Goal: Task Accomplishment & Management: Use online tool/utility

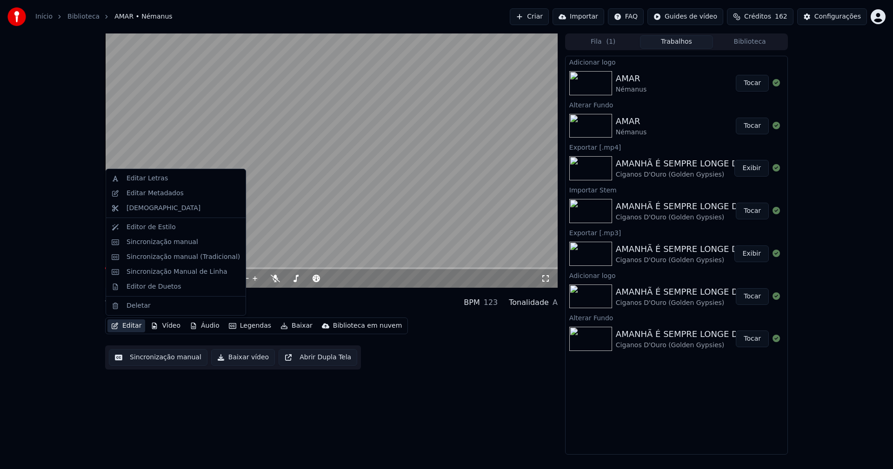
click at [134, 328] on button "Editar" at bounding box center [126, 325] width 38 height 13
click at [155, 258] on div "Sincronização manual (Tradicional)" at bounding box center [182, 256] width 113 height 9
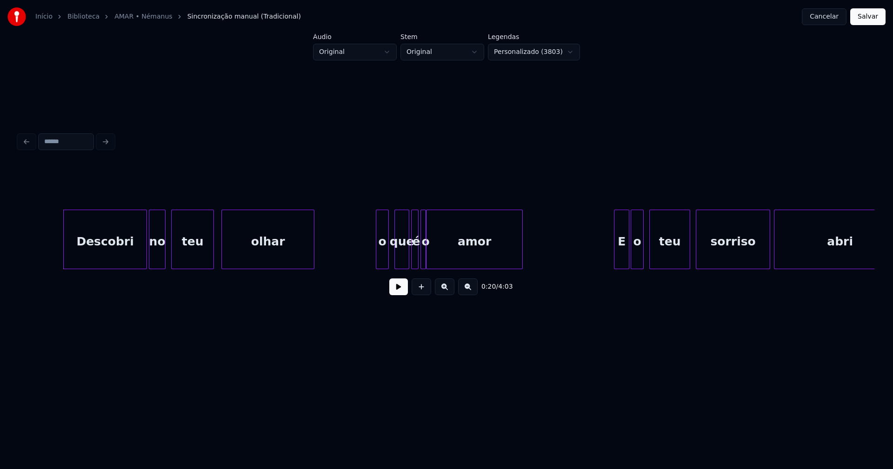
scroll to position [0, 1777]
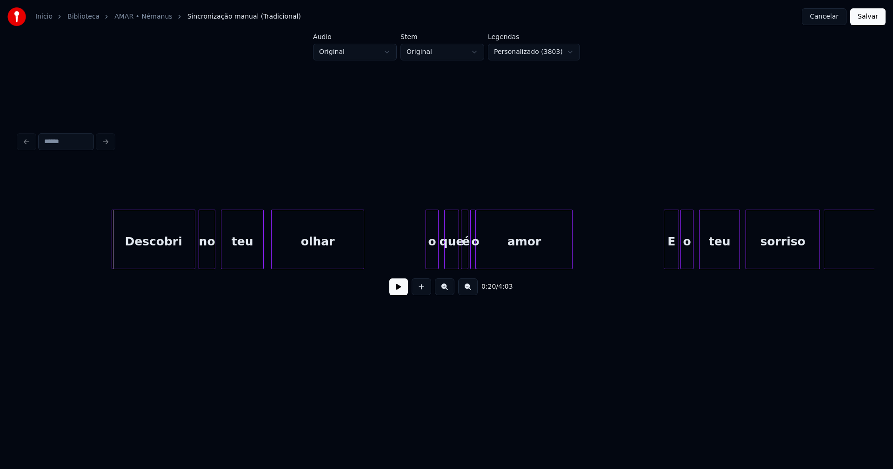
click at [157, 250] on div "Descobri" at bounding box center [153, 241] width 83 height 63
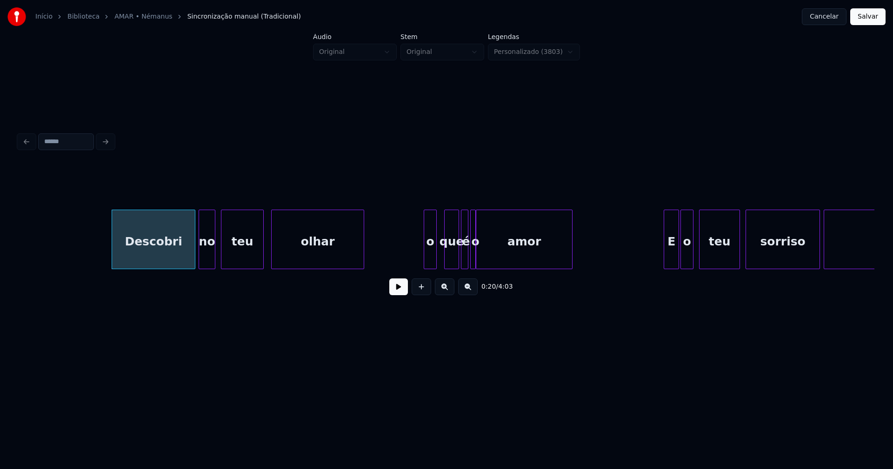
click at [432, 256] on div "o" at bounding box center [430, 241] width 12 height 63
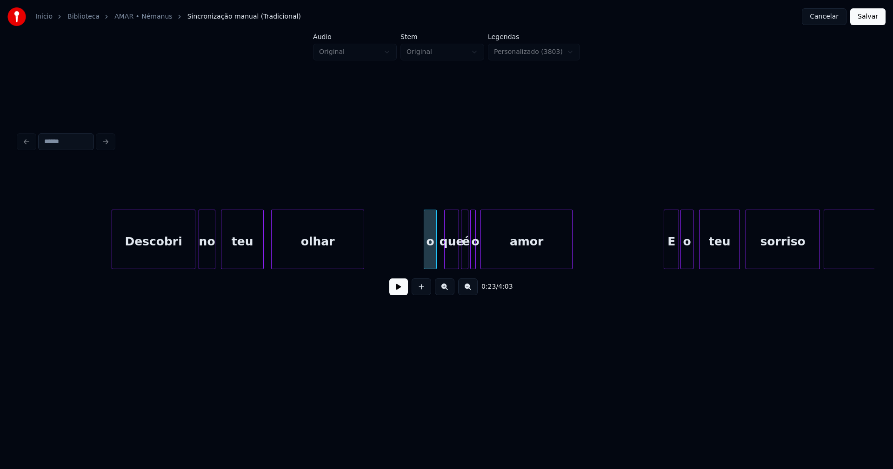
click at [482, 257] on div at bounding box center [482, 239] width 3 height 59
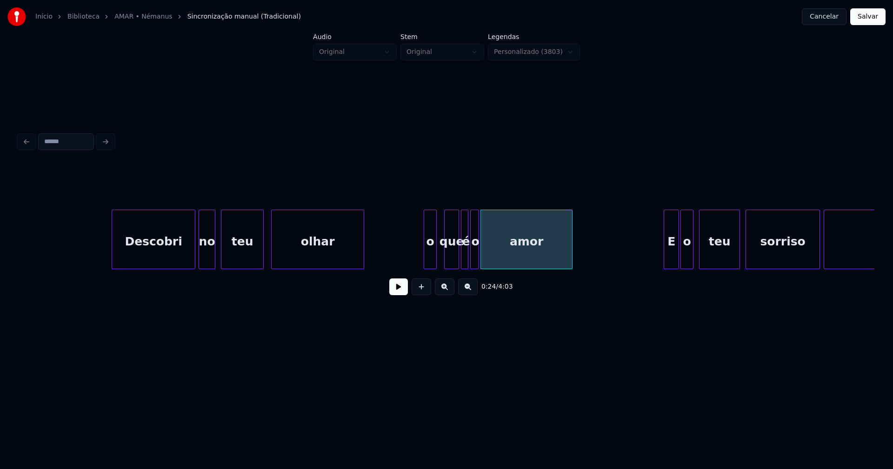
click at [477, 257] on div at bounding box center [477, 239] width 3 height 59
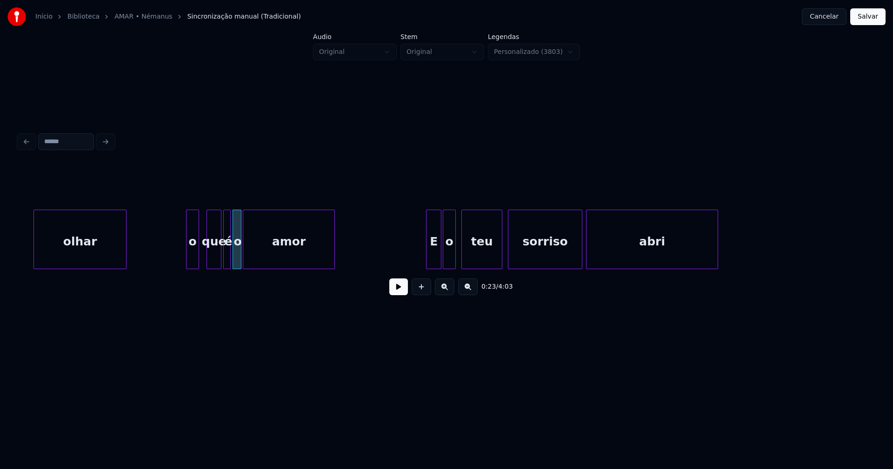
scroll to position [0, 2039]
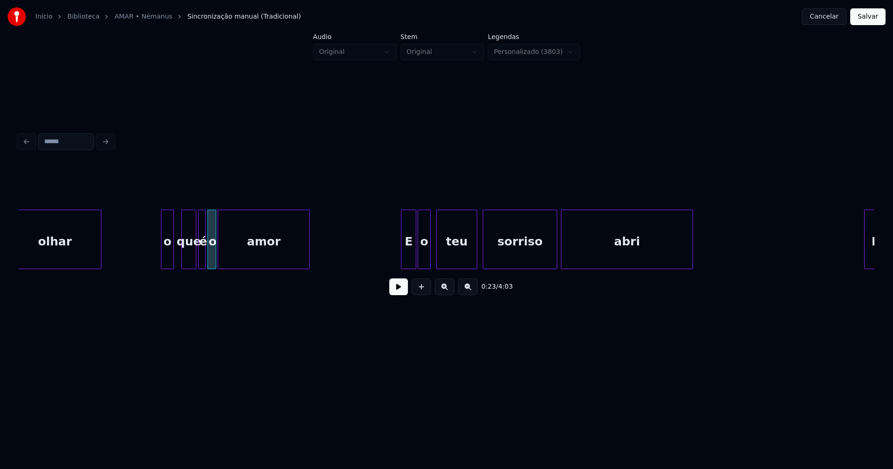
click at [168, 251] on div "o" at bounding box center [167, 241] width 12 height 63
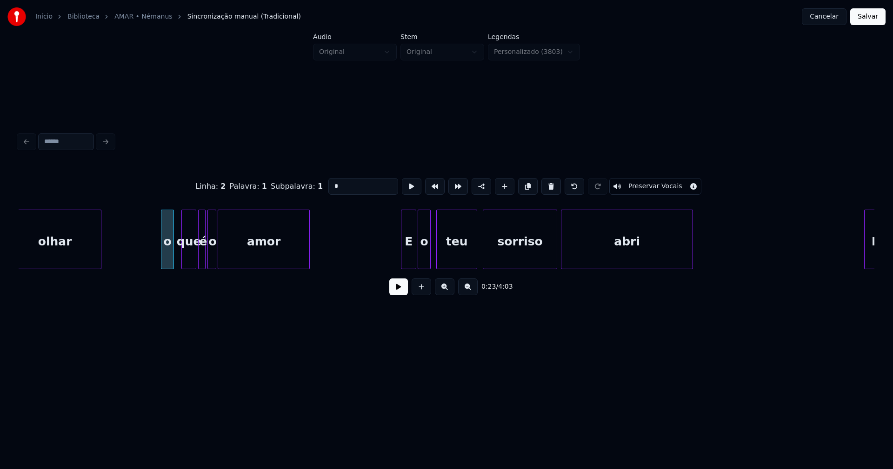
drag, startPoint x: 338, startPoint y: 182, endPoint x: 301, endPoint y: 187, distance: 37.2
click at [301, 187] on div "Linha : 2 Palavra : 1 Subpalavra : 1 * Preservar Vocais" at bounding box center [447, 186] width 856 height 46
click at [395, 259] on div at bounding box center [396, 239] width 3 height 59
click at [406, 258] on div "E" at bounding box center [402, 241] width 21 height 63
click at [418, 257] on div "o" at bounding box center [421, 241] width 12 height 63
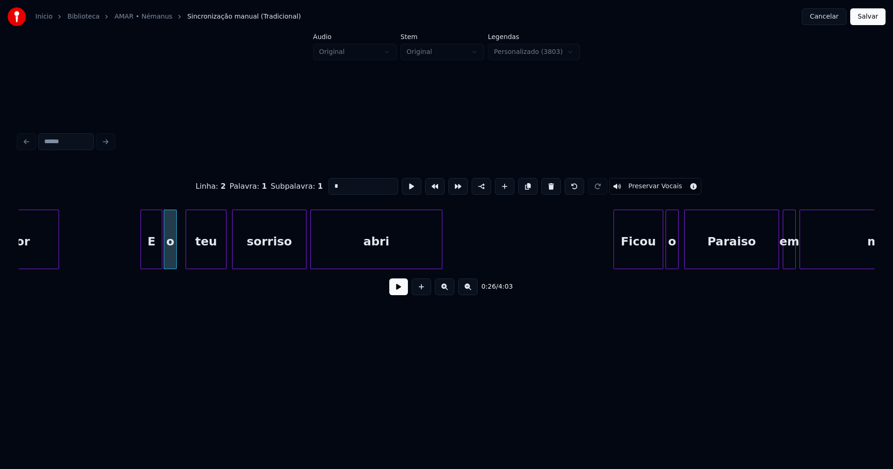
scroll to position [0, 2577]
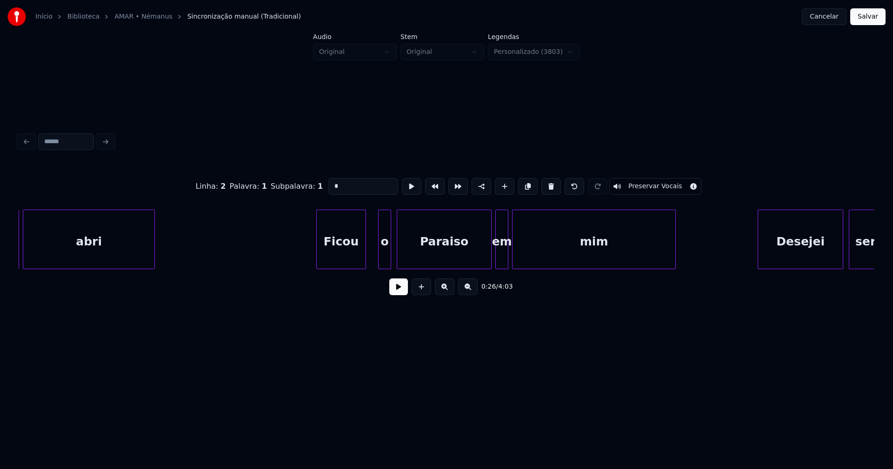
click at [353, 257] on div "Ficou" at bounding box center [341, 241] width 49 height 63
click at [372, 259] on div at bounding box center [372, 239] width 3 height 59
click at [487, 261] on div at bounding box center [485, 239] width 3 height 59
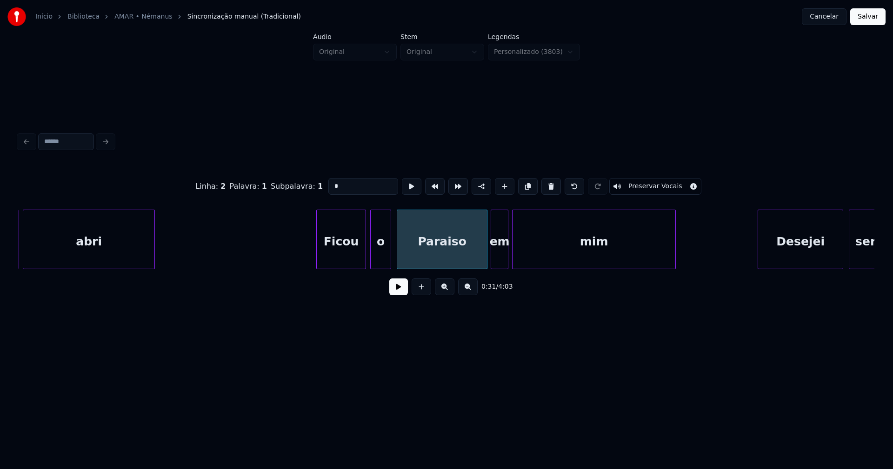
click at [493, 262] on div at bounding box center [492, 239] width 3 height 59
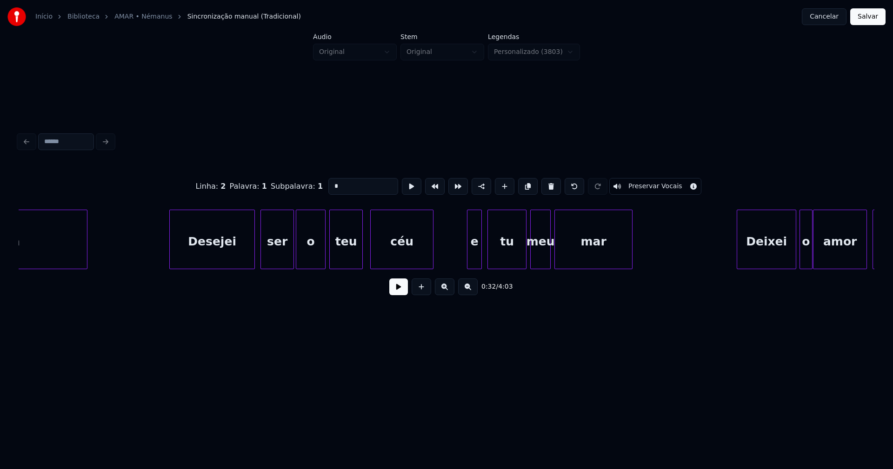
scroll to position [0, 3291]
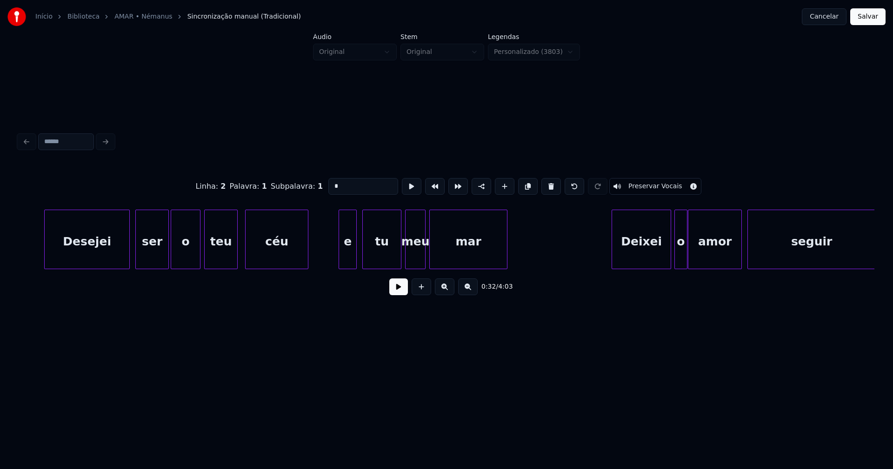
click at [340, 253] on div at bounding box center [340, 239] width 3 height 59
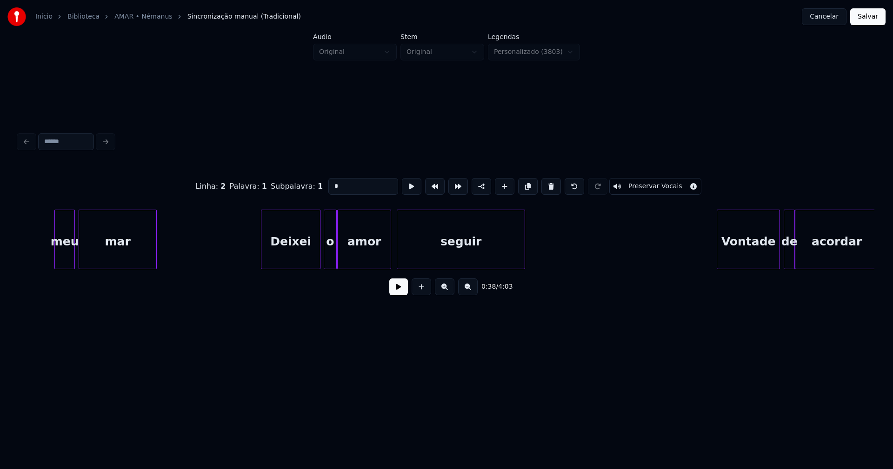
scroll to position [0, 3741]
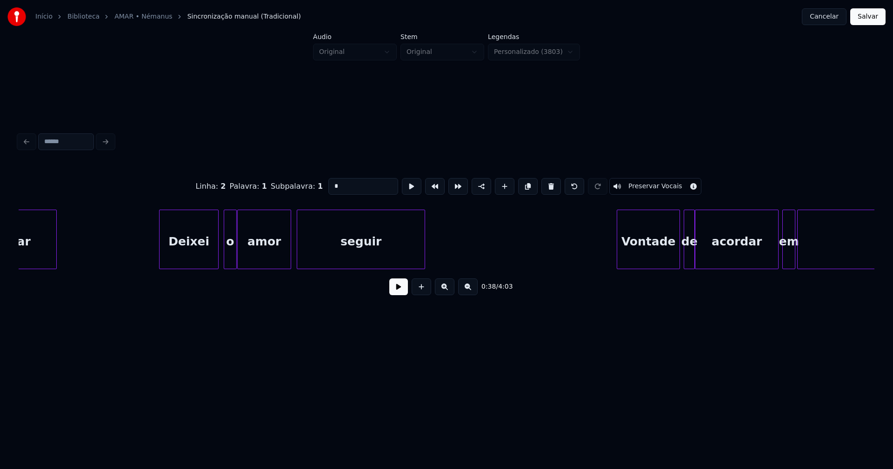
click at [193, 254] on div "Deixei" at bounding box center [188, 241] width 59 height 63
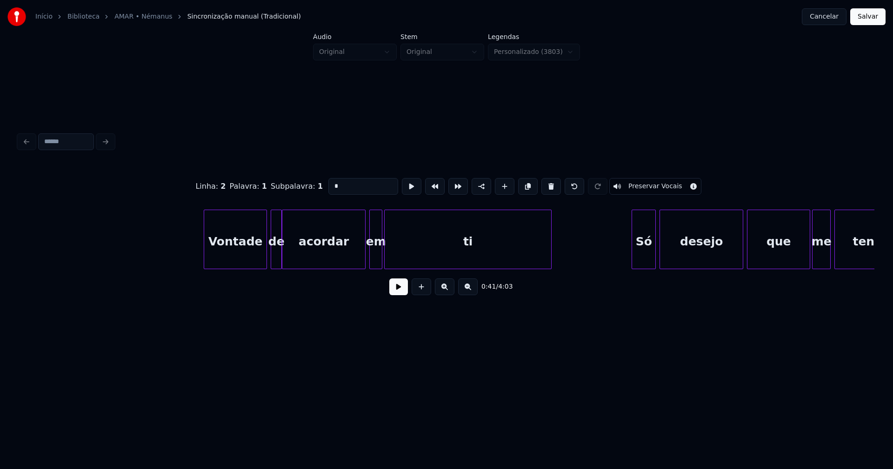
scroll to position [0, 4167]
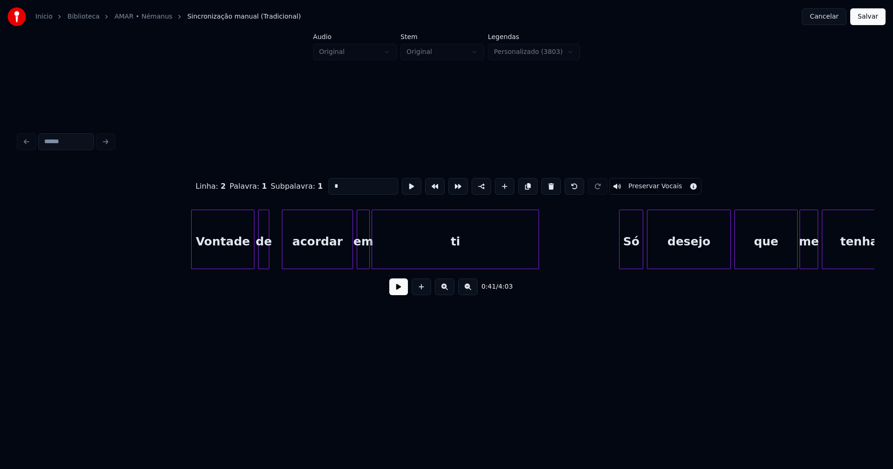
click at [283, 257] on div at bounding box center [283, 239] width 3 height 59
click at [276, 255] on div at bounding box center [275, 239] width 3 height 59
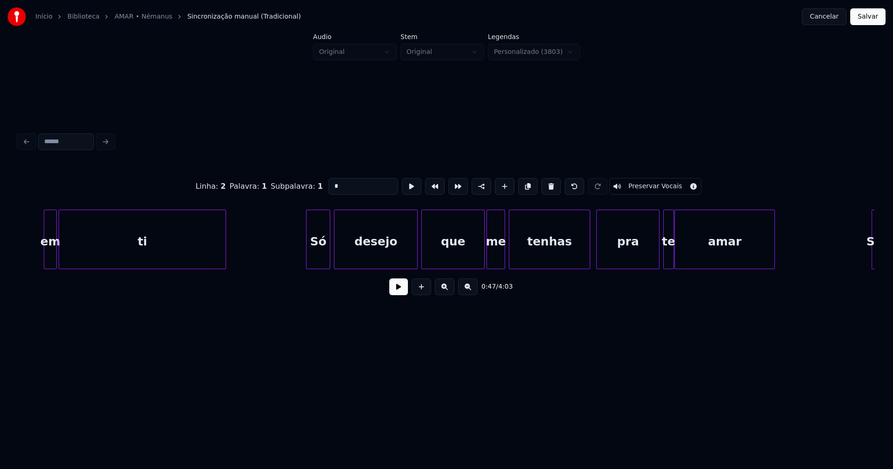
scroll to position [0, 4504]
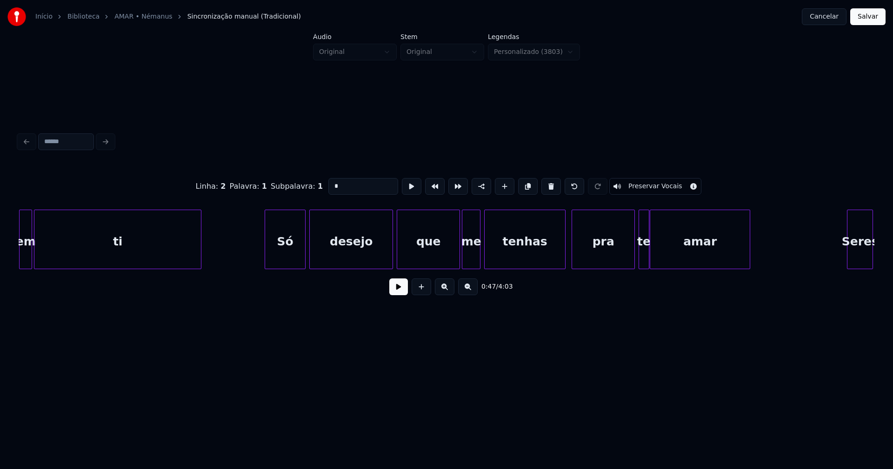
click at [267, 262] on div at bounding box center [266, 239] width 3 height 59
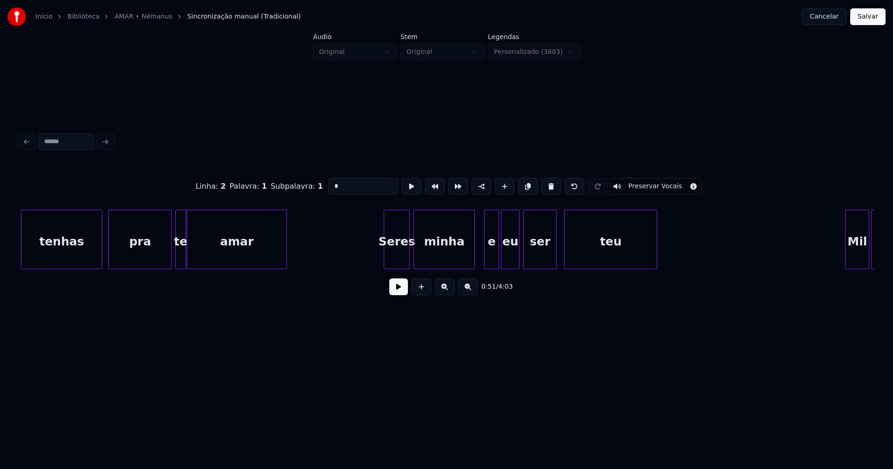
scroll to position [0, 4980]
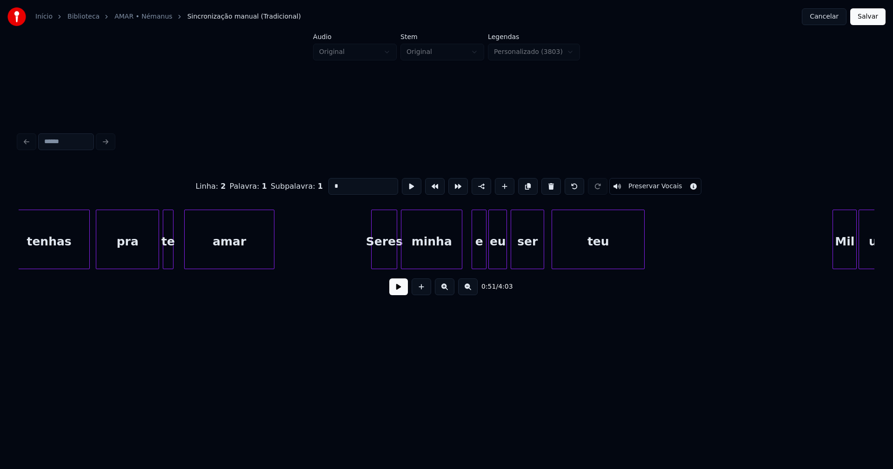
click at [186, 254] on div at bounding box center [186, 239] width 3 height 59
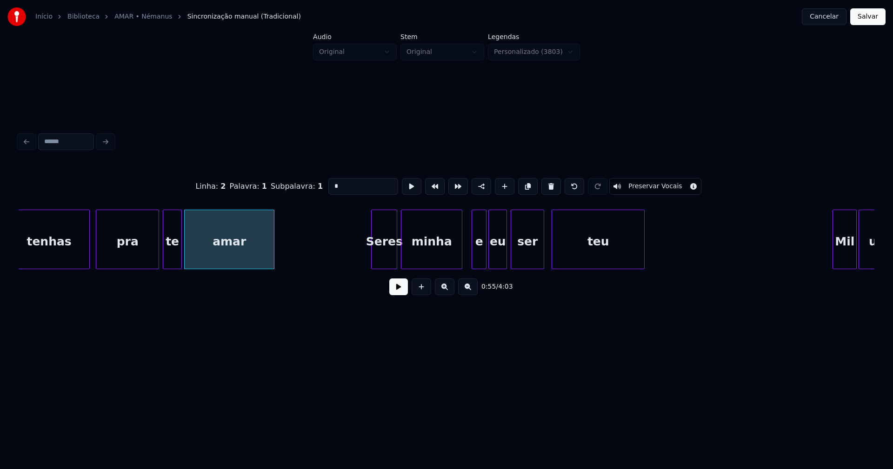
click at [180, 252] on div at bounding box center [180, 239] width 3 height 59
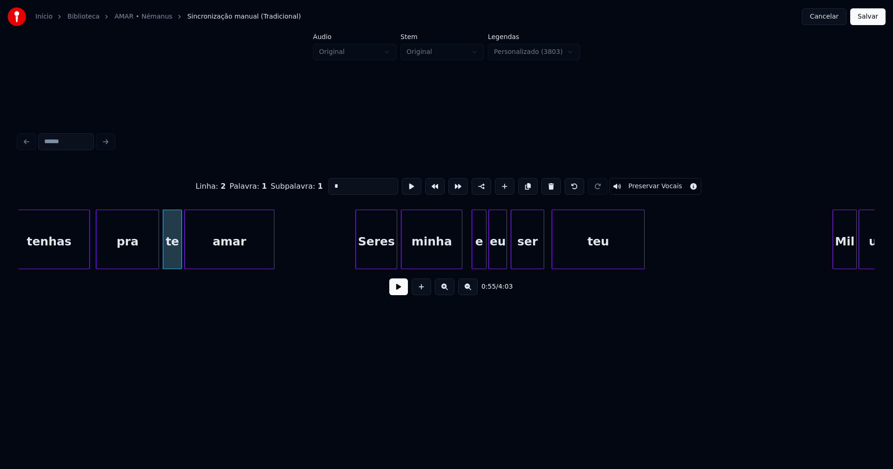
click at [359, 260] on div at bounding box center [357, 239] width 3 height 59
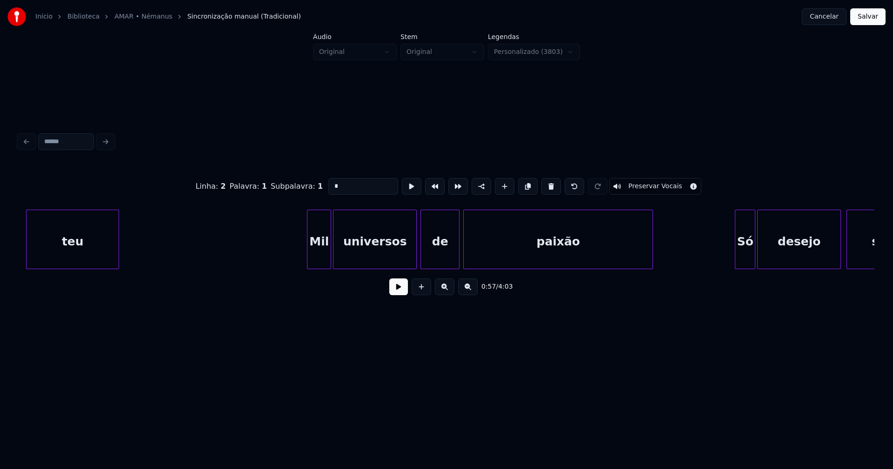
scroll to position [0, 5531]
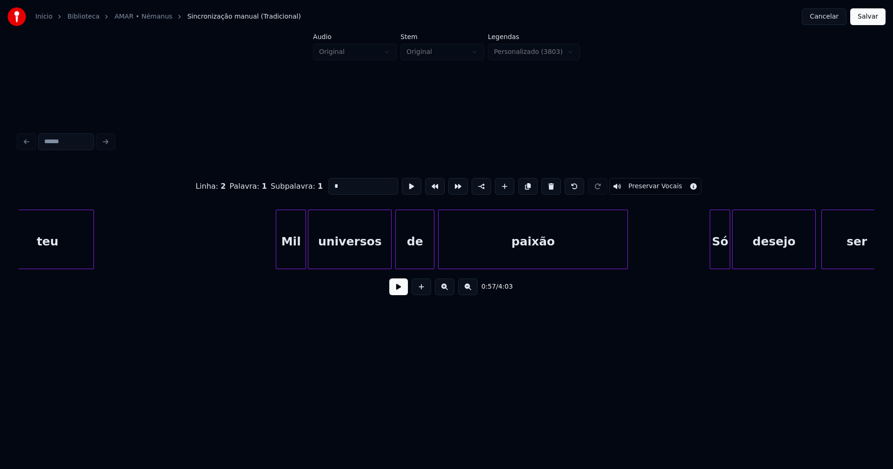
click at [278, 258] on div at bounding box center [277, 239] width 3 height 59
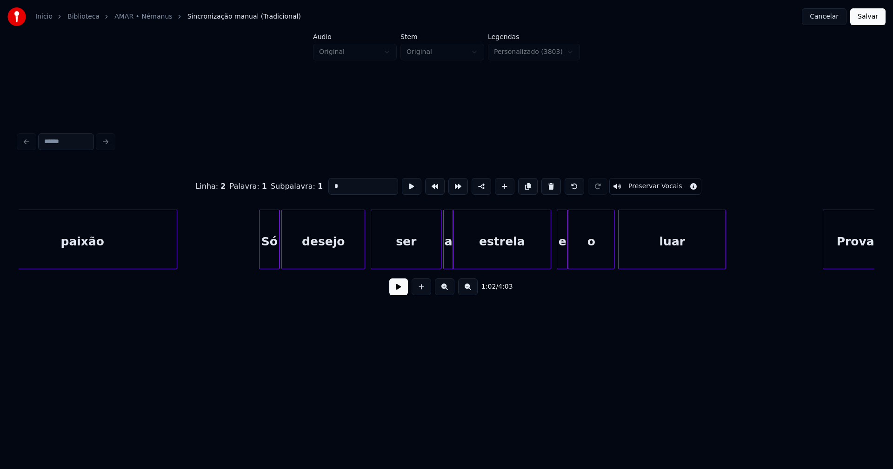
scroll to position [0, 5993]
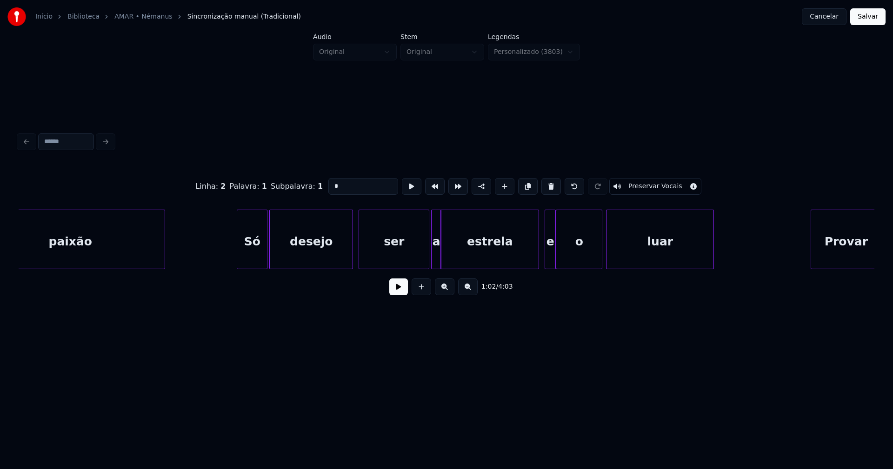
click at [239, 264] on div at bounding box center [238, 239] width 3 height 59
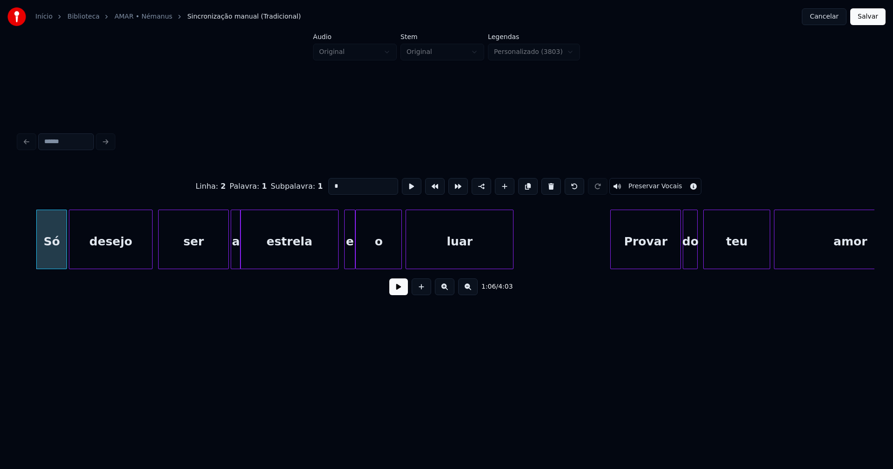
scroll to position [0, 6219]
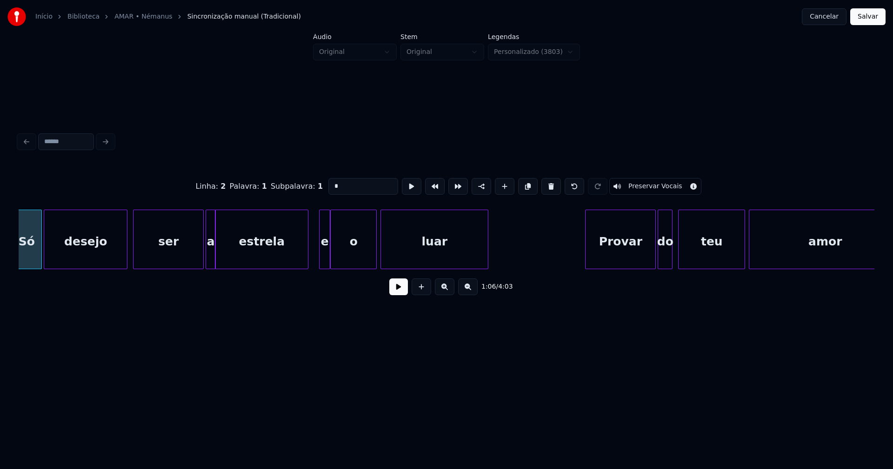
click at [307, 256] on div at bounding box center [306, 239] width 3 height 59
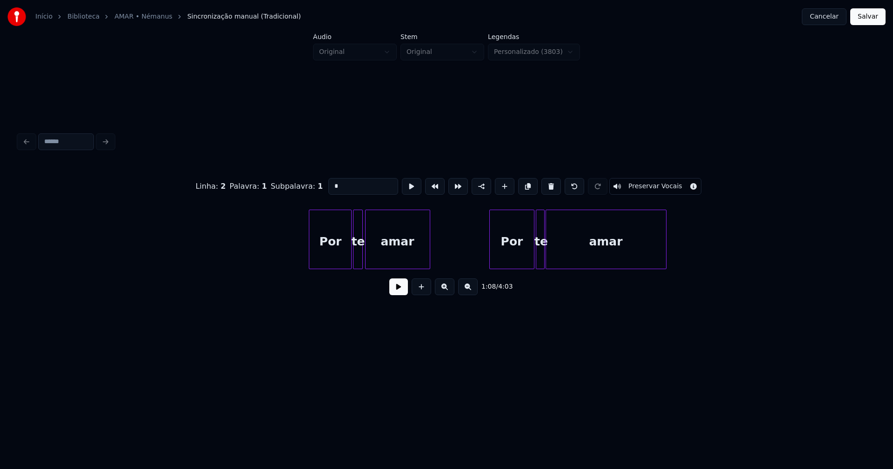
scroll to position [0, 10223]
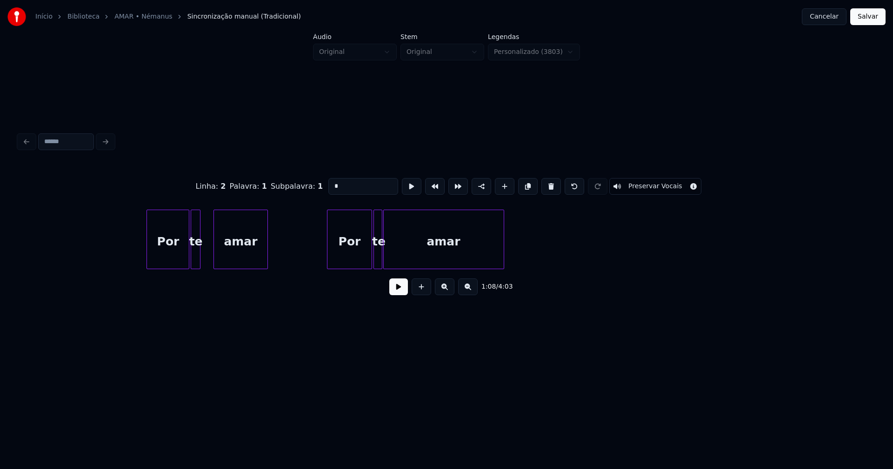
click at [217, 254] on div at bounding box center [215, 239] width 3 height 59
click at [210, 254] on div at bounding box center [210, 239] width 3 height 59
click at [402, 259] on div at bounding box center [403, 239] width 3 height 59
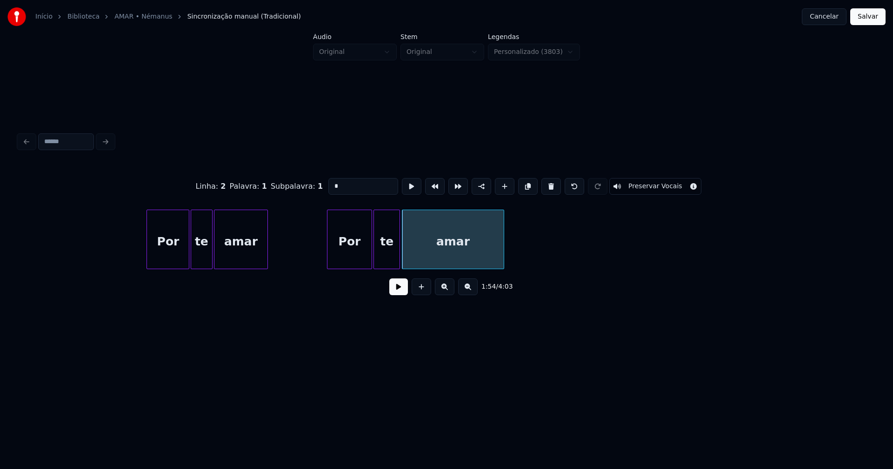
click at [399, 257] on div at bounding box center [398, 239] width 3 height 59
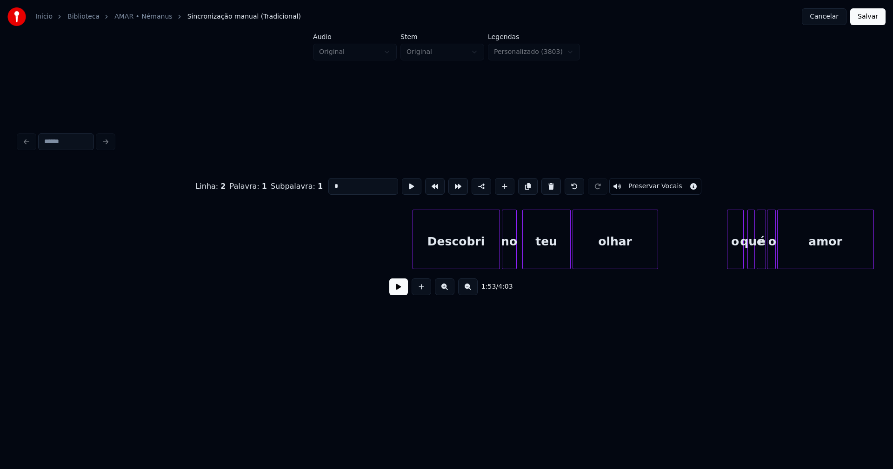
scroll to position [0, 11850]
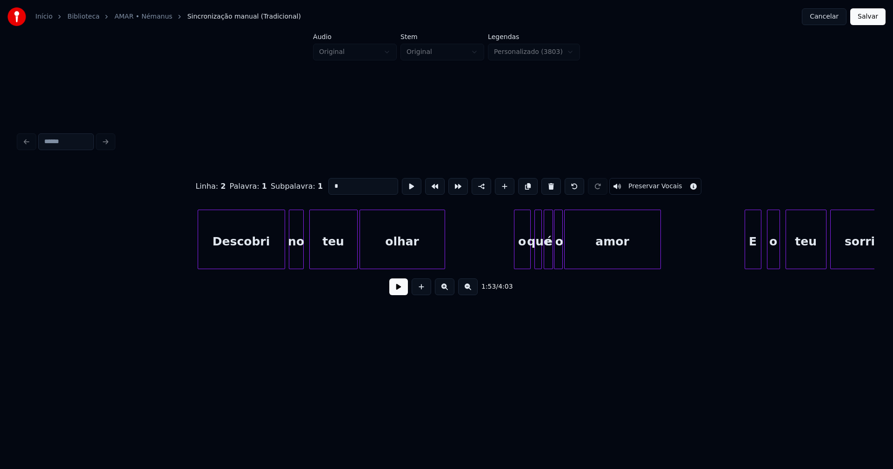
click at [243, 256] on div "Descobri" at bounding box center [241, 241] width 86 height 63
click at [296, 260] on div "no" at bounding box center [295, 241] width 14 height 63
click at [521, 259] on div "o" at bounding box center [519, 241] width 16 height 63
click at [531, 258] on div at bounding box center [532, 239] width 3 height 59
click at [572, 252] on div at bounding box center [572, 239] width 3 height 59
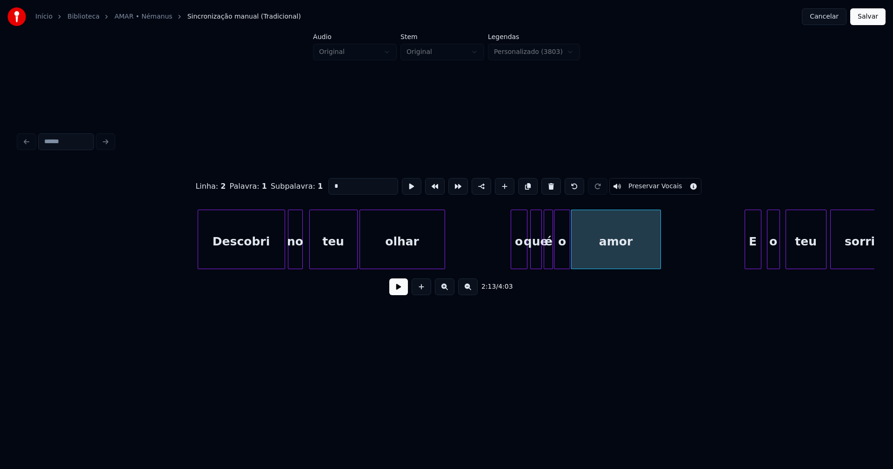
click at [569, 254] on div at bounding box center [568, 239] width 3 height 59
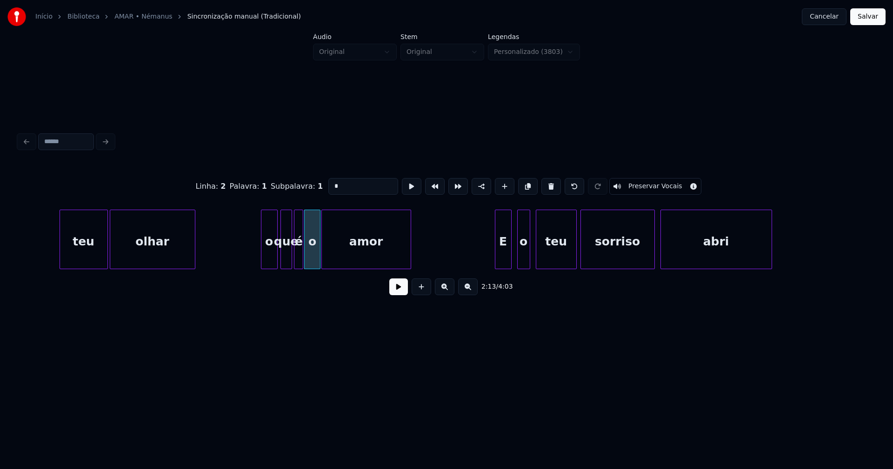
scroll to position [0, 12200]
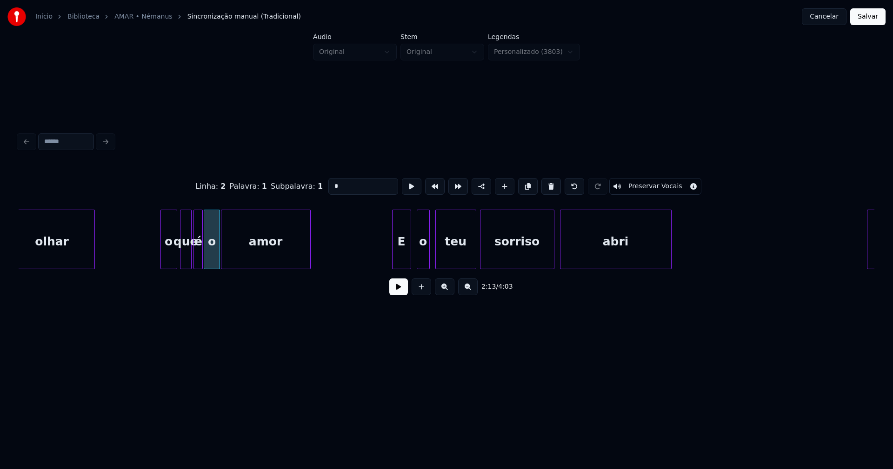
click at [392, 259] on div at bounding box center [393, 239] width 3 height 59
click at [420, 264] on div "o" at bounding box center [420, 241] width 12 height 63
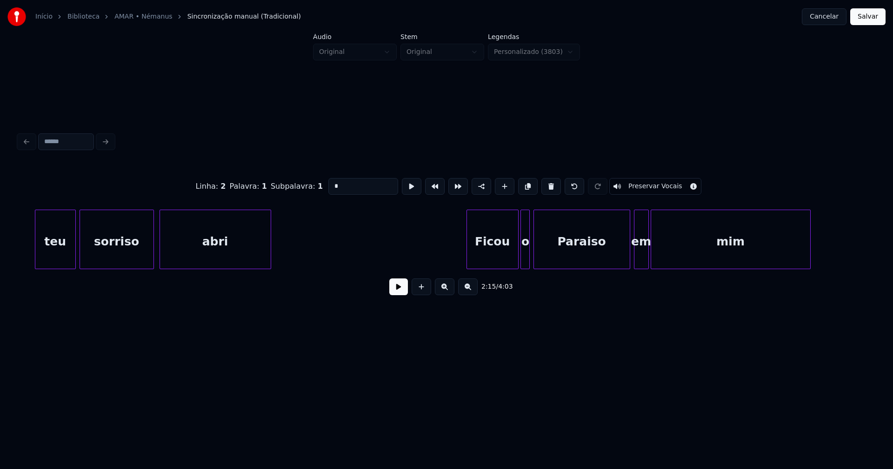
scroll to position [0, 12613]
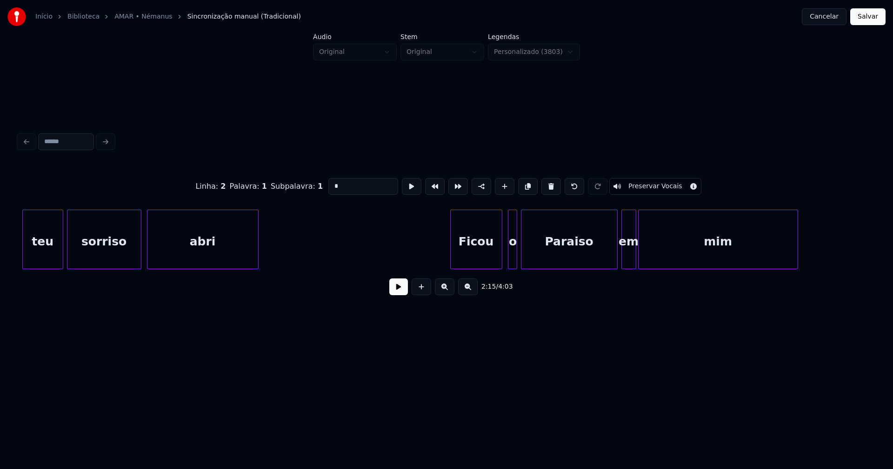
click at [485, 254] on div "Ficou" at bounding box center [476, 241] width 51 height 63
click at [506, 258] on div at bounding box center [505, 239] width 3 height 59
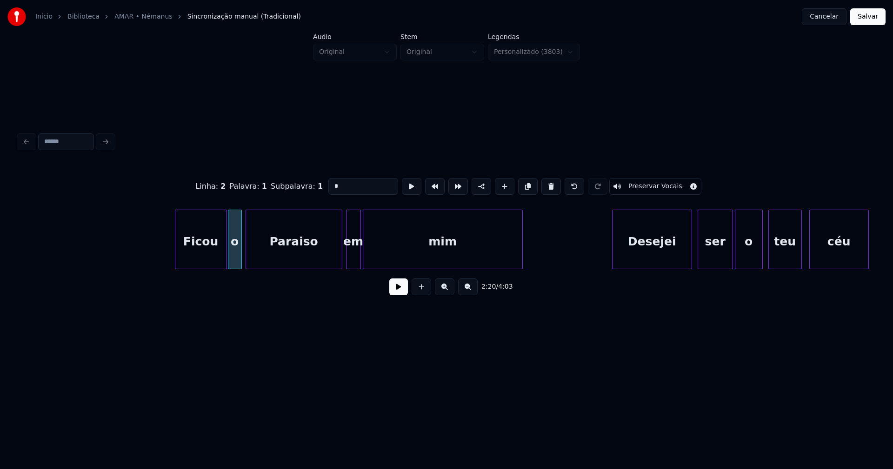
scroll to position [0, 13139]
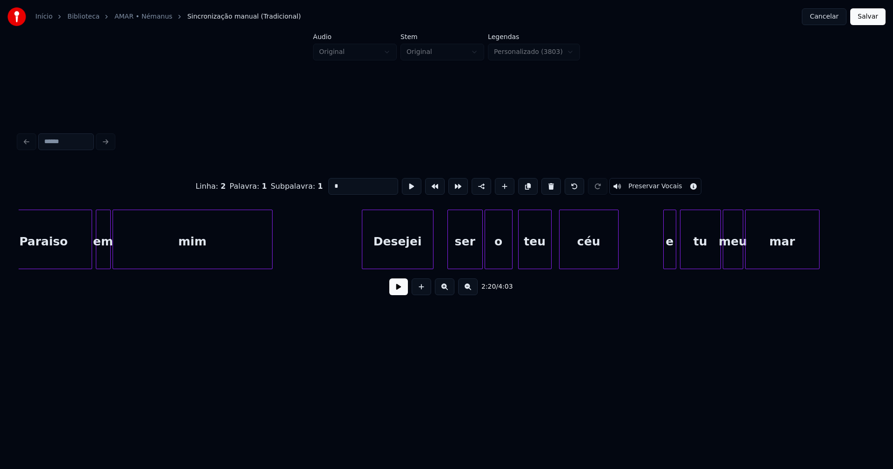
click at [431, 257] on div at bounding box center [431, 239] width 3 height 59
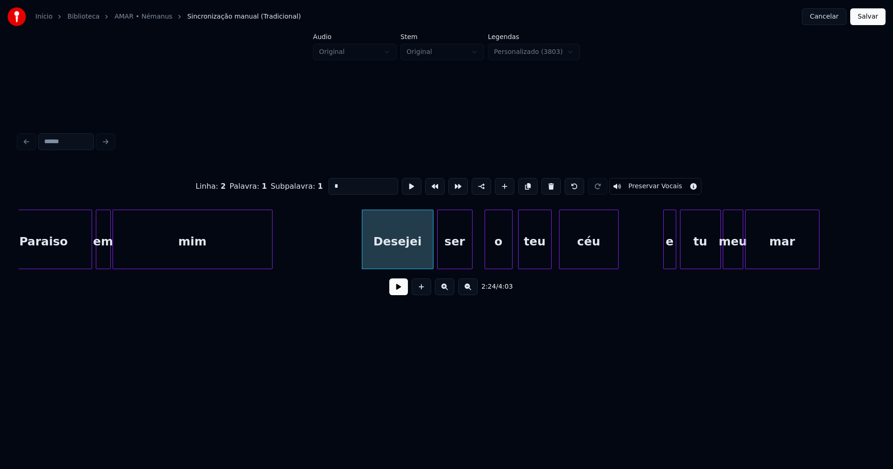
click at [457, 258] on div "ser" at bounding box center [455, 241] width 34 height 63
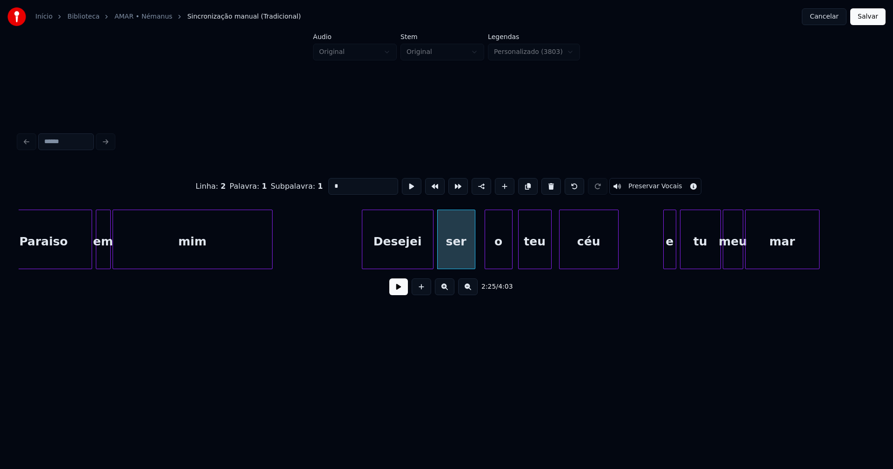
click at [473, 255] on div at bounding box center [473, 239] width 3 height 59
click at [479, 258] on div at bounding box center [479, 239] width 3 height 59
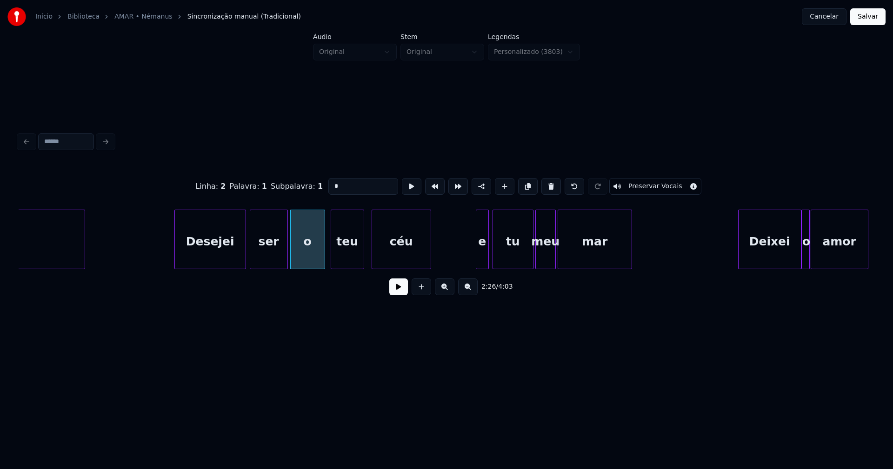
scroll to position [0, 13339]
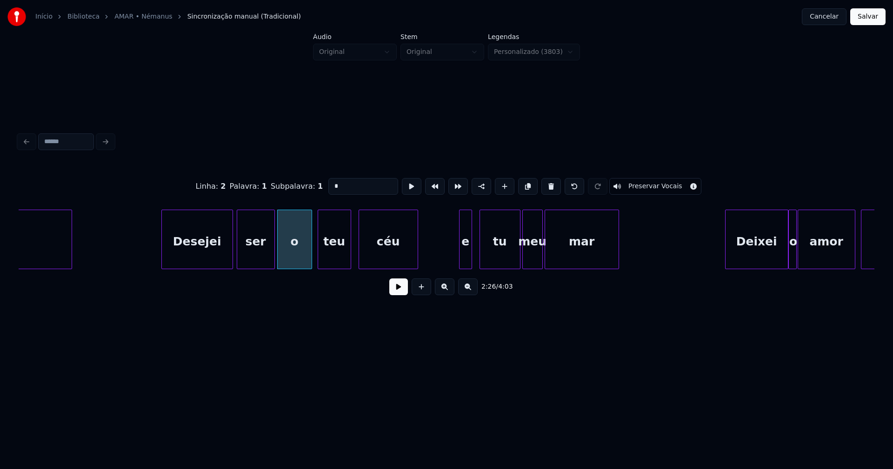
click at [465, 264] on div "e" at bounding box center [465, 241] width 12 height 63
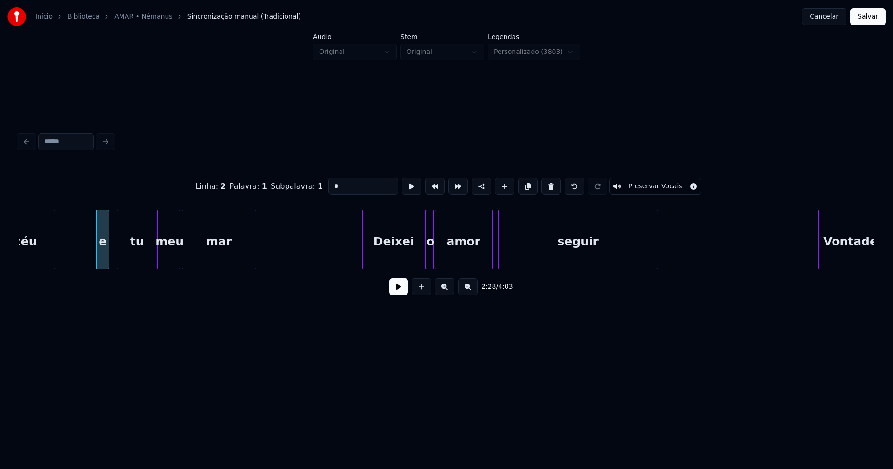
scroll to position [0, 13727]
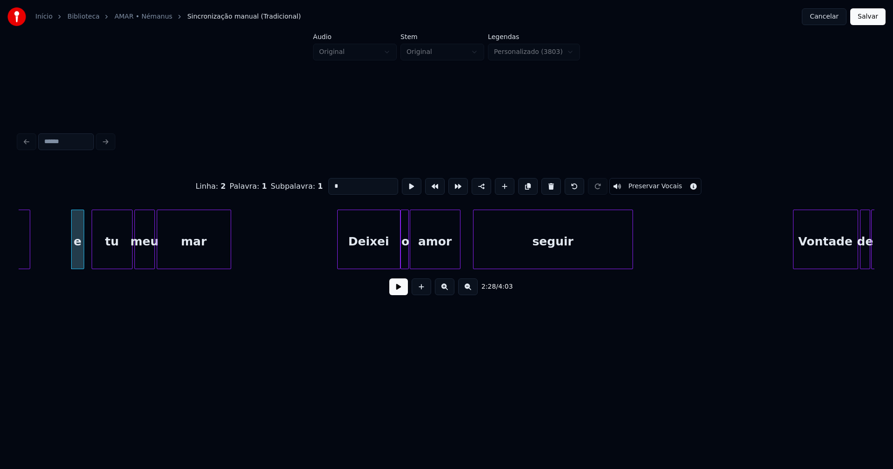
click at [458, 256] on div at bounding box center [458, 239] width 3 height 59
click at [465, 258] on div at bounding box center [464, 239] width 3 height 59
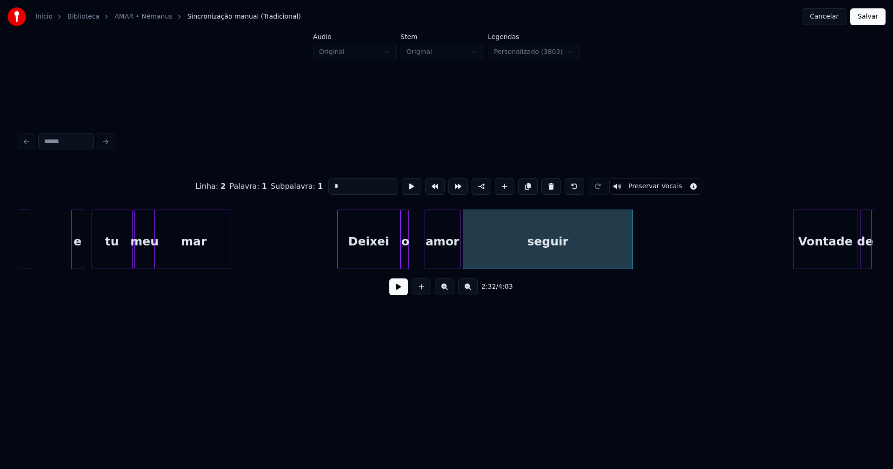
click at [425, 255] on div at bounding box center [426, 239] width 3 height 59
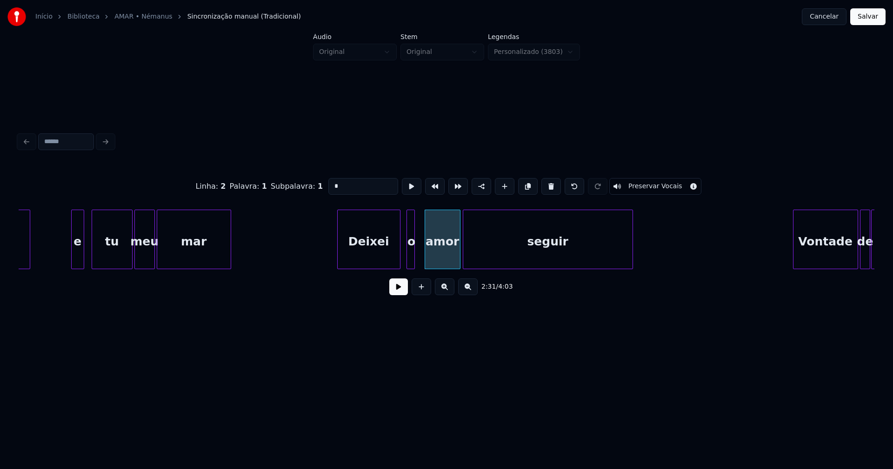
click at [411, 258] on div "o" at bounding box center [411, 241] width 9 height 63
click at [419, 254] on div at bounding box center [418, 239] width 3 height 59
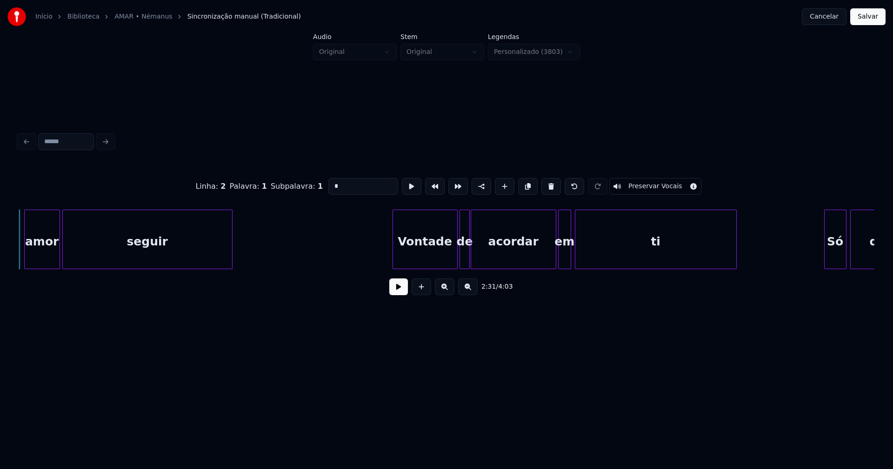
scroll to position [0, 14152]
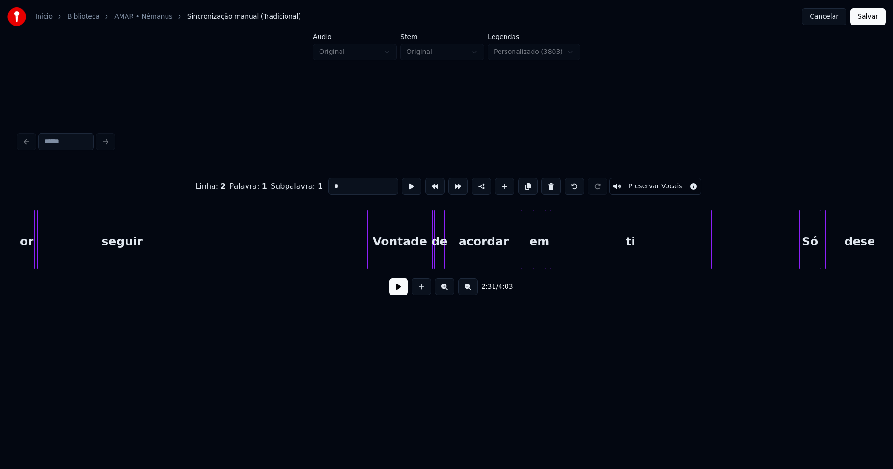
click at [521, 260] on div at bounding box center [520, 239] width 3 height 59
click at [531, 257] on div "em" at bounding box center [537, 240] width 13 height 60
click at [527, 261] on div at bounding box center [527, 239] width 3 height 59
click at [458, 259] on div at bounding box center [458, 239] width 3 height 59
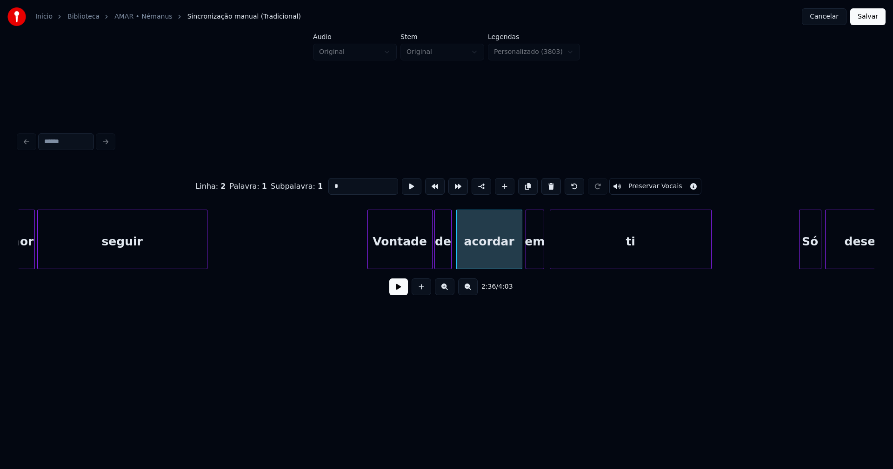
click at [450, 254] on div at bounding box center [449, 239] width 3 height 59
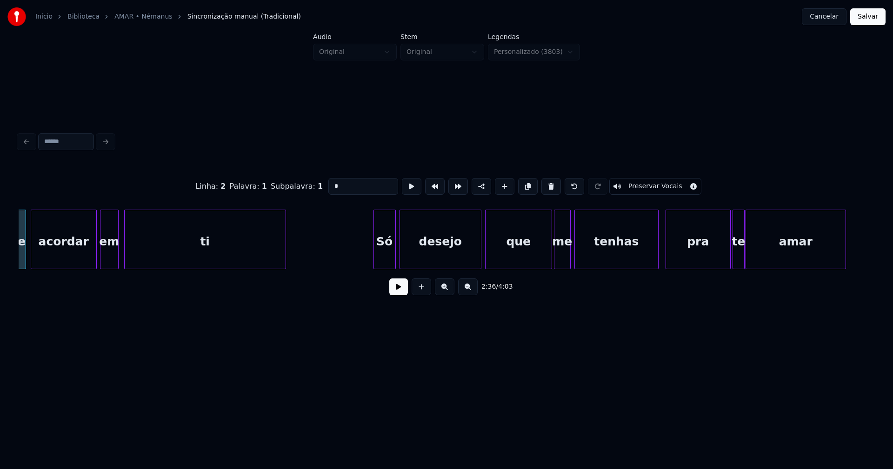
scroll to position [0, 14602]
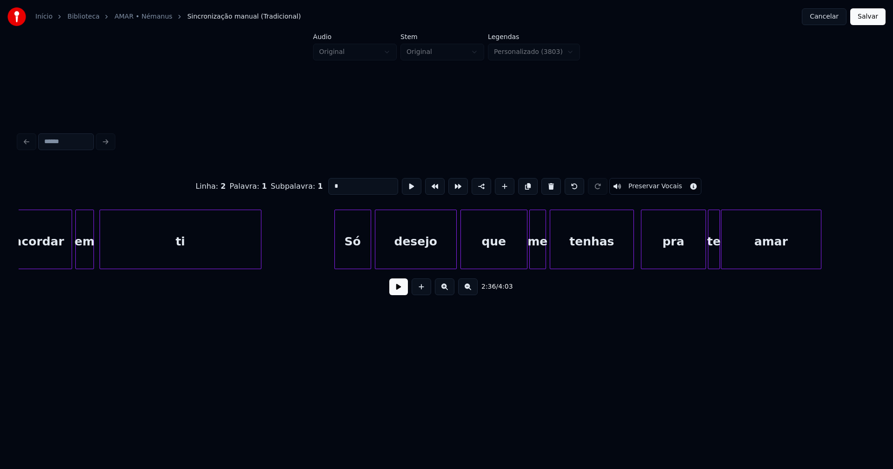
click at [336, 259] on div at bounding box center [336, 239] width 3 height 59
click at [733, 249] on div at bounding box center [732, 239] width 3 height 59
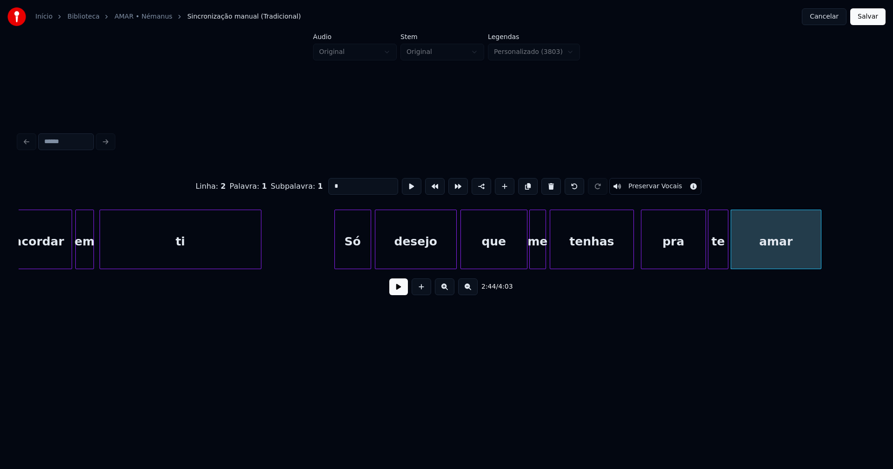
click at [727, 251] on div at bounding box center [726, 239] width 3 height 59
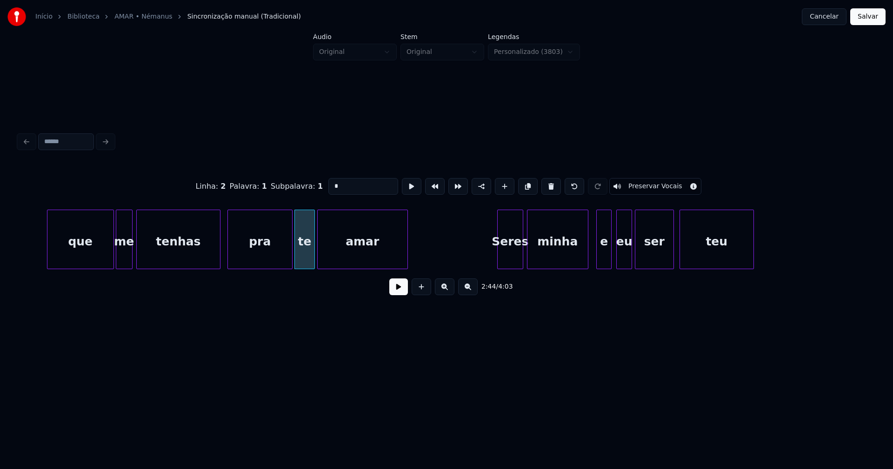
scroll to position [0, 15053]
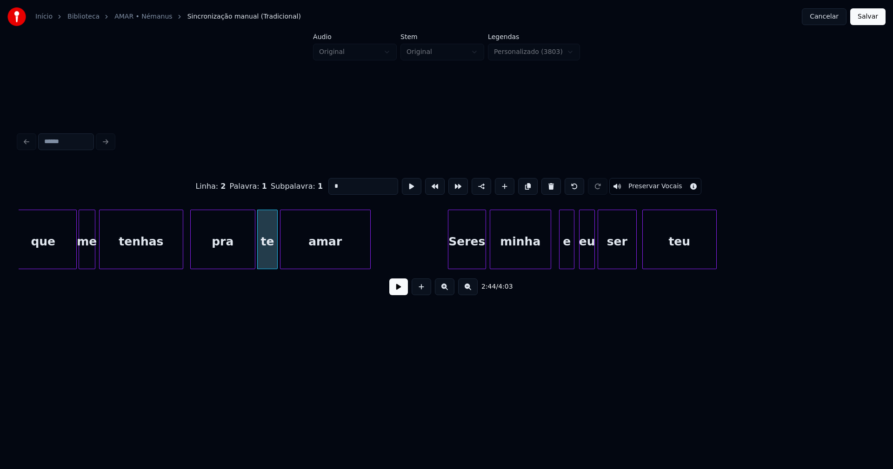
click at [448, 259] on div at bounding box center [449, 239] width 3 height 59
click at [607, 254] on div at bounding box center [606, 239] width 3 height 59
click at [602, 251] on div at bounding box center [600, 239] width 3 height 59
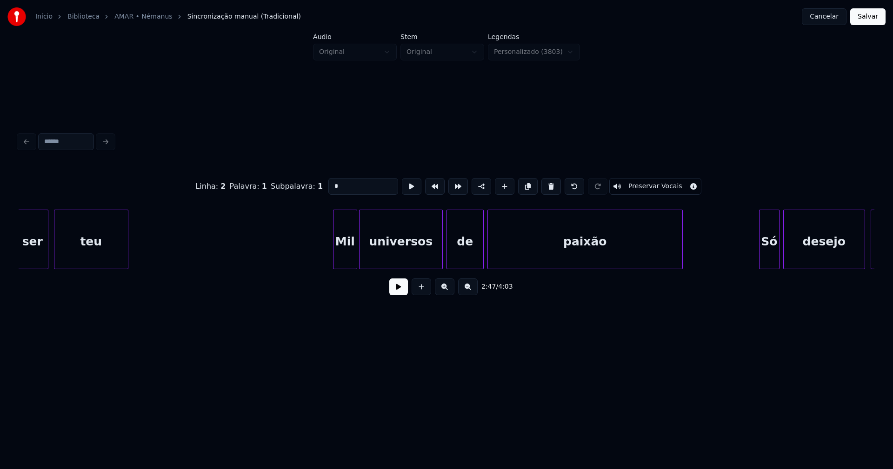
scroll to position [0, 15654]
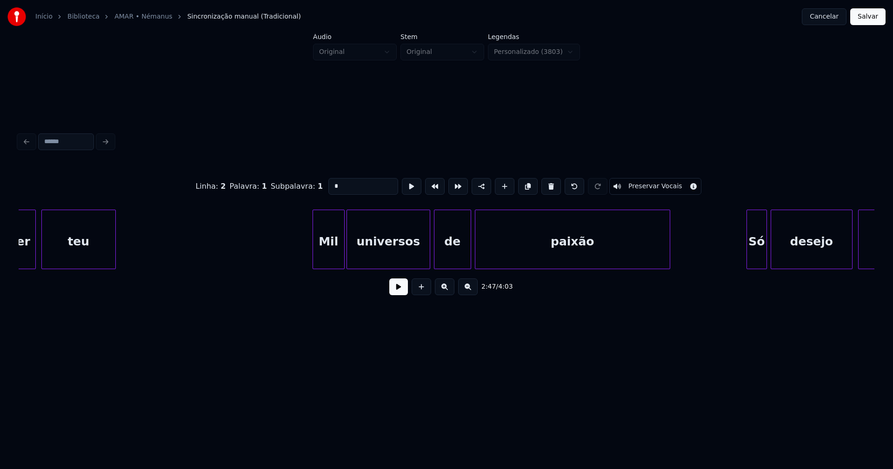
click at [314, 260] on div at bounding box center [314, 239] width 3 height 59
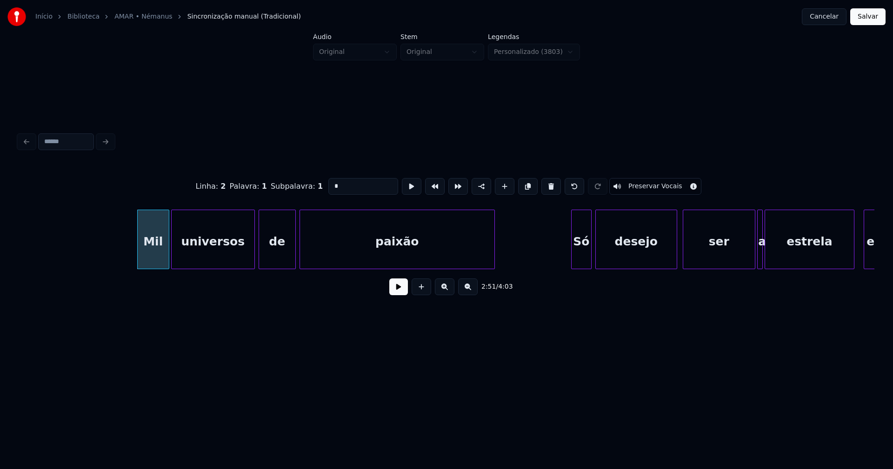
scroll to position [0, 15992]
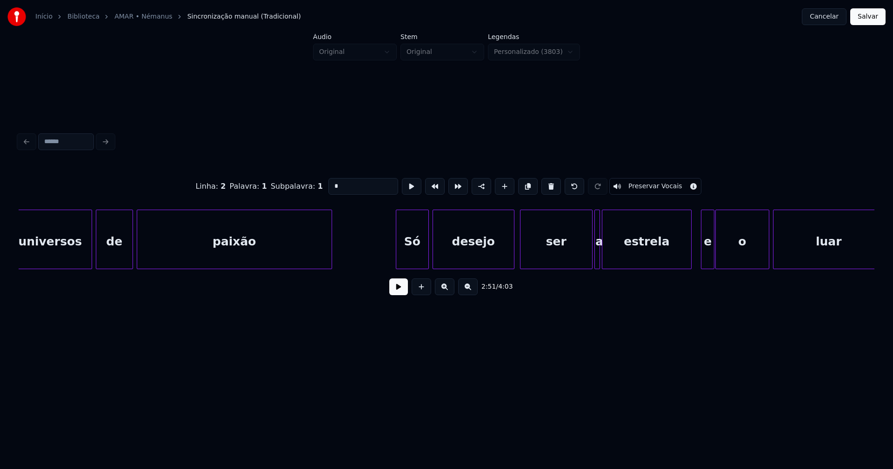
click at [397, 256] on div at bounding box center [397, 239] width 3 height 59
click at [611, 255] on div at bounding box center [611, 239] width 3 height 59
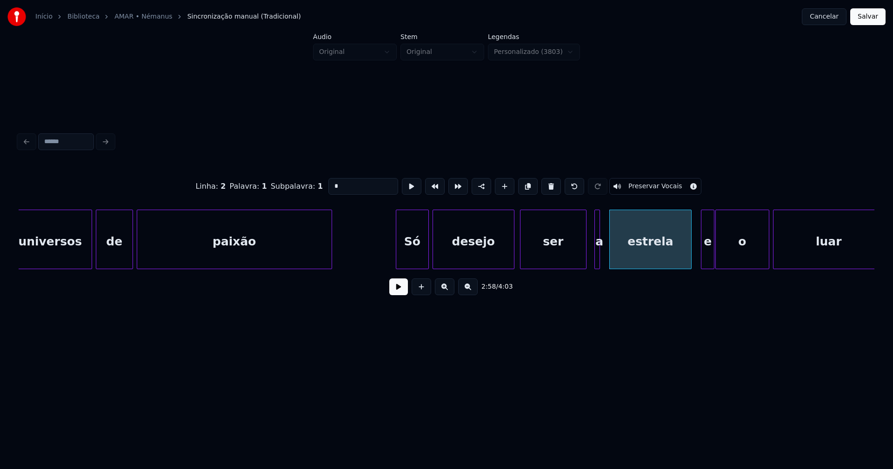
click at [585, 259] on div at bounding box center [584, 239] width 3 height 59
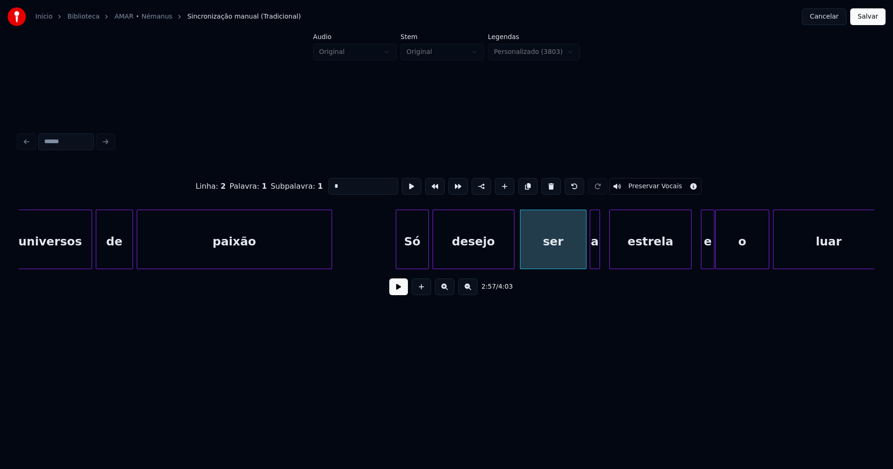
click at [591, 261] on div at bounding box center [591, 239] width 3 height 59
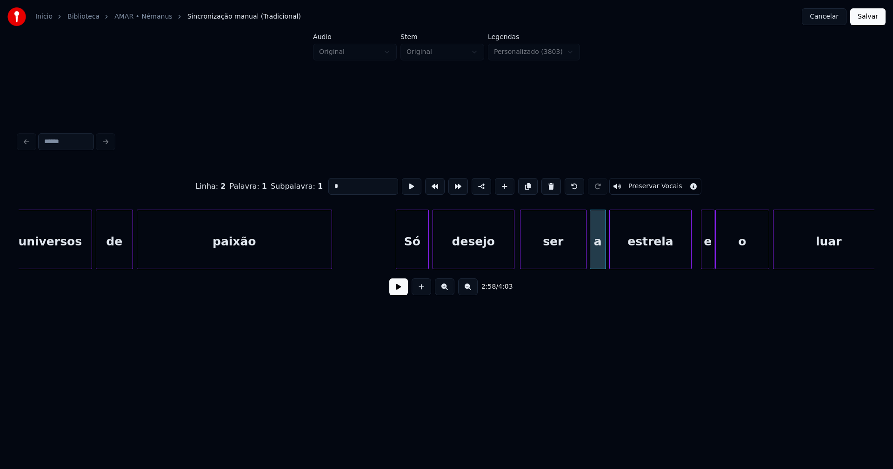
click at [604, 253] on div at bounding box center [604, 239] width 3 height 59
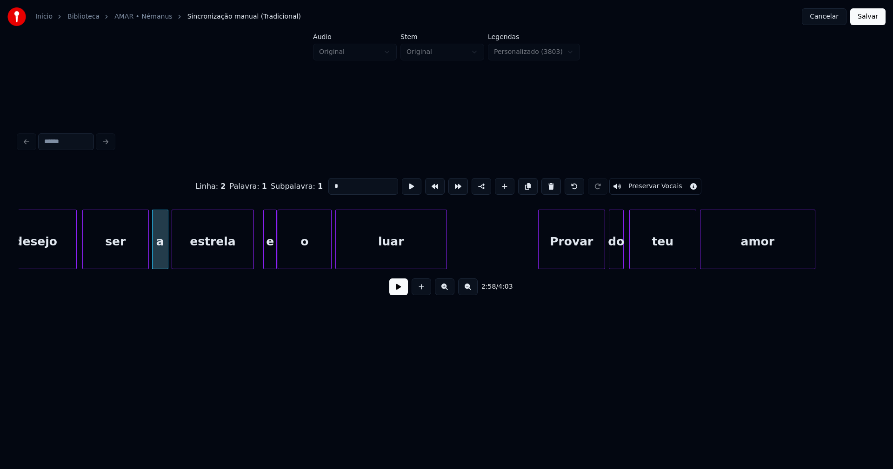
scroll to position [0, 16442]
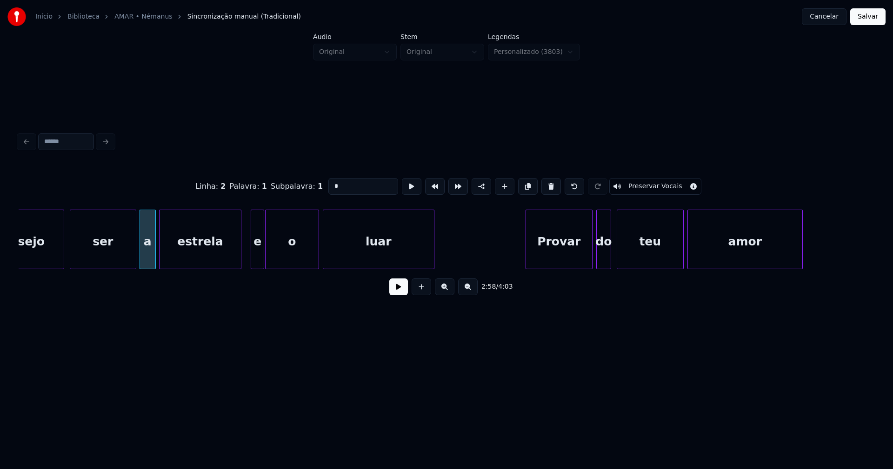
click at [591, 253] on div at bounding box center [590, 239] width 3 height 59
type input "******"
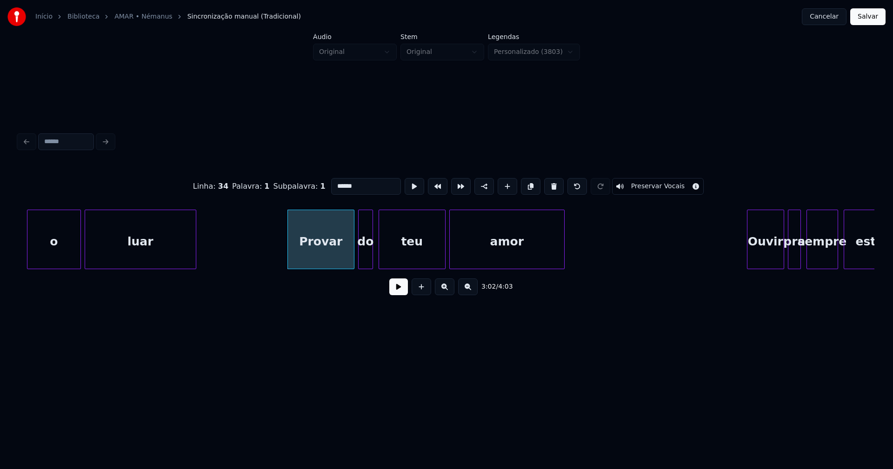
scroll to position [0, 16730]
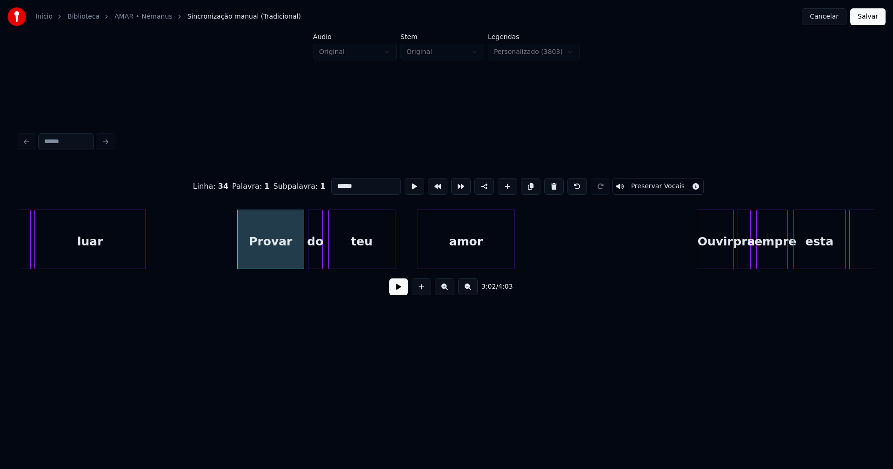
click at [420, 250] on div at bounding box center [419, 239] width 3 height 59
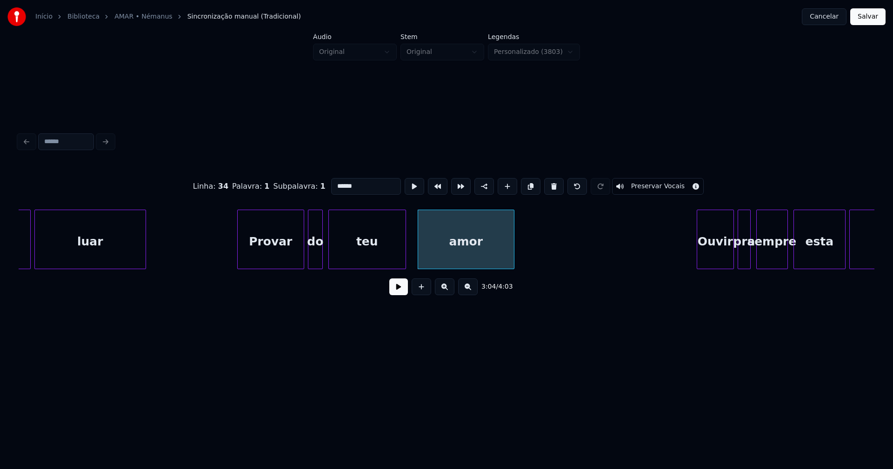
click at [405, 252] on div at bounding box center [404, 239] width 3 height 59
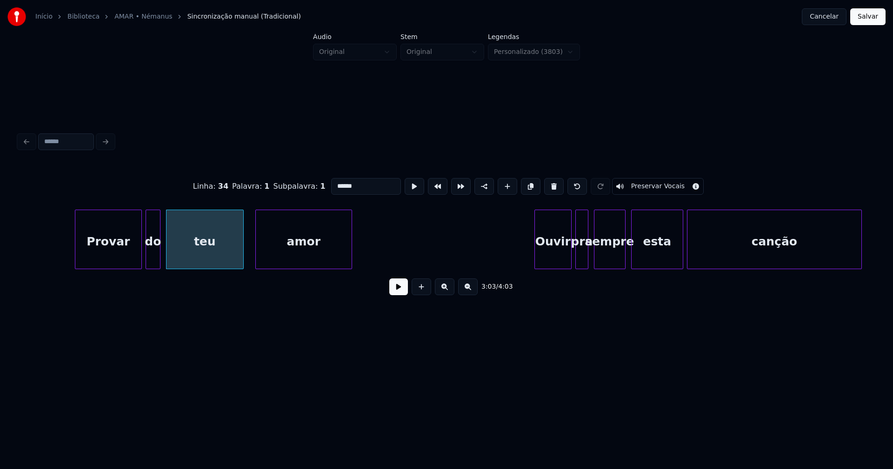
scroll to position [0, 16918]
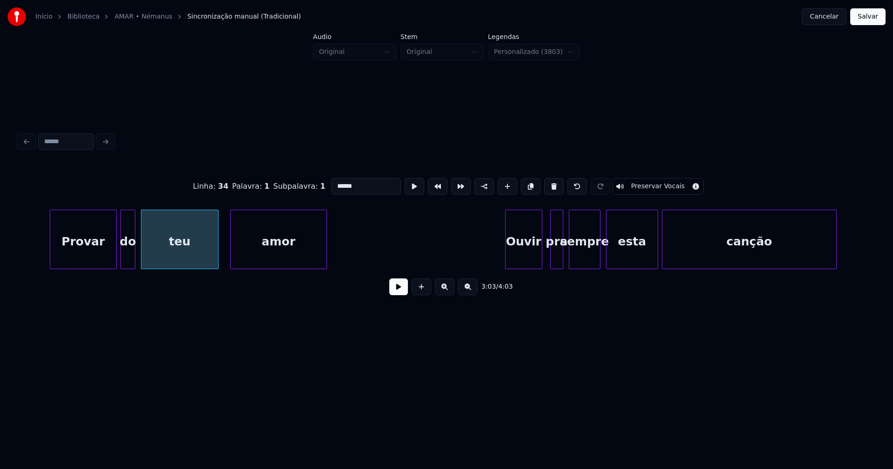
click at [534, 257] on div "Ouvir" at bounding box center [523, 241] width 36 height 63
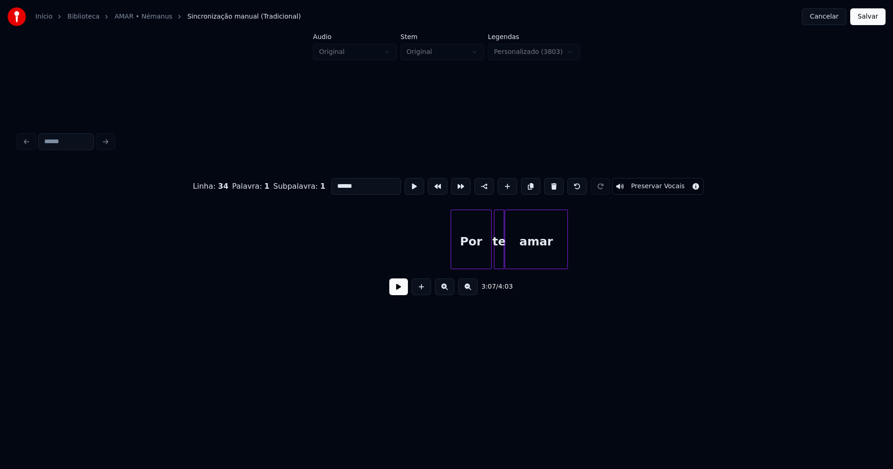
scroll to position [0, 18644]
click at [506, 258] on div at bounding box center [505, 239] width 3 height 59
click at [498, 255] on div at bounding box center [499, 239] width 3 height 59
click at [505, 257] on div at bounding box center [504, 239] width 3 height 59
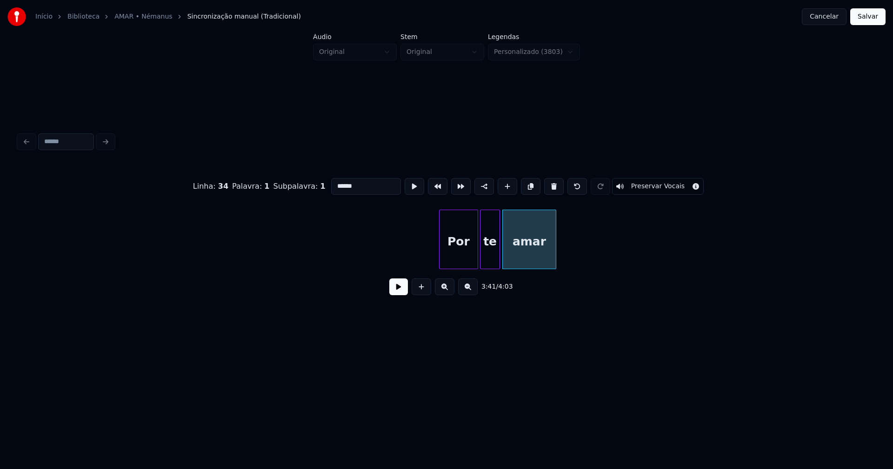
click at [499, 255] on div at bounding box center [498, 239] width 3 height 59
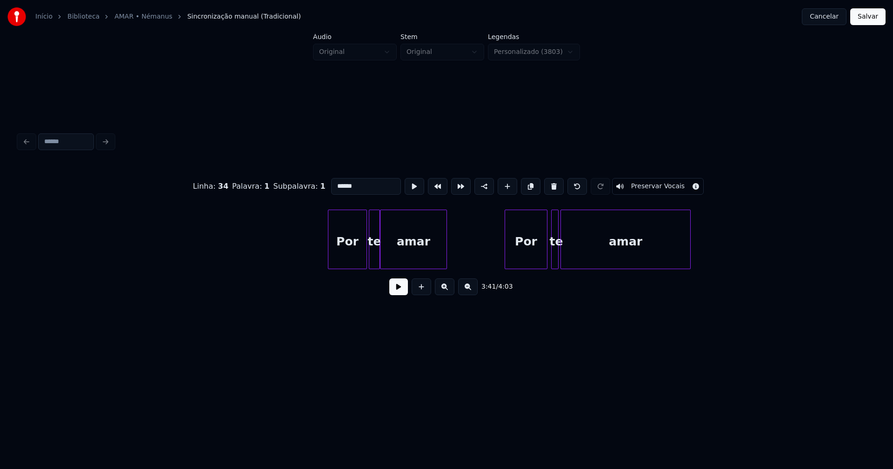
scroll to position [0, 21673]
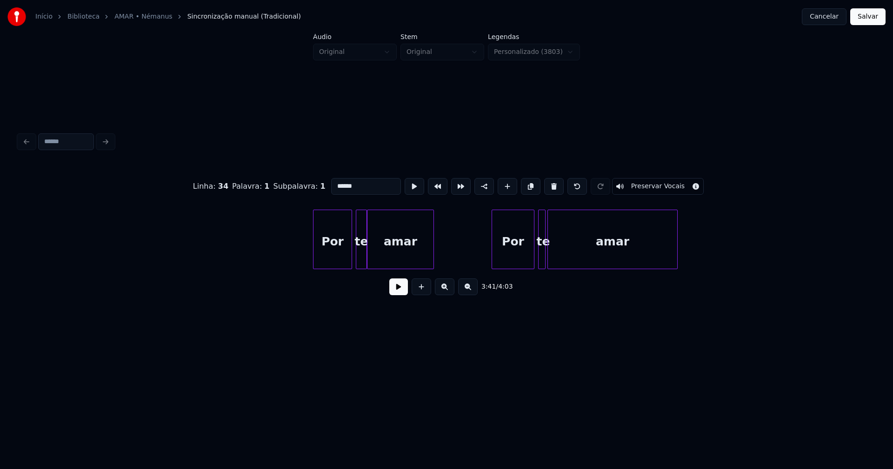
click at [330, 253] on div "Por" at bounding box center [332, 241] width 38 height 63
click at [381, 253] on div at bounding box center [379, 239] width 3 height 59
click at [373, 254] on div at bounding box center [373, 239] width 3 height 59
click at [561, 253] on div at bounding box center [562, 239] width 3 height 59
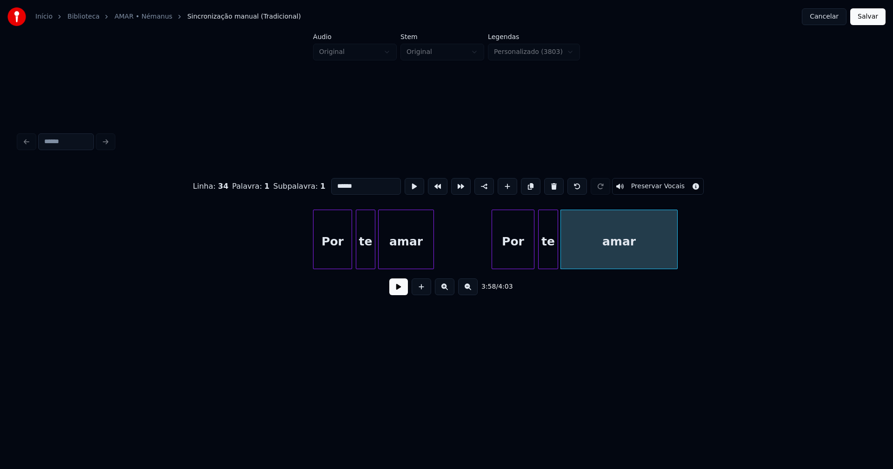
click at [557, 250] on div at bounding box center [556, 239] width 3 height 59
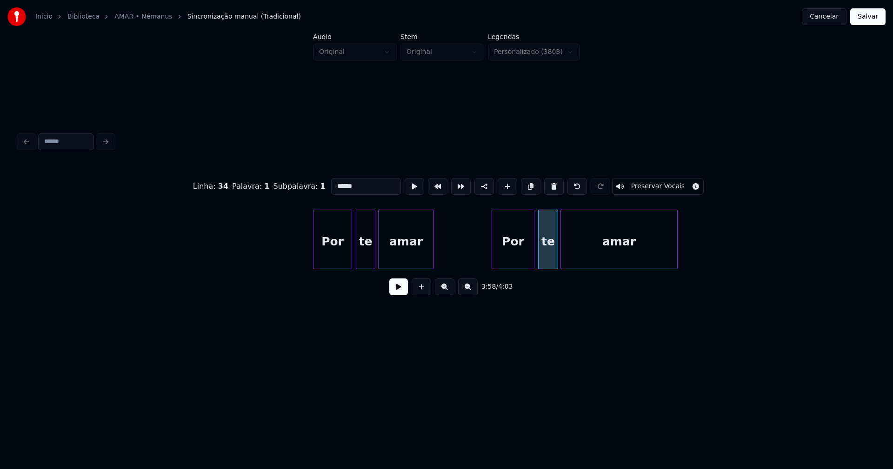
click at [859, 22] on button "Salvar" at bounding box center [867, 16] width 35 height 17
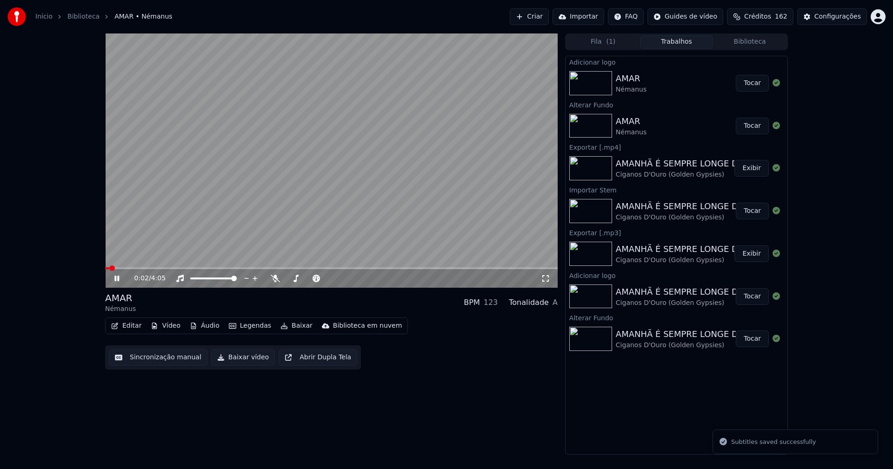
click at [137, 325] on button "Editar" at bounding box center [126, 325] width 38 height 13
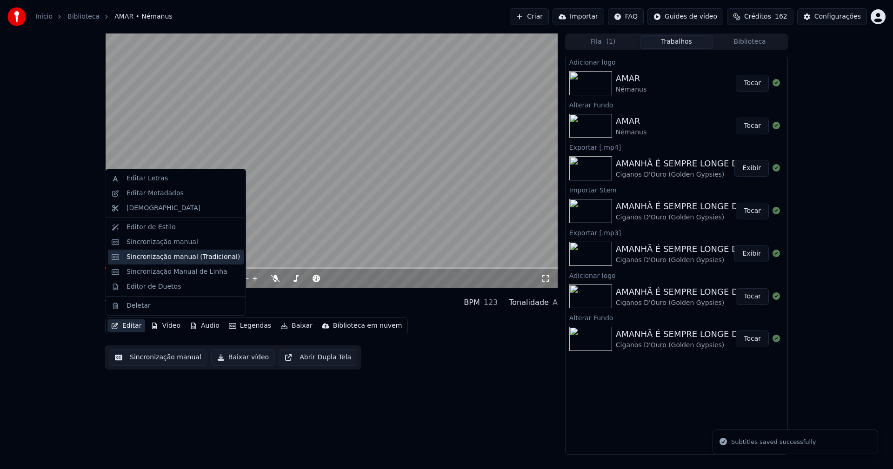
click at [168, 257] on div "Sincronização manual (Tradicional)" at bounding box center [182, 256] width 113 height 9
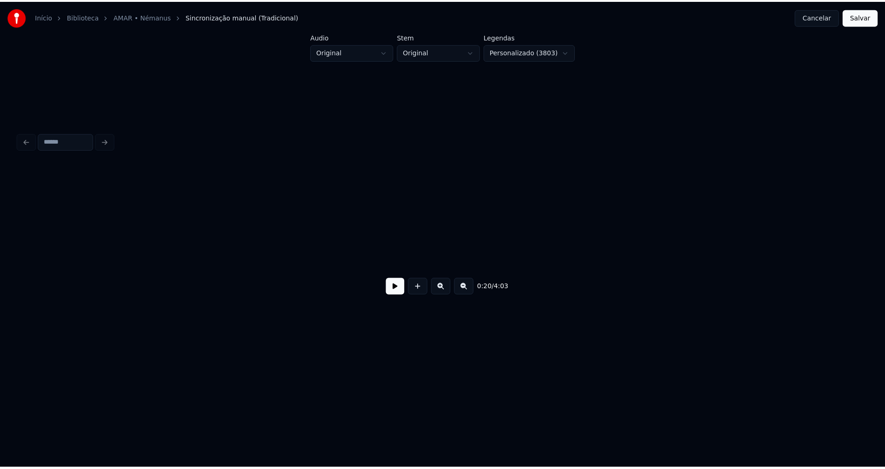
scroll to position [0, 21748]
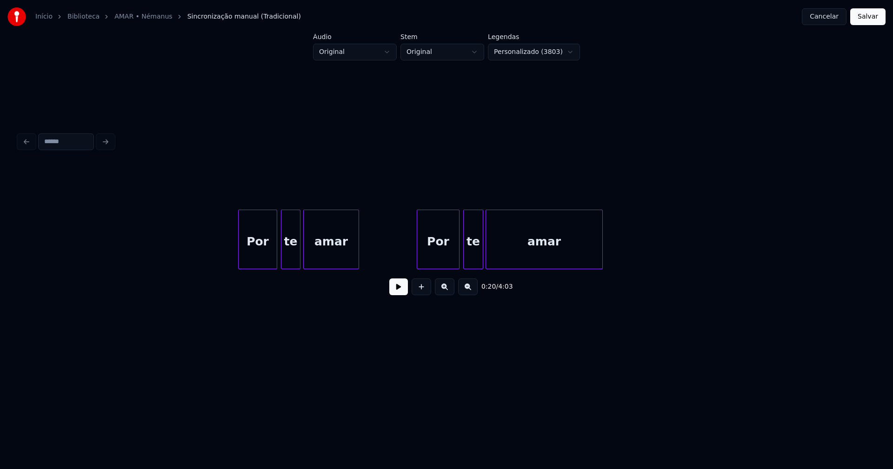
click at [870, 13] on button "Salvar" at bounding box center [867, 16] width 35 height 17
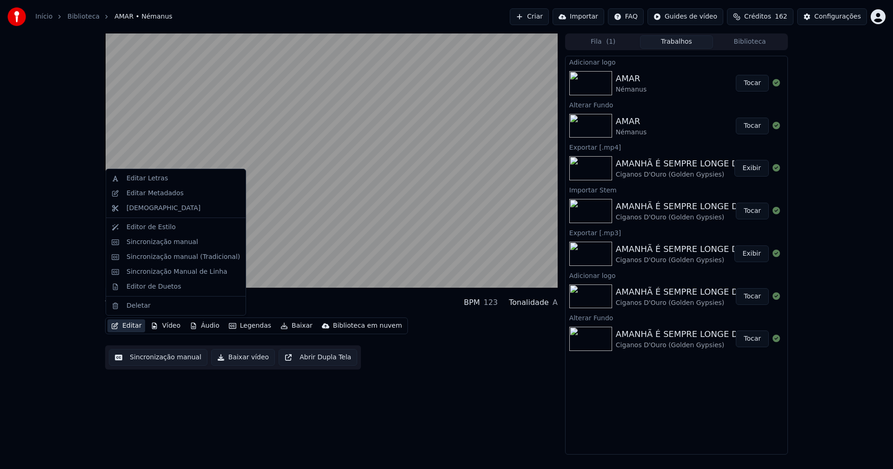
click at [130, 325] on button "Editar" at bounding box center [126, 325] width 38 height 13
click at [149, 285] on div "Editor de Duetos" at bounding box center [153, 286] width 54 height 9
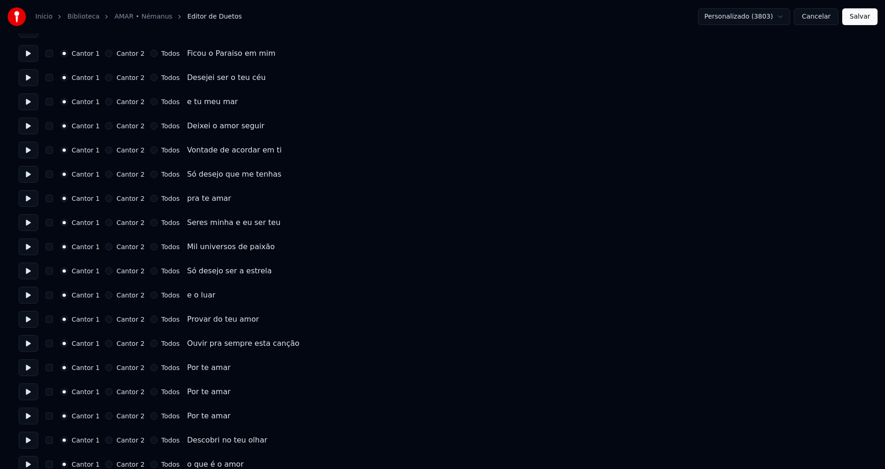
scroll to position [139, 0]
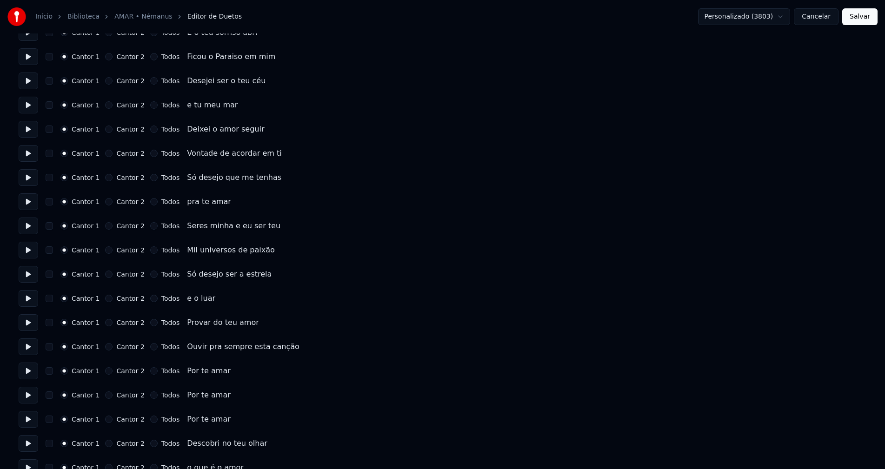
click at [150, 371] on button "Todos" at bounding box center [153, 370] width 7 height 7
click at [150, 395] on button "Todos" at bounding box center [153, 395] width 7 height 7
click at [150, 420] on button "Todos" at bounding box center [153, 419] width 7 height 7
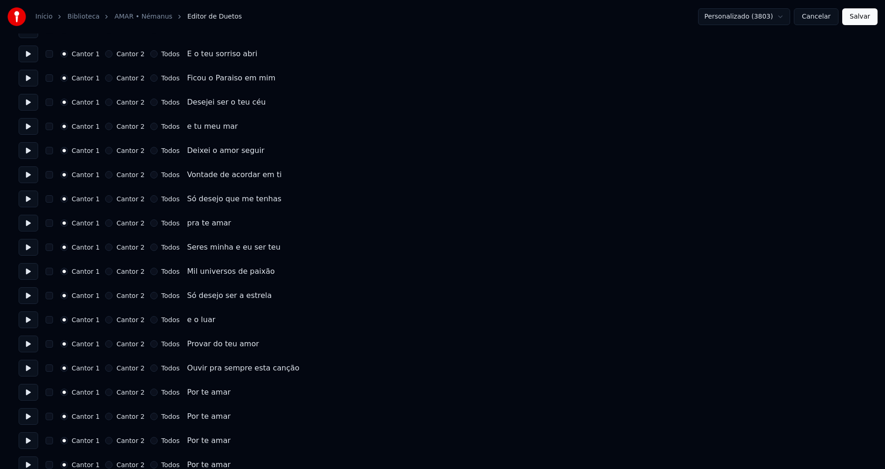
scroll to position [591, 0]
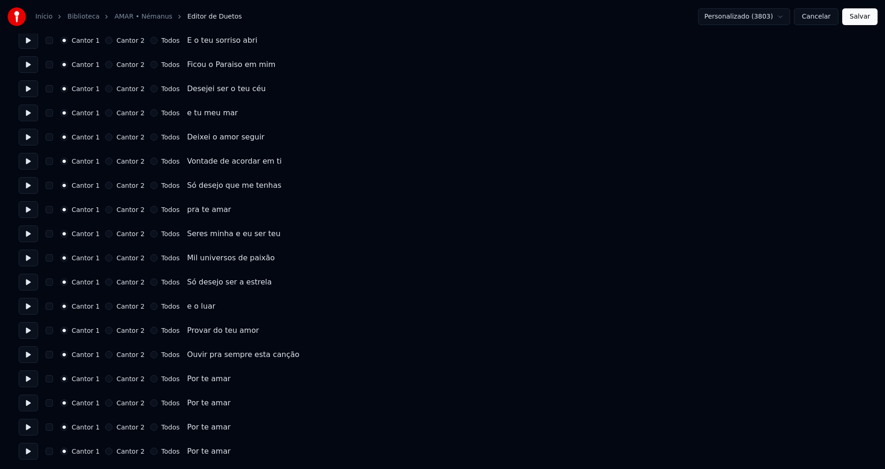
click at [150, 379] on button "Todos" at bounding box center [153, 378] width 7 height 7
drag, startPoint x: 149, startPoint y: 402, endPoint x: 144, endPoint y: 407, distance: 7.6
click at [150, 403] on button "Todos" at bounding box center [153, 402] width 7 height 7
click at [150, 425] on button "Todos" at bounding box center [153, 427] width 7 height 7
click at [150, 452] on button "Todos" at bounding box center [153, 451] width 7 height 7
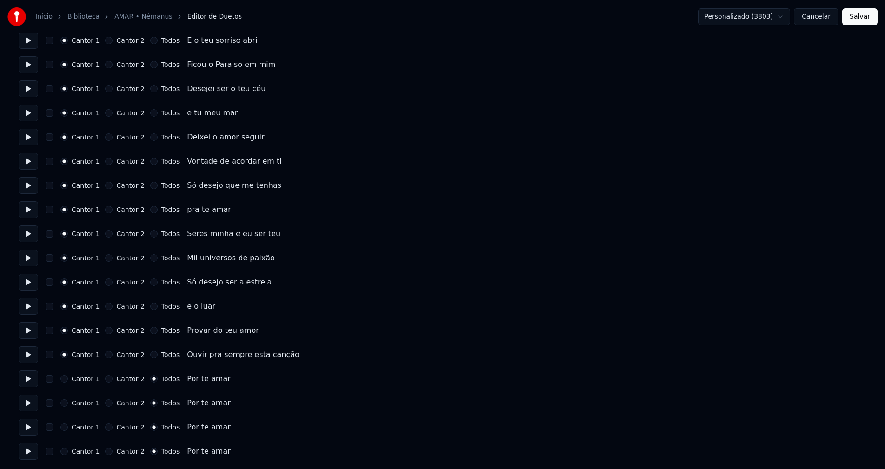
click at [865, 20] on button "Salvar" at bounding box center [859, 16] width 35 height 17
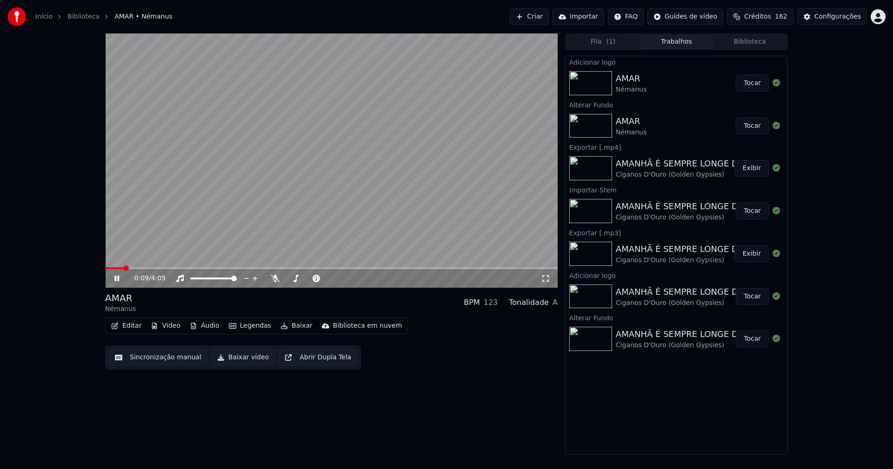
click at [550, 279] on div "0:09 / 4:05" at bounding box center [331, 278] width 445 height 9
click at [544, 279] on icon at bounding box center [545, 278] width 9 height 7
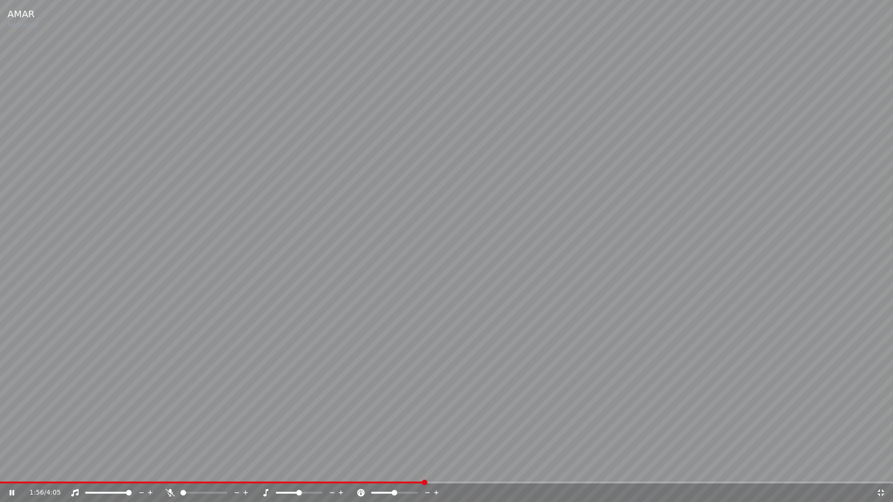
click at [881, 469] on icon at bounding box center [880, 492] width 9 height 7
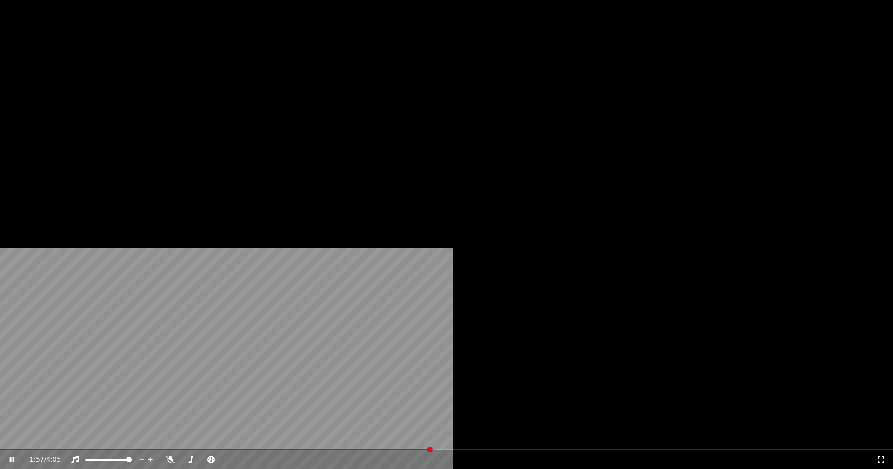
click at [129, 78] on button "Editar" at bounding box center [126, 71] width 38 height 13
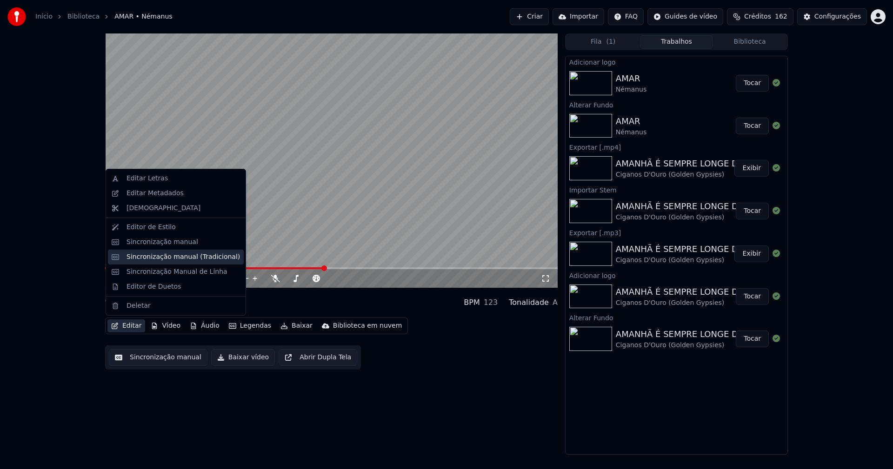
click at [171, 258] on div "Sincronização manual (Tradicional)" at bounding box center [182, 256] width 113 height 9
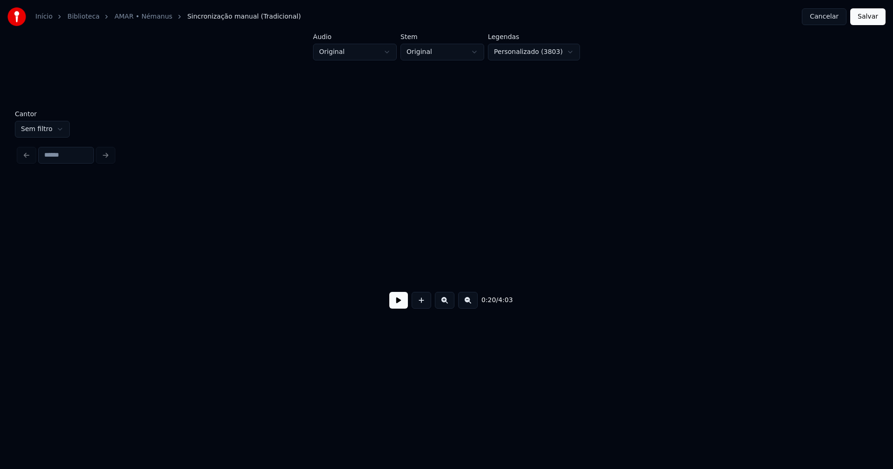
scroll to position [0, 1870]
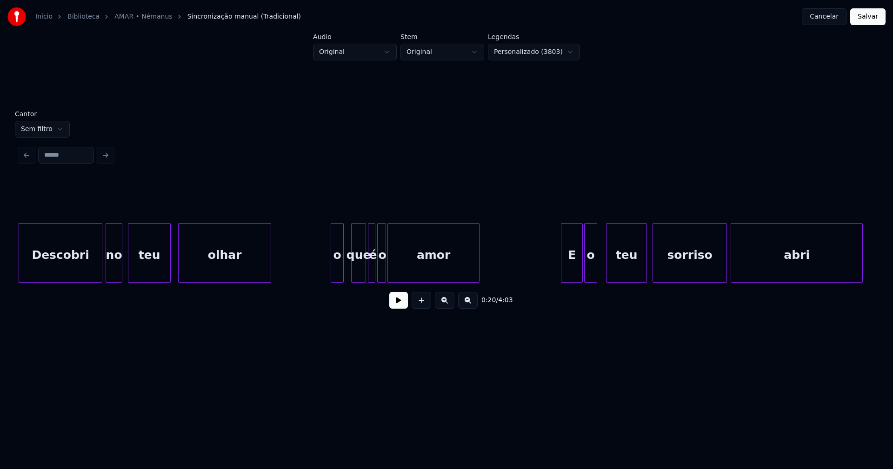
click at [336, 274] on div "o" at bounding box center [337, 255] width 12 height 63
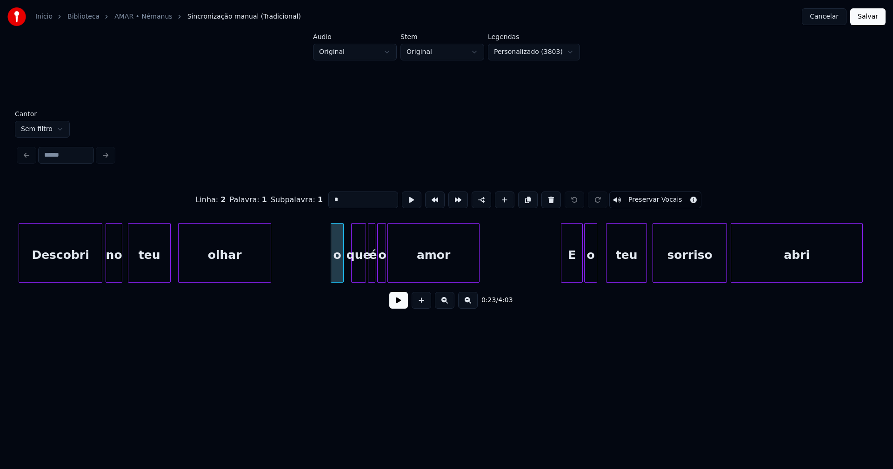
drag, startPoint x: 338, startPoint y: 197, endPoint x: 321, endPoint y: 198, distance: 16.3
click at [328, 198] on input "*" at bounding box center [363, 200] width 70 height 17
type input "*"
click at [870, 20] on button "Salvar" at bounding box center [867, 16] width 35 height 17
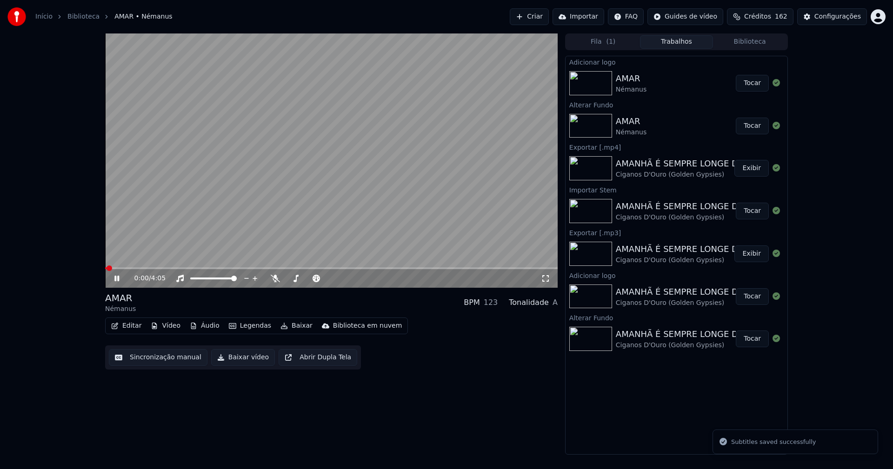
click at [115, 277] on icon at bounding box center [116, 279] width 5 height 6
click at [235, 355] on button "Baixar vídeo" at bounding box center [243, 357] width 64 height 17
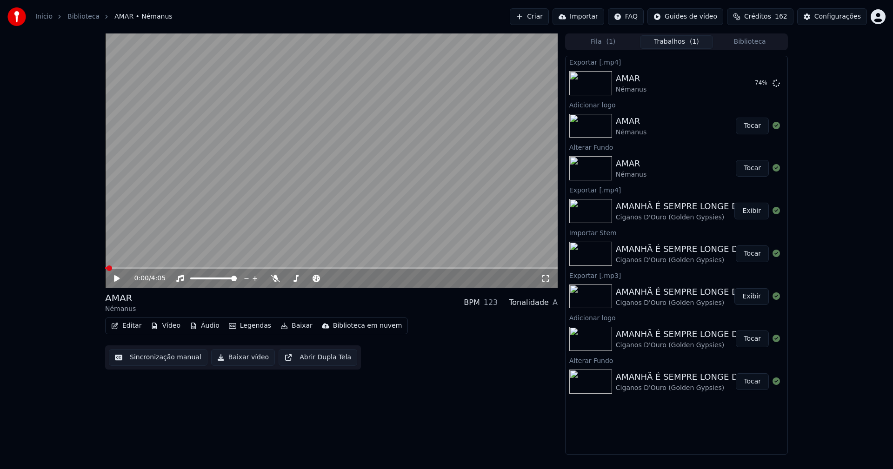
click at [758, 40] on button "Biblioteca" at bounding box center [749, 41] width 73 height 13
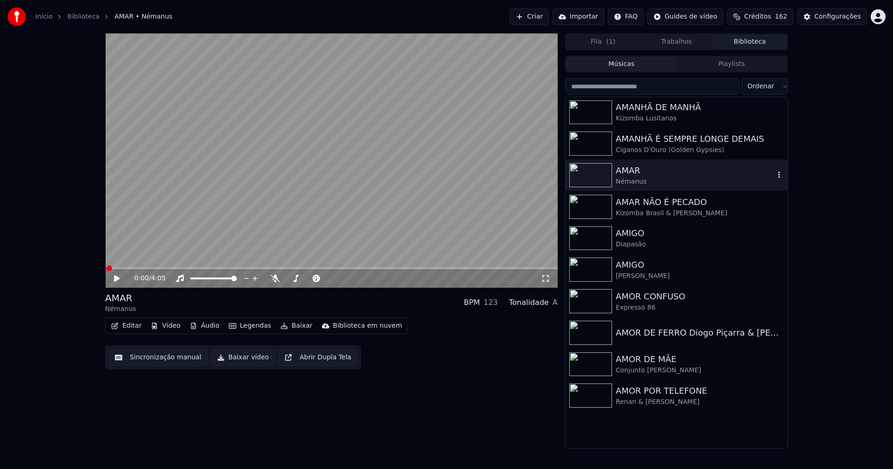
scroll to position [1395, 0]
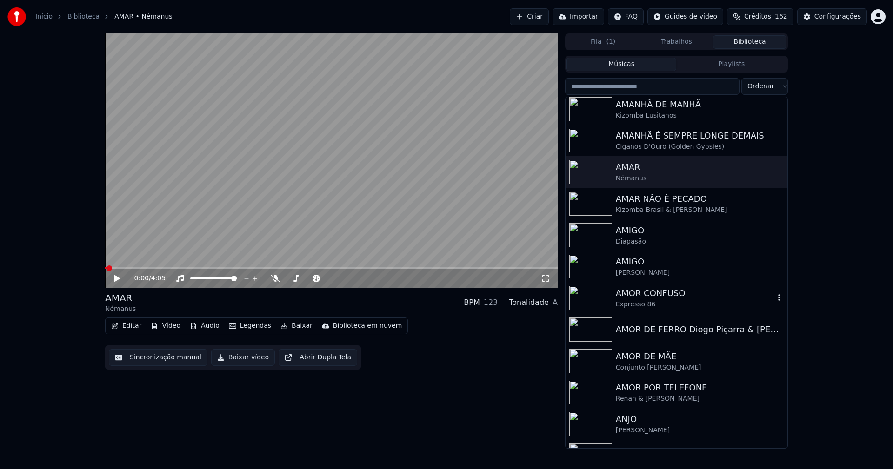
drag, startPoint x: 651, startPoint y: 299, endPoint x: 664, endPoint y: 296, distance: 14.2
click at [652, 299] on div "AMOR CONFUSO" at bounding box center [695, 293] width 159 height 13
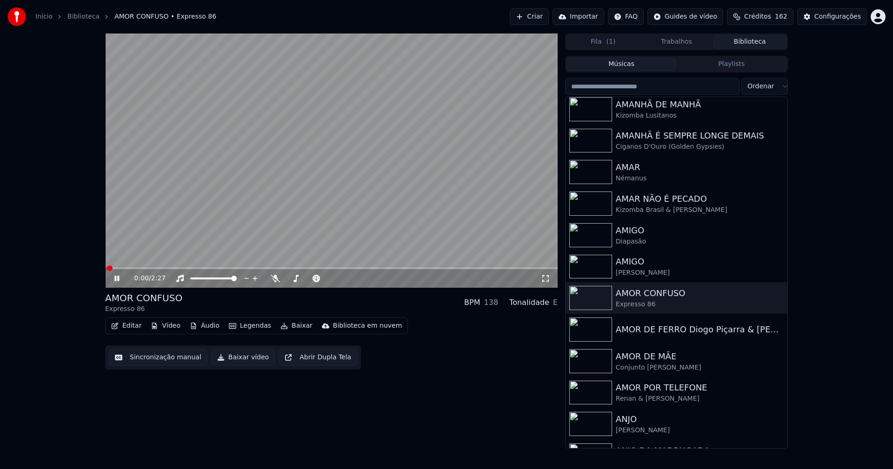
click at [121, 281] on icon at bounding box center [124, 278] width 22 height 7
click at [165, 326] on button "Vídeo" at bounding box center [165, 325] width 37 height 13
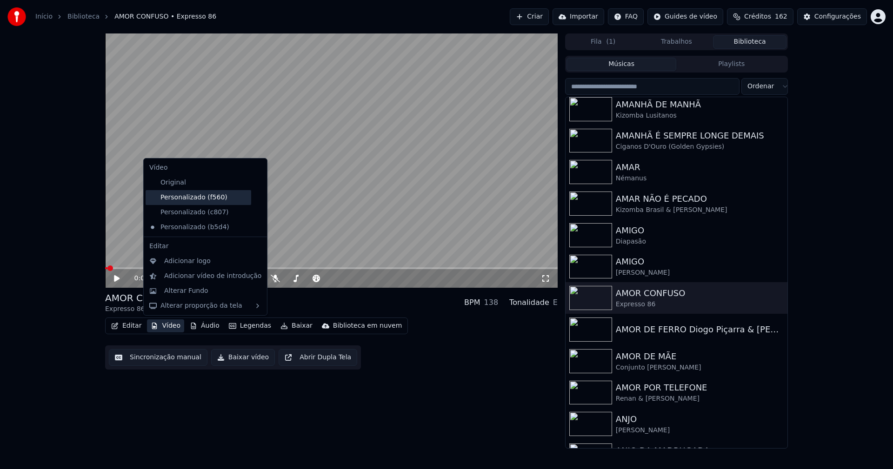
click at [220, 201] on div "Personalizado (f560)" at bounding box center [199, 197] width 106 height 15
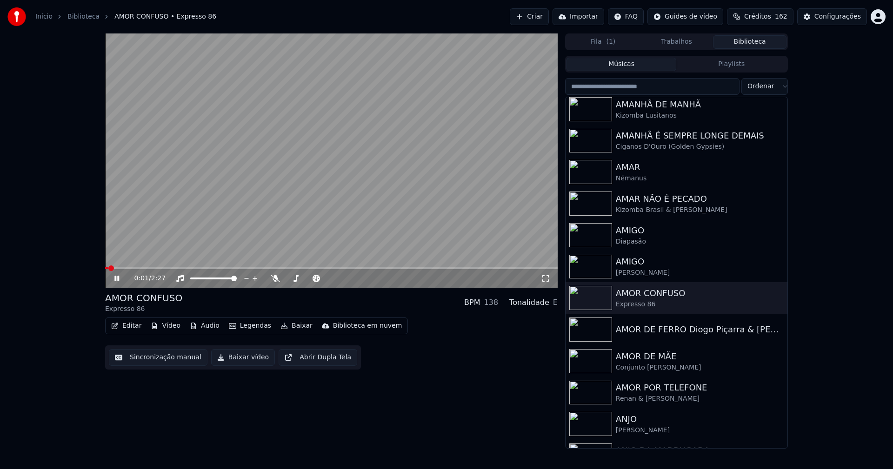
click at [116, 276] on icon at bounding box center [124, 278] width 22 height 7
click at [168, 326] on button "Vídeo" at bounding box center [165, 325] width 37 height 13
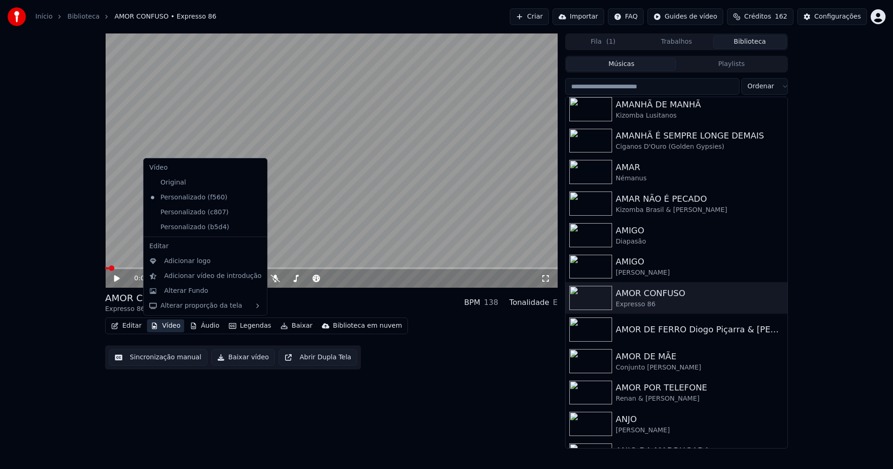
click at [255, 213] on icon at bounding box center [260, 212] width 10 height 7
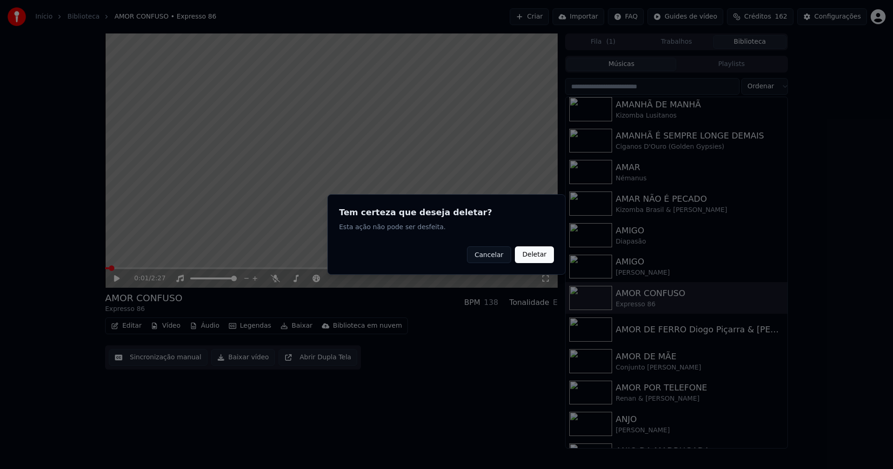
click at [540, 253] on button "Deletar" at bounding box center [534, 254] width 39 height 17
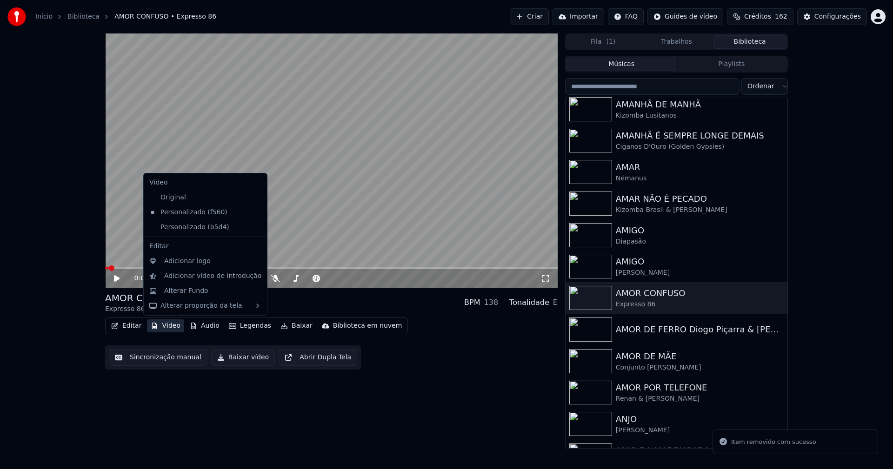
click at [166, 325] on button "Vídeo" at bounding box center [165, 325] width 37 height 13
click at [255, 226] on icon at bounding box center [260, 227] width 10 height 7
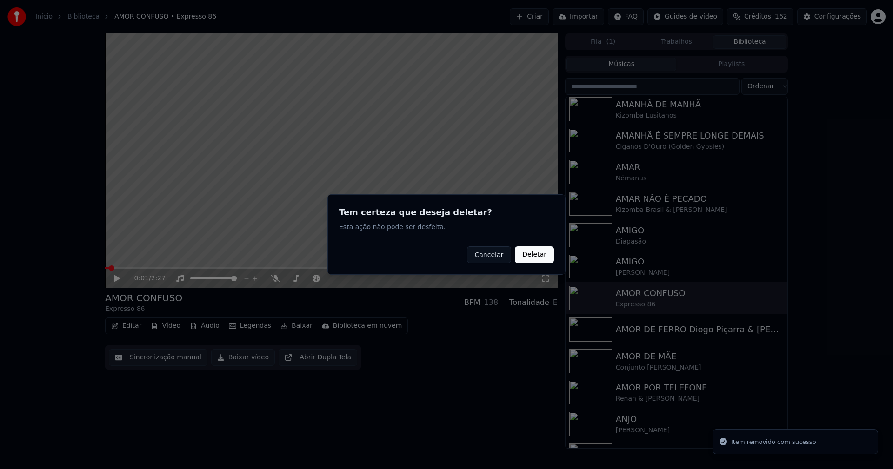
click at [525, 258] on button "Deletar" at bounding box center [534, 254] width 39 height 17
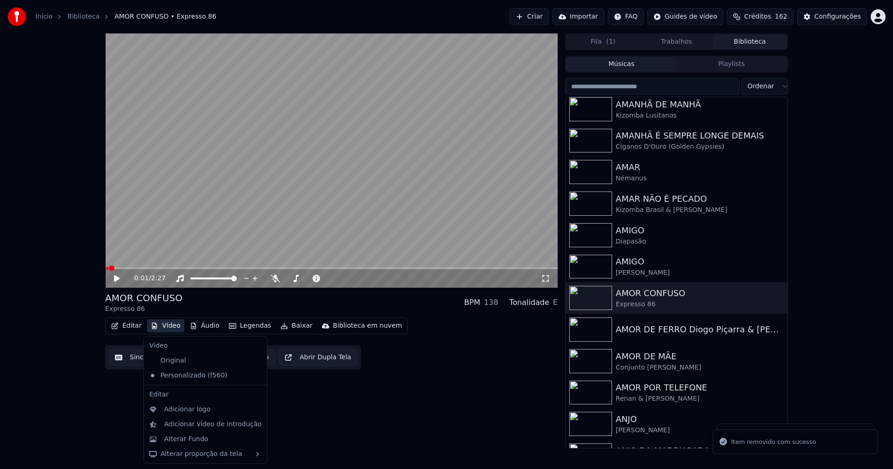
click at [176, 325] on button "Vídeo" at bounding box center [165, 325] width 37 height 13
click at [189, 443] on div "Alterar Fundo" at bounding box center [186, 439] width 44 height 9
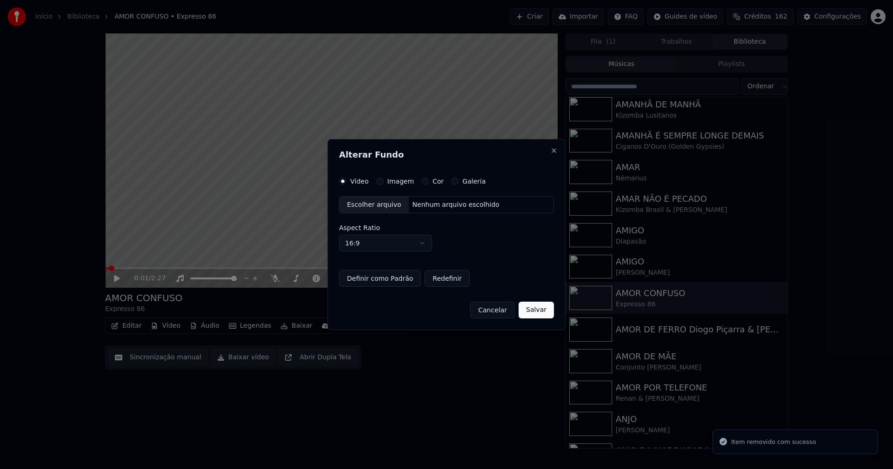
click at [382, 181] on button "Imagem" at bounding box center [379, 181] width 7 height 7
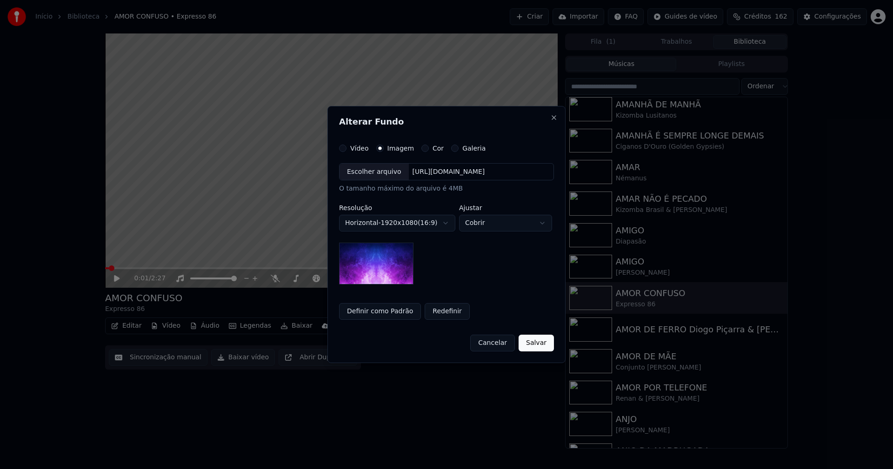
click at [375, 174] on div "Escolher arquivo" at bounding box center [373, 172] width 69 height 17
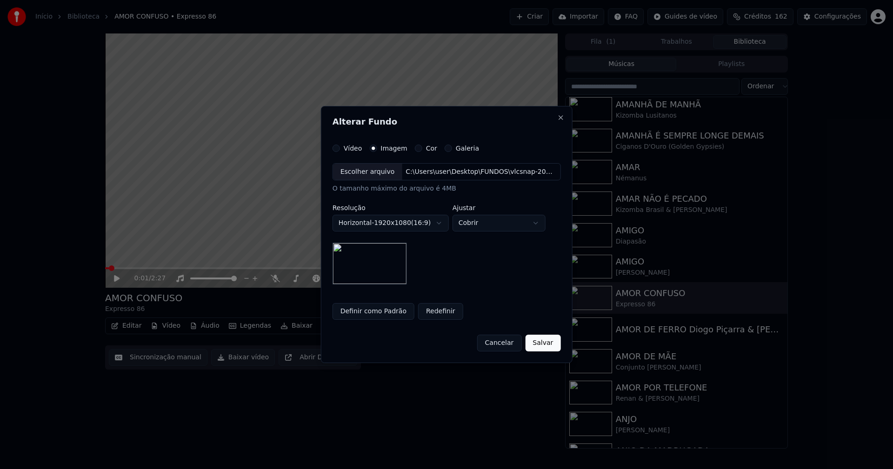
click at [529, 343] on button "Salvar" at bounding box center [542, 343] width 35 height 17
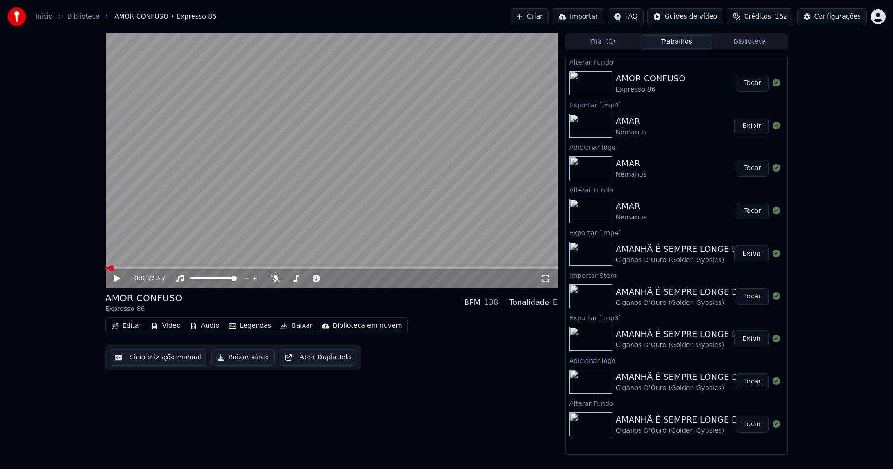
click at [752, 84] on button "Tocar" at bounding box center [752, 83] width 33 height 17
click at [118, 279] on icon at bounding box center [116, 279] width 5 height 6
click at [173, 326] on button "Vídeo" at bounding box center [165, 325] width 37 height 13
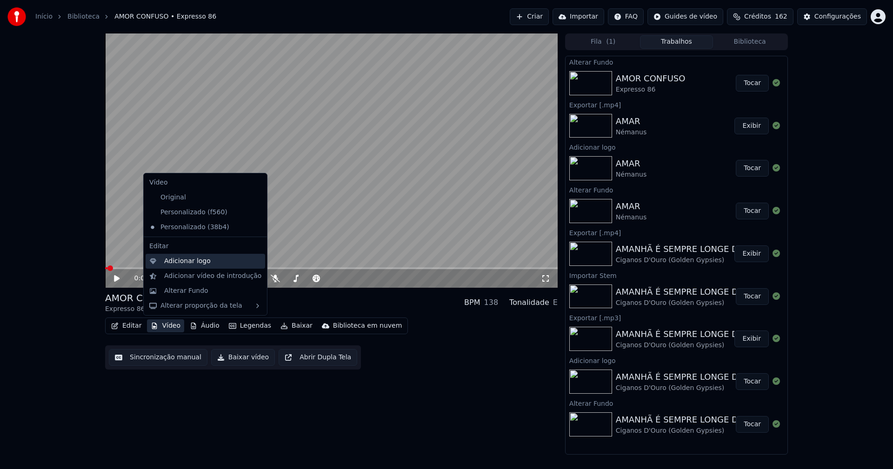
click at [179, 263] on div "Adicionar logo" at bounding box center [187, 261] width 46 height 9
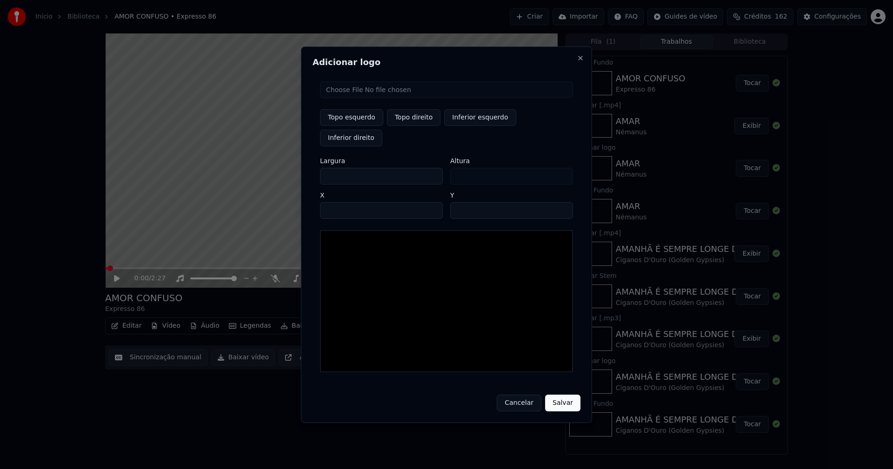
click at [339, 98] on input "file" at bounding box center [446, 89] width 253 height 17
type input "**********"
type input "***"
click at [415, 126] on button "Topo direito" at bounding box center [413, 117] width 53 height 17
type input "****"
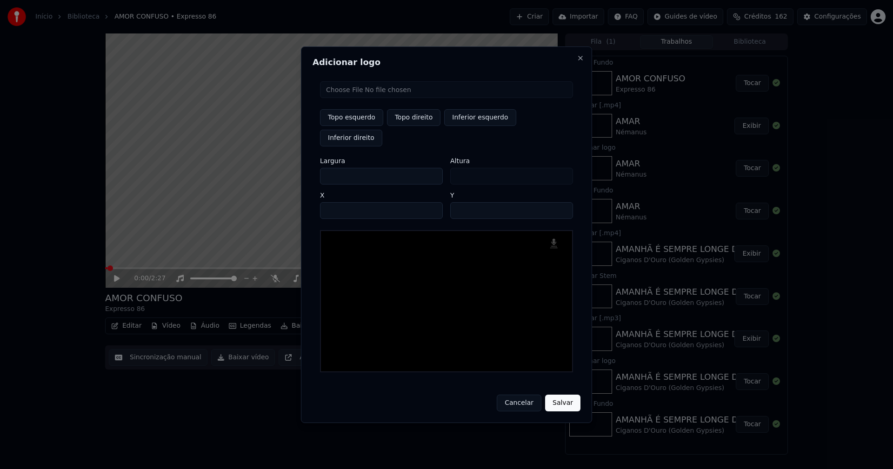
drag, startPoint x: 335, startPoint y: 166, endPoint x: 304, endPoint y: 166, distance: 31.2
click at [304, 166] on div "Adicionar logo Topo esquerdo Topo direito Inferior esquerdo Inferior direito La…" at bounding box center [446, 234] width 291 height 377
type input "**"
type input "***"
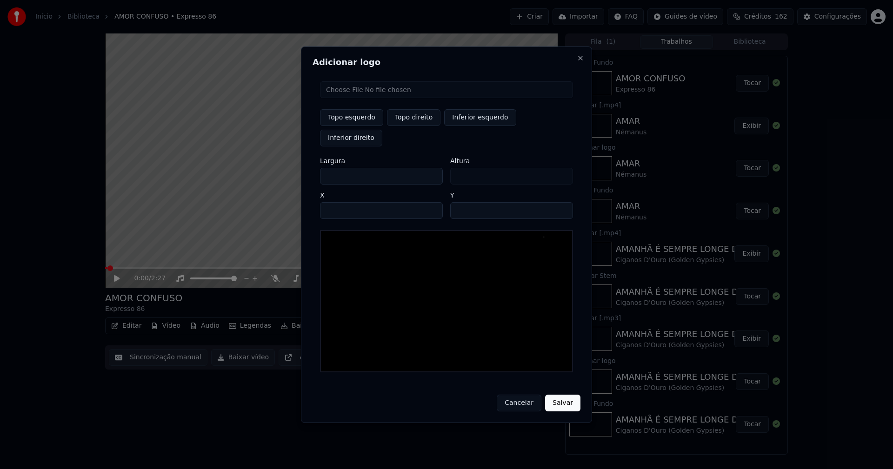
type input "***"
click at [339, 202] on input "****" at bounding box center [381, 210] width 123 height 17
type input "****"
click at [561, 202] on input "**" at bounding box center [511, 210] width 123 height 17
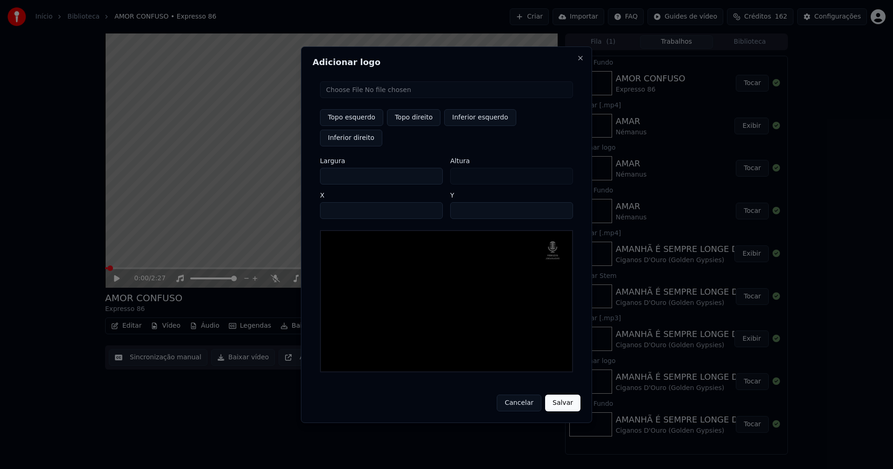
click at [561, 202] on input "**" at bounding box center [511, 210] width 123 height 17
type input "**"
click at [561, 202] on input "**" at bounding box center [511, 210] width 123 height 17
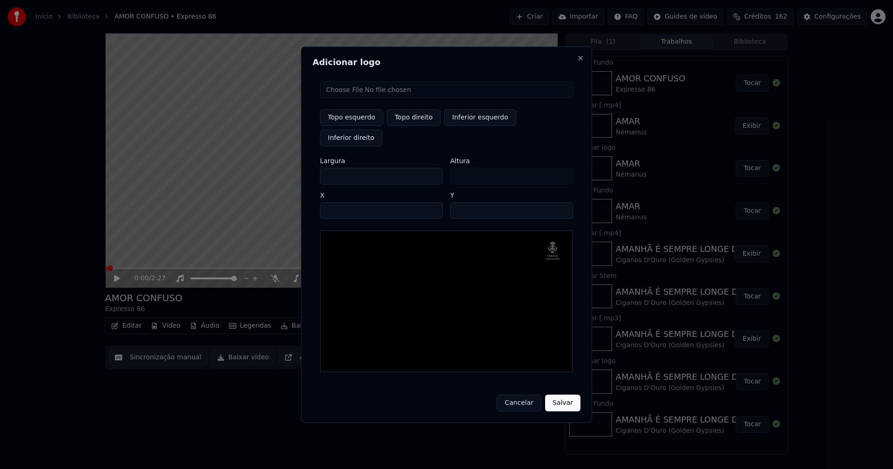
drag, startPoint x: 553, startPoint y: 390, endPoint x: 521, endPoint y: 379, distance: 33.8
click at [554, 395] on button "Salvar" at bounding box center [562, 403] width 35 height 17
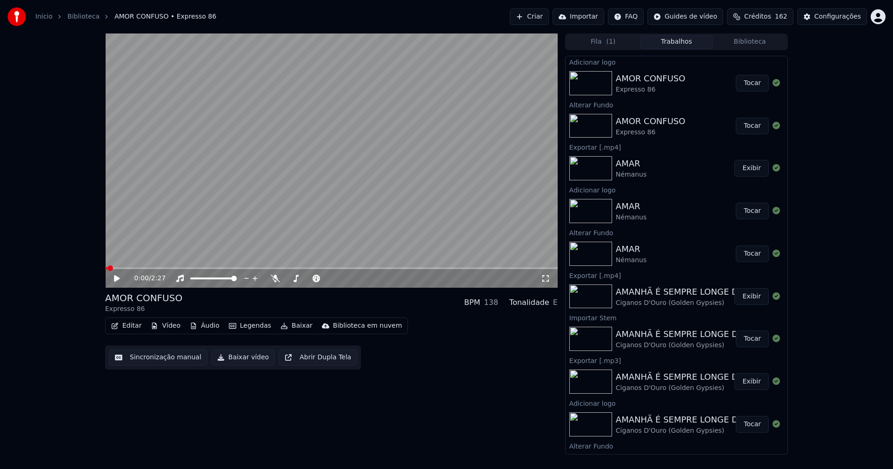
click at [134, 325] on button "Editar" at bounding box center [126, 325] width 38 height 13
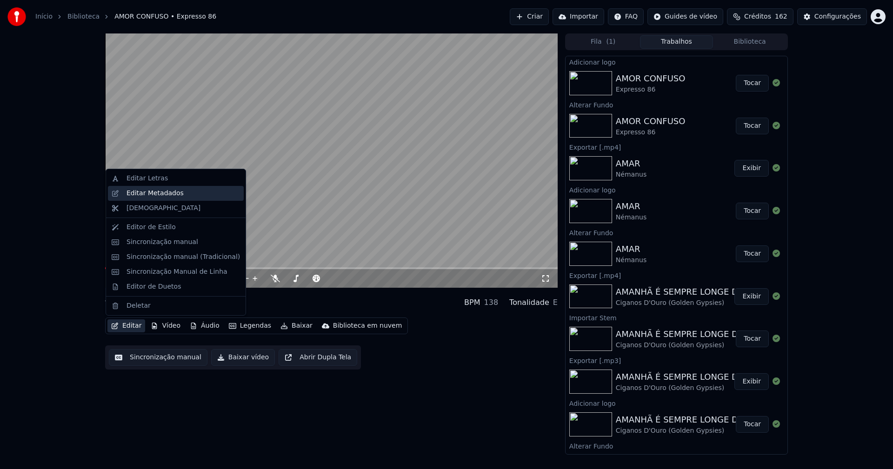
click at [156, 196] on div "Editar Metadados" at bounding box center [154, 193] width 57 height 9
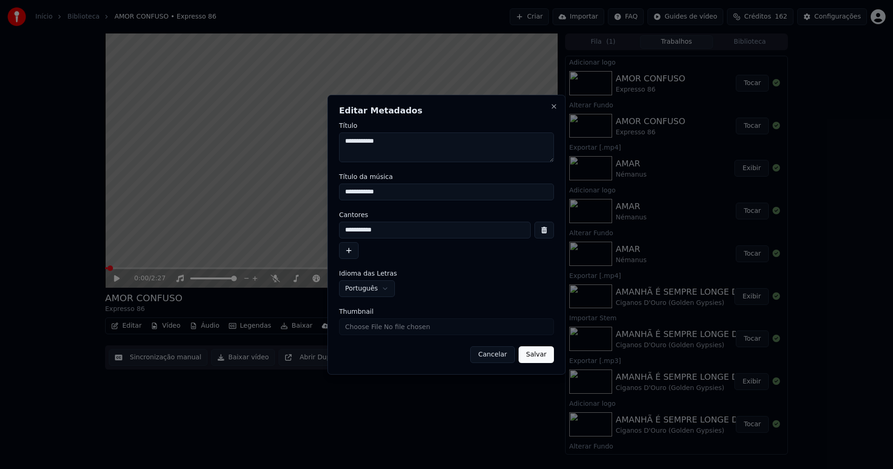
click at [365, 329] on input "Thumbnail" at bounding box center [446, 327] width 215 height 17
type input "**********"
click at [544, 357] on button "Salvar" at bounding box center [535, 354] width 35 height 17
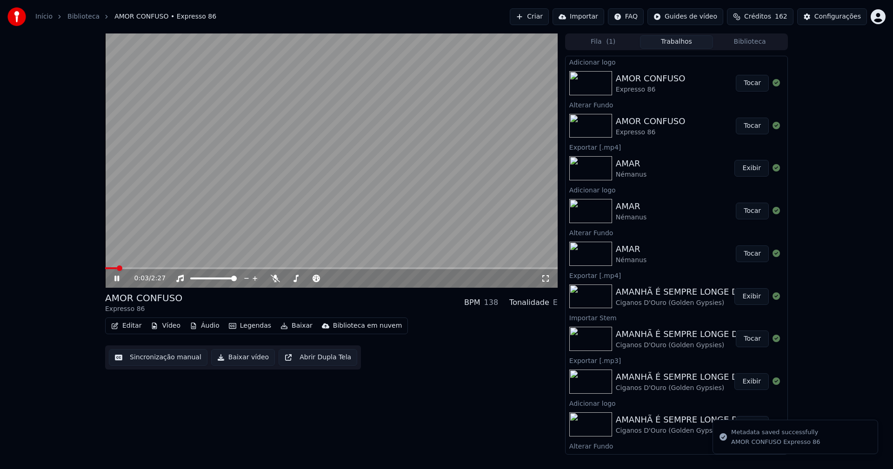
click at [119, 278] on icon at bounding box center [116, 279] width 5 height 6
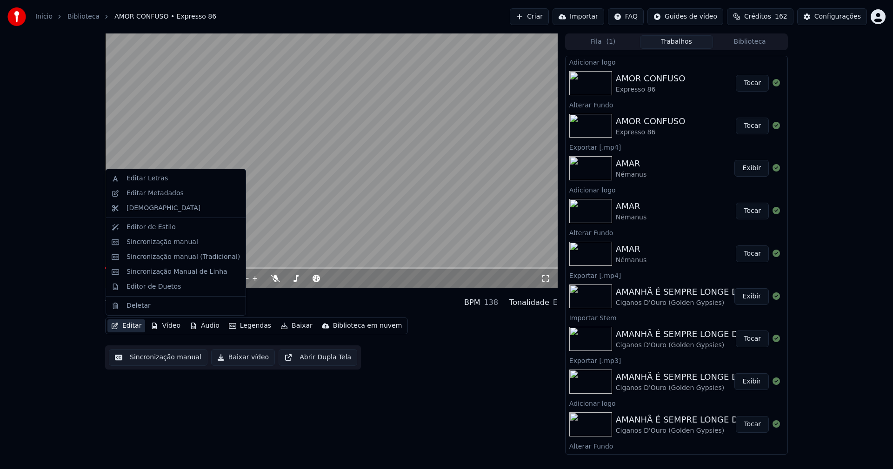
click at [131, 326] on button "Editar" at bounding box center [126, 325] width 38 height 13
click at [155, 262] on div "Sincronização manual (Tradicional)" at bounding box center [176, 257] width 136 height 15
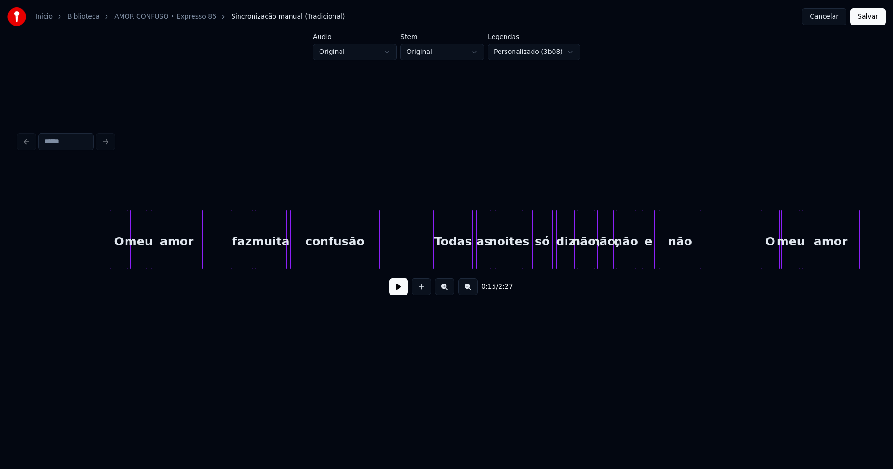
scroll to position [0, 1380]
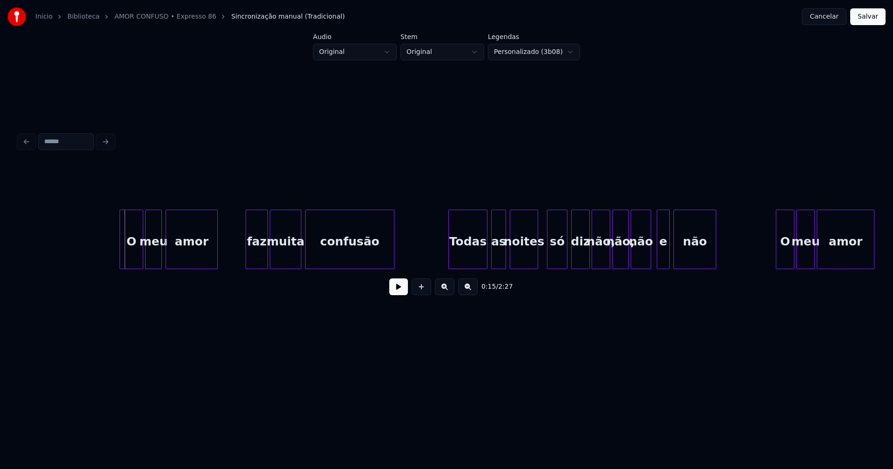
click at [120, 253] on div at bounding box center [121, 239] width 3 height 59
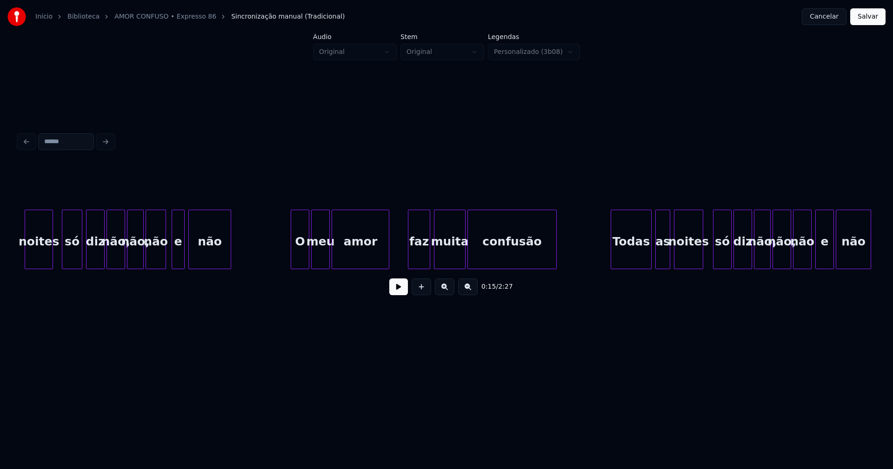
scroll to position [0, 1903]
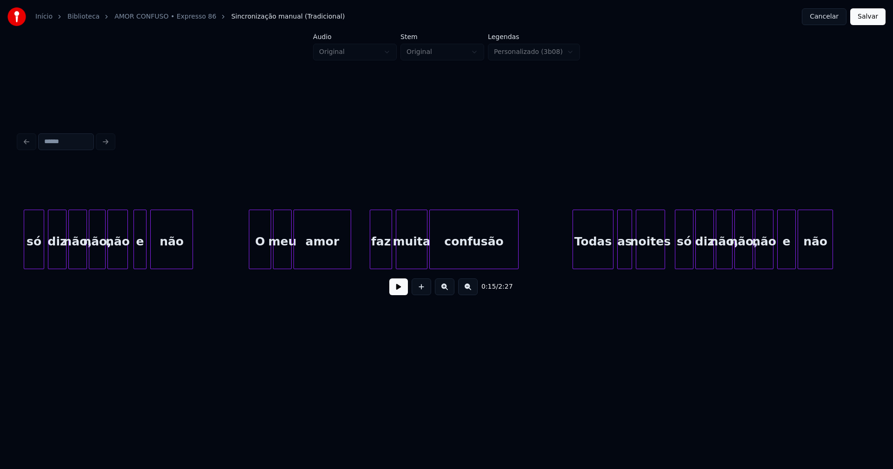
click at [252, 248] on div at bounding box center [250, 239] width 3 height 59
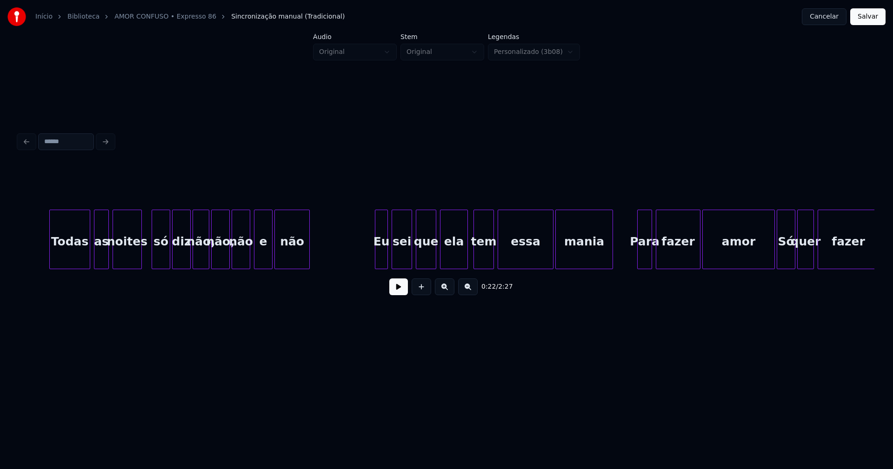
scroll to position [0, 2442]
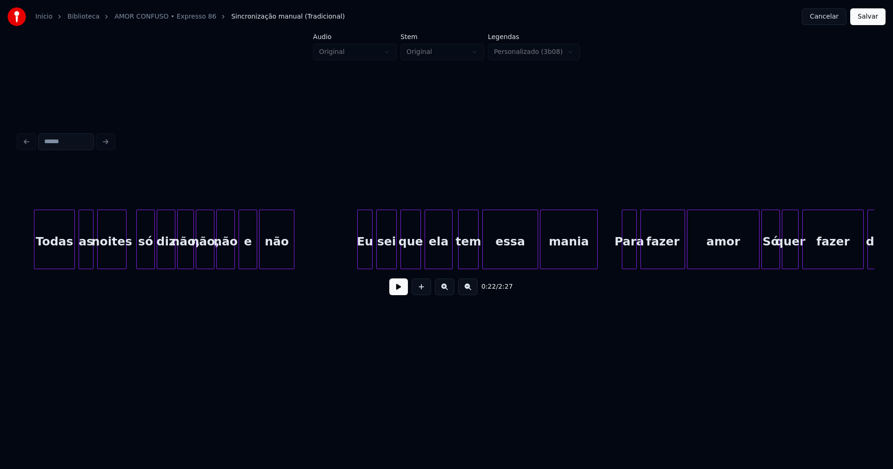
click at [359, 254] on div at bounding box center [359, 239] width 3 height 59
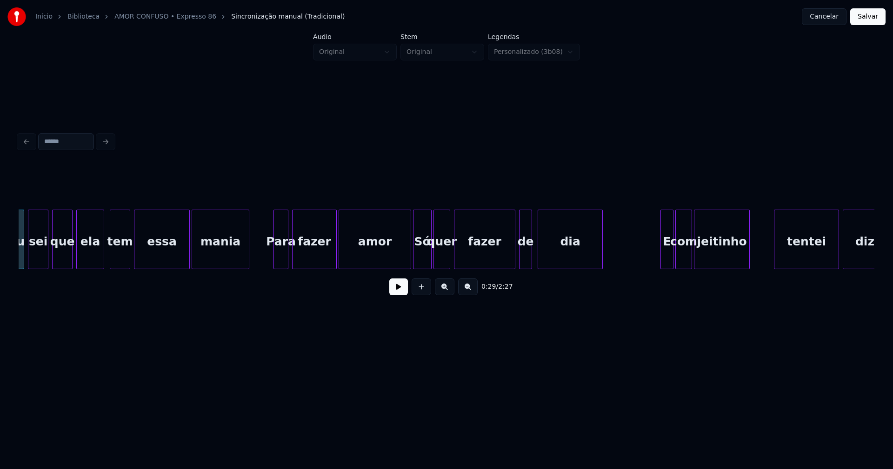
scroll to position [0, 2806]
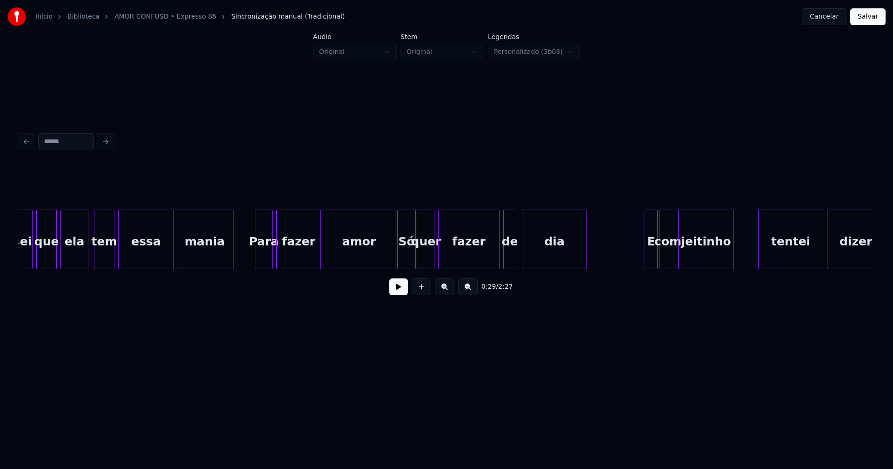
click at [258, 257] on div at bounding box center [256, 239] width 3 height 59
click at [383, 267] on div "sei que ela tem essa mania Para fazer amor Só quer fazer de dia E com [PERSON_N…" at bounding box center [447, 240] width 856 height 60
click at [397, 256] on div at bounding box center [396, 239] width 3 height 59
click at [495, 260] on div at bounding box center [494, 239] width 3 height 59
click at [502, 259] on div at bounding box center [502, 239] width 3 height 59
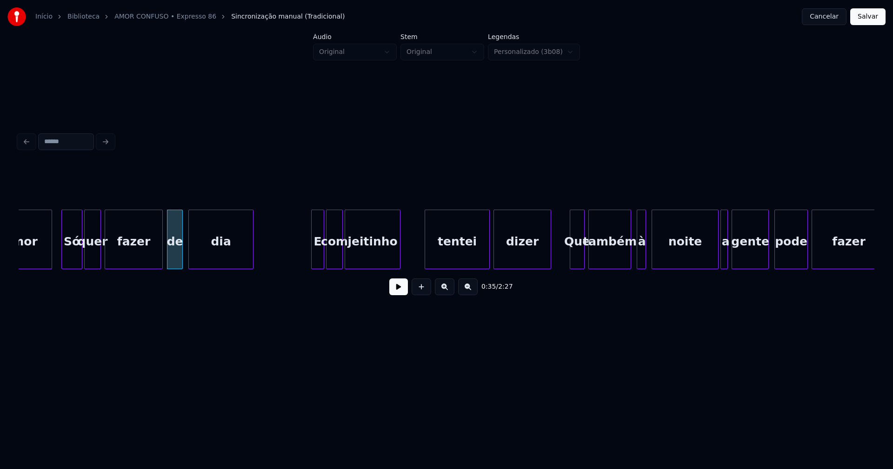
scroll to position [0, 3147]
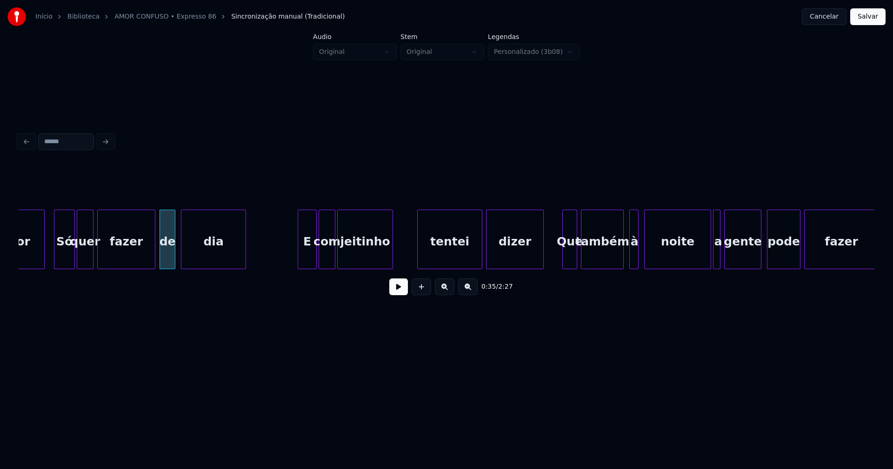
click at [300, 259] on div at bounding box center [299, 239] width 3 height 59
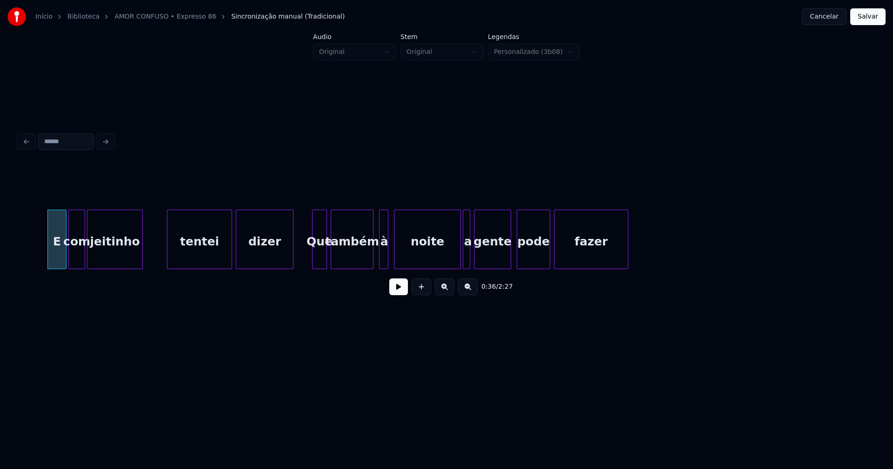
scroll to position [0, 3427]
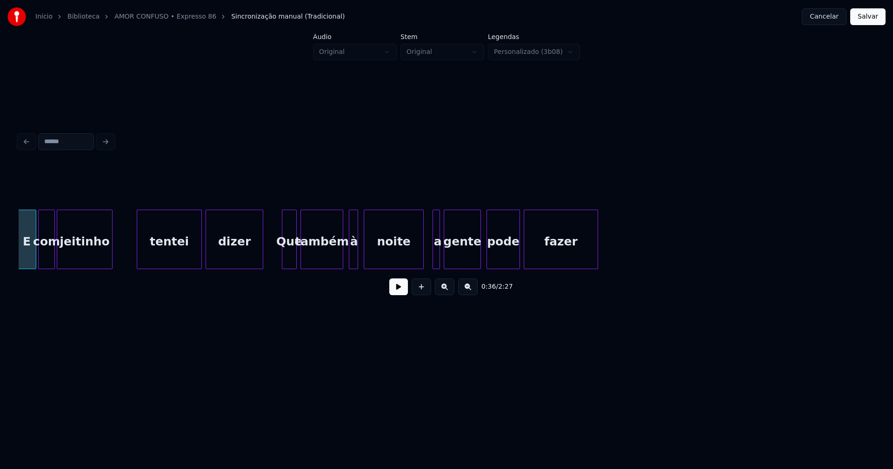
click at [421, 259] on div at bounding box center [421, 239] width 3 height 59
click at [431, 256] on div at bounding box center [431, 239] width 3 height 59
click at [631, 240] on div at bounding box center [630, 239] width 3 height 59
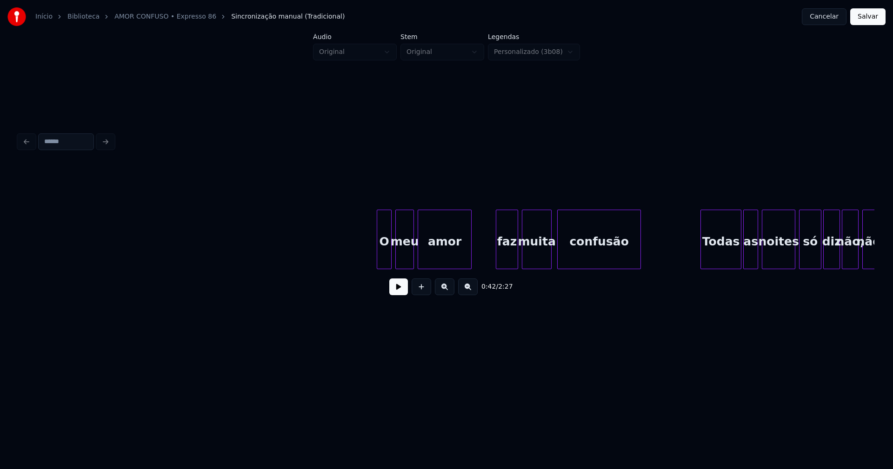
scroll to position [0, 5065]
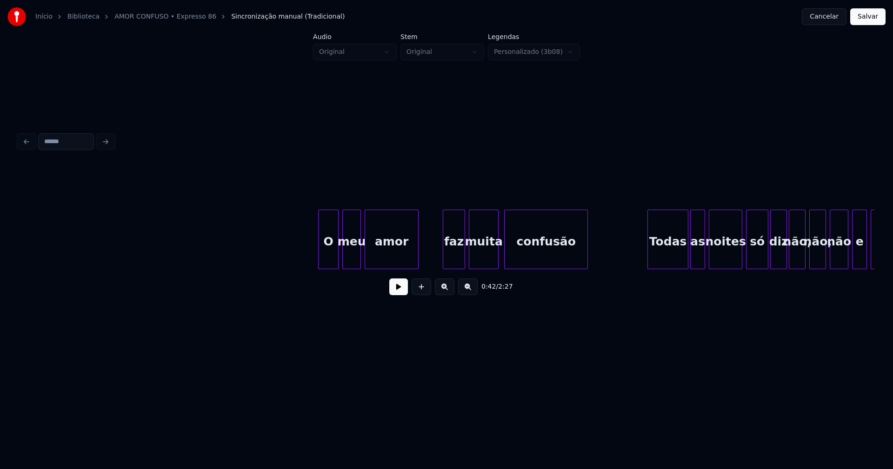
click at [319, 250] on div at bounding box center [320, 239] width 3 height 59
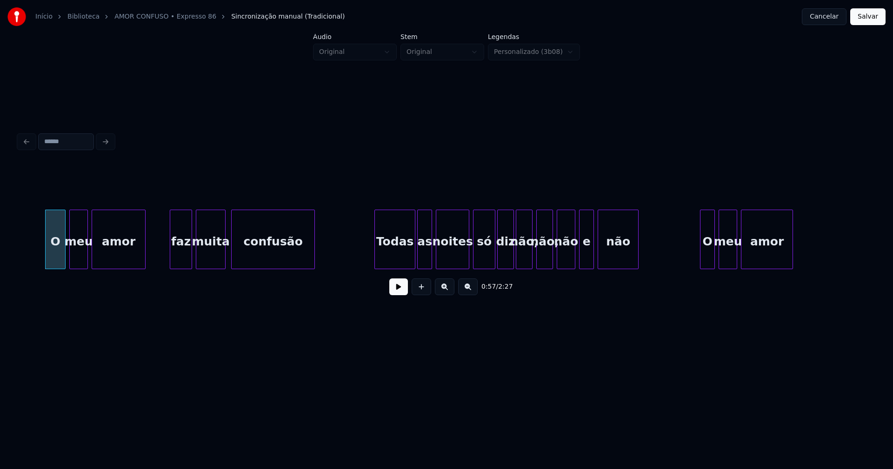
scroll to position [0, 5391]
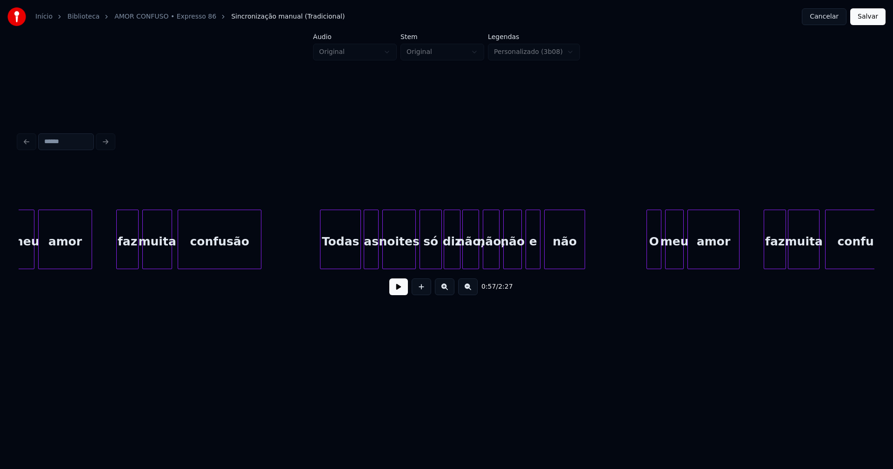
click at [347, 256] on div "Todas" at bounding box center [340, 241] width 40 height 63
click at [409, 261] on div at bounding box center [407, 239] width 3 height 59
click at [418, 250] on div at bounding box center [418, 239] width 3 height 59
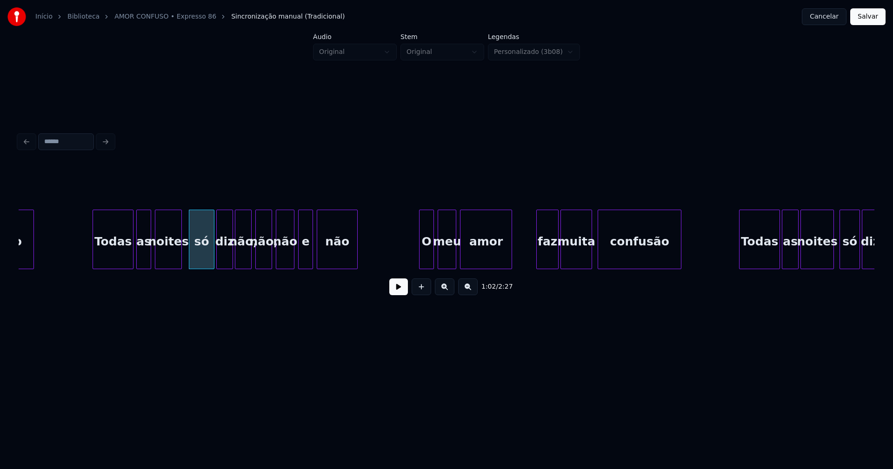
scroll to position [0, 5649]
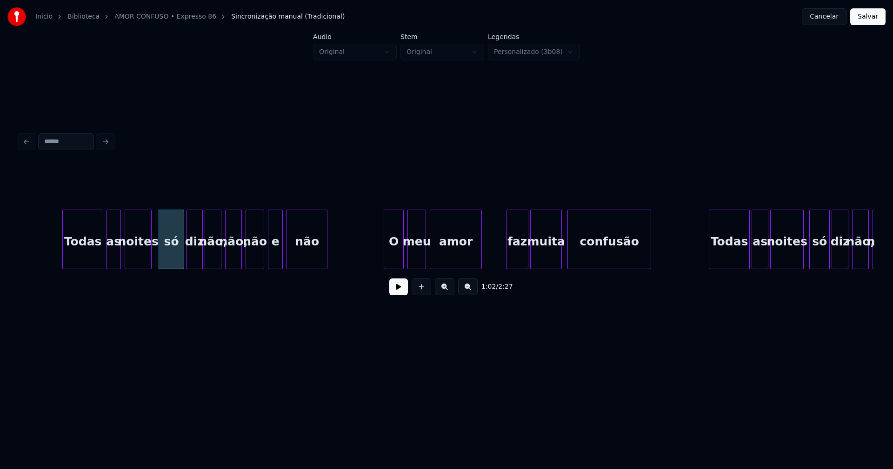
click at [386, 251] on div at bounding box center [385, 239] width 3 height 59
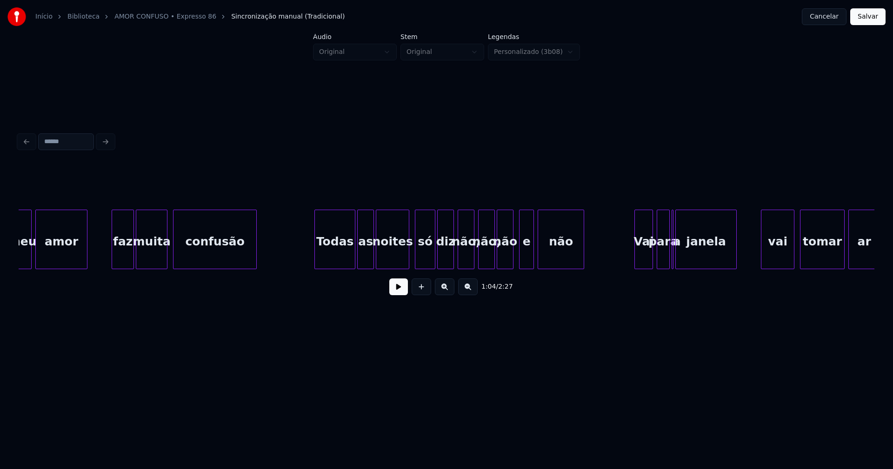
scroll to position [0, 6051]
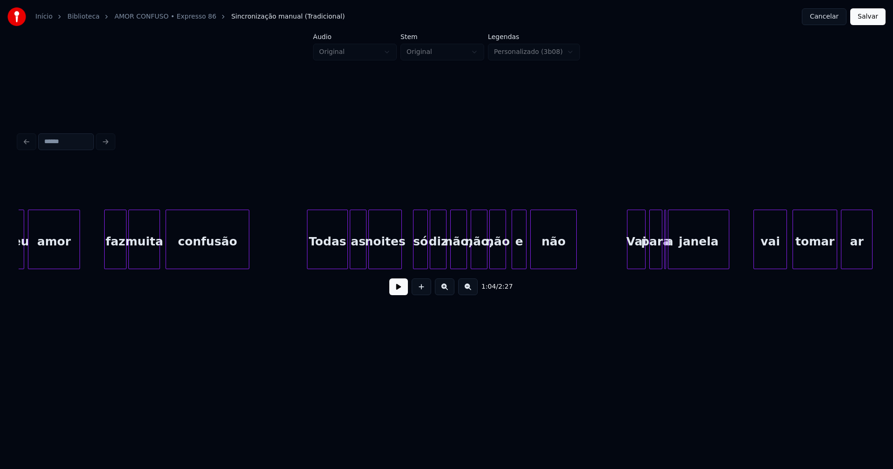
click at [414, 252] on div at bounding box center [414, 239] width 3 height 59
click at [405, 258] on div at bounding box center [405, 239] width 3 height 59
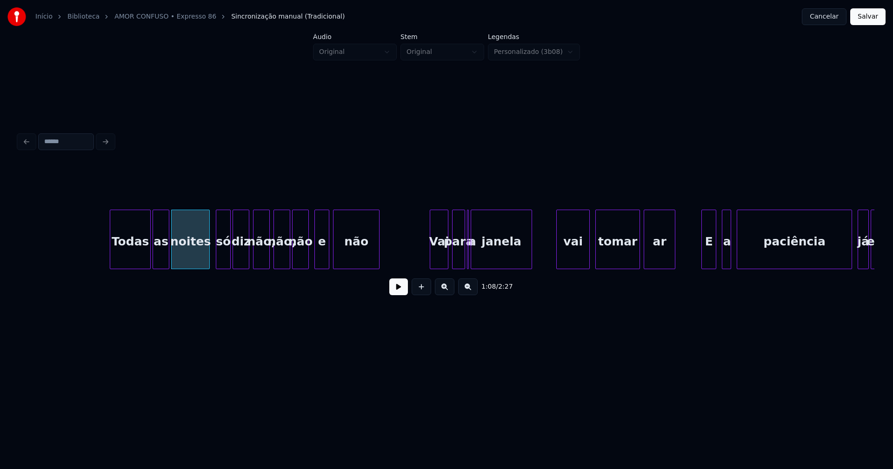
scroll to position [0, 6324]
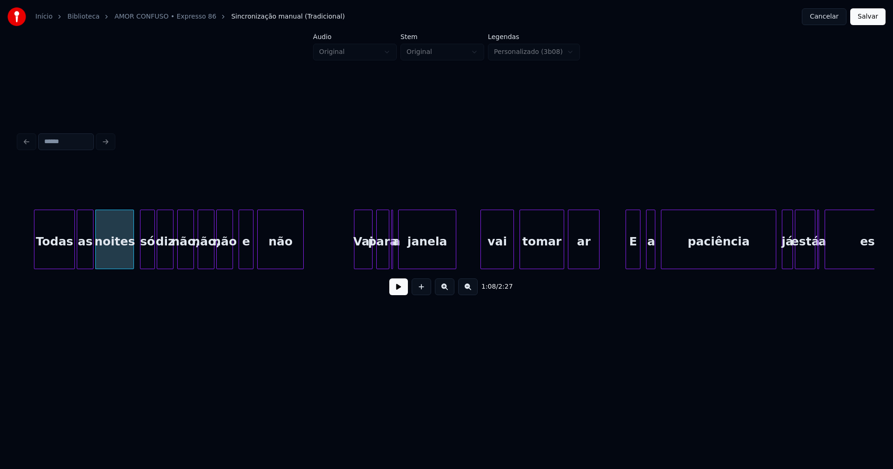
click at [399, 261] on div at bounding box center [400, 239] width 3 height 59
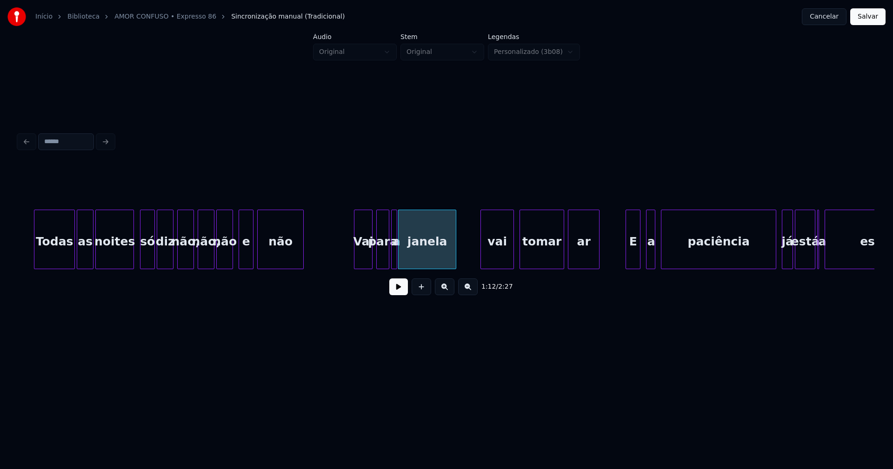
click at [396, 262] on div at bounding box center [395, 239] width 3 height 59
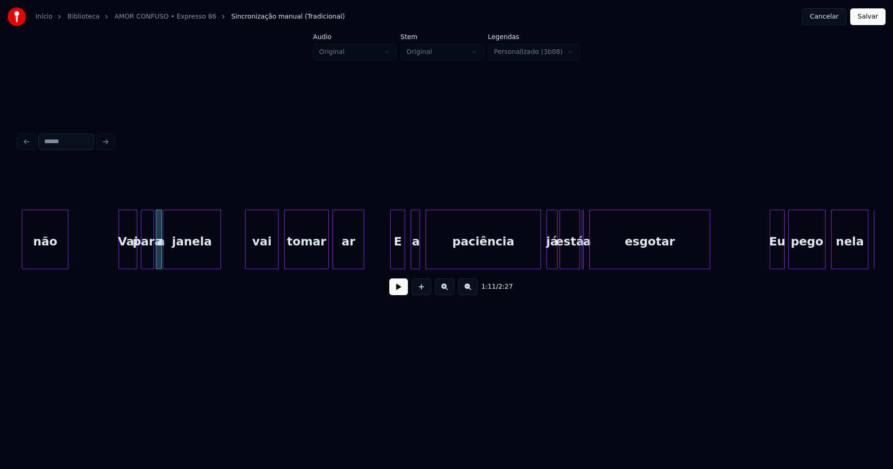
scroll to position [0, 6566]
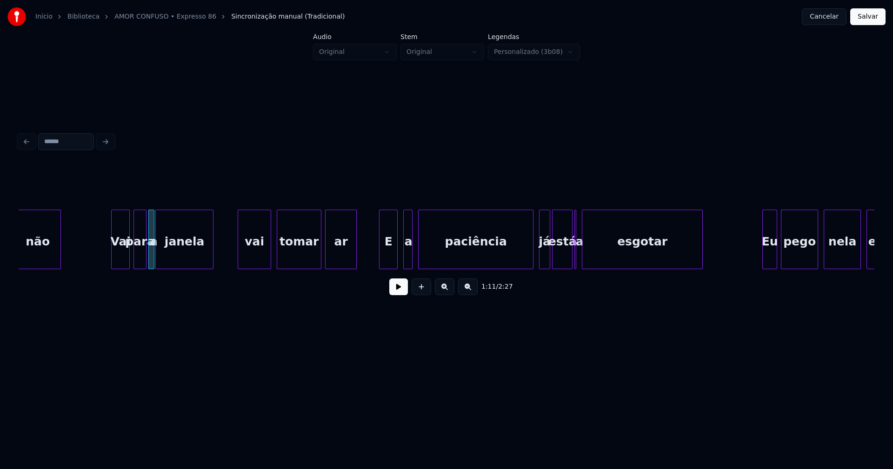
click at [379, 259] on div at bounding box center [380, 239] width 3 height 59
click at [404, 258] on div "a" at bounding box center [403, 241] width 9 height 63
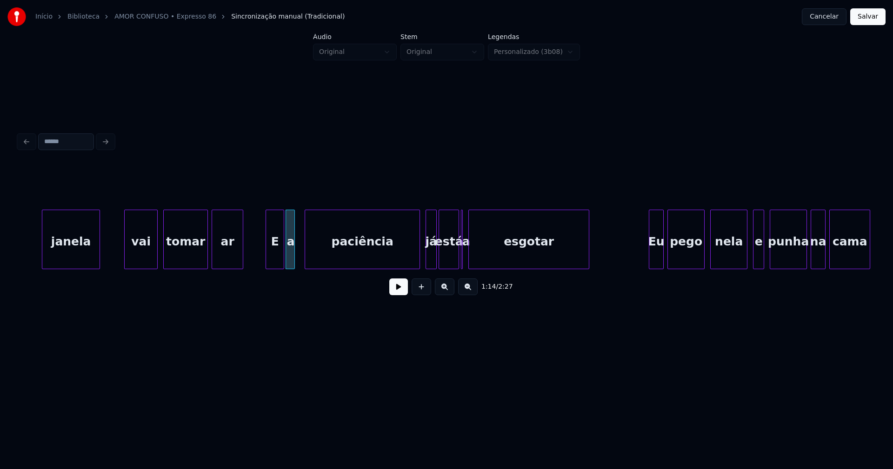
scroll to position [0, 6702]
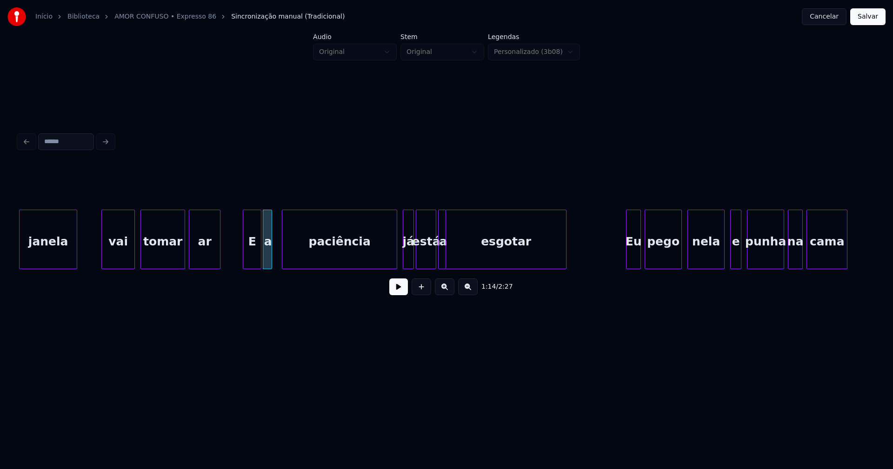
click at [443, 259] on div at bounding box center [444, 239] width 3 height 59
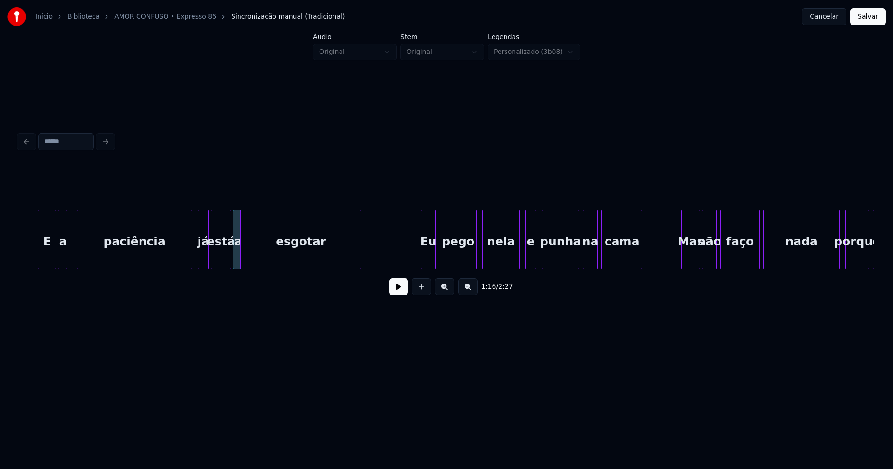
scroll to position [0, 6953]
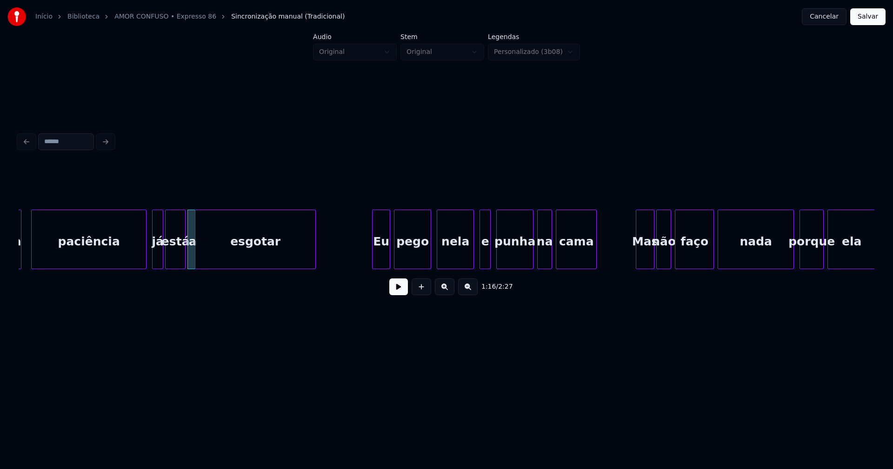
click at [372, 256] on div at bounding box center [373, 239] width 3 height 59
click at [485, 259] on div "e" at bounding box center [484, 241] width 10 height 63
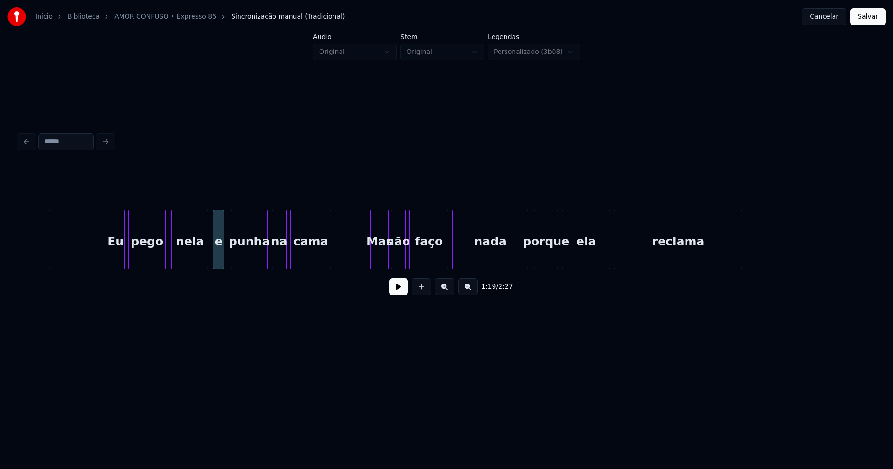
scroll to position [0, 7234]
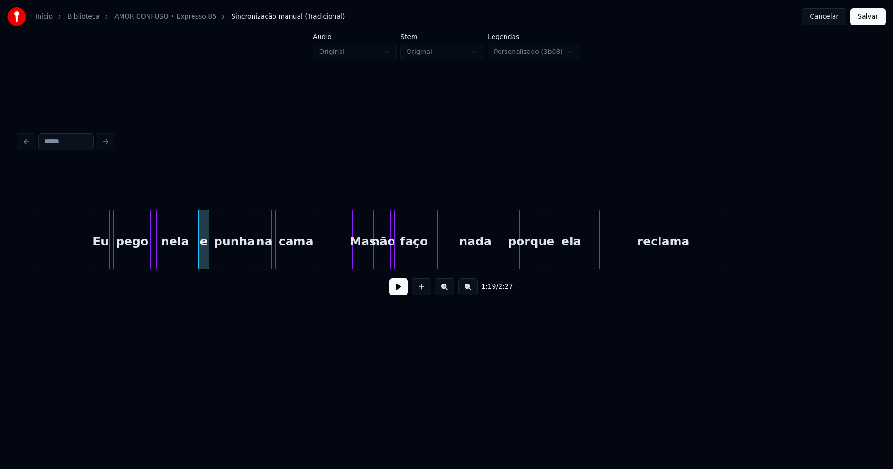
click at [353, 257] on div at bounding box center [353, 239] width 3 height 59
click at [507, 259] on div at bounding box center [508, 239] width 3 height 59
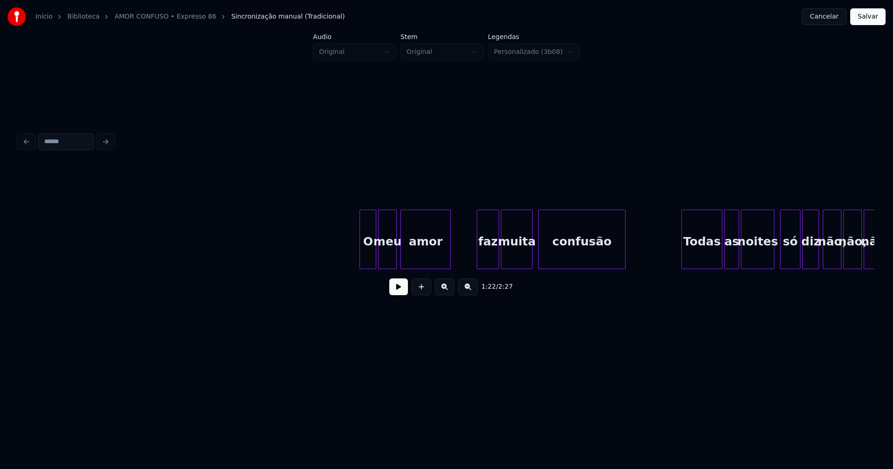
scroll to position [0, 10221]
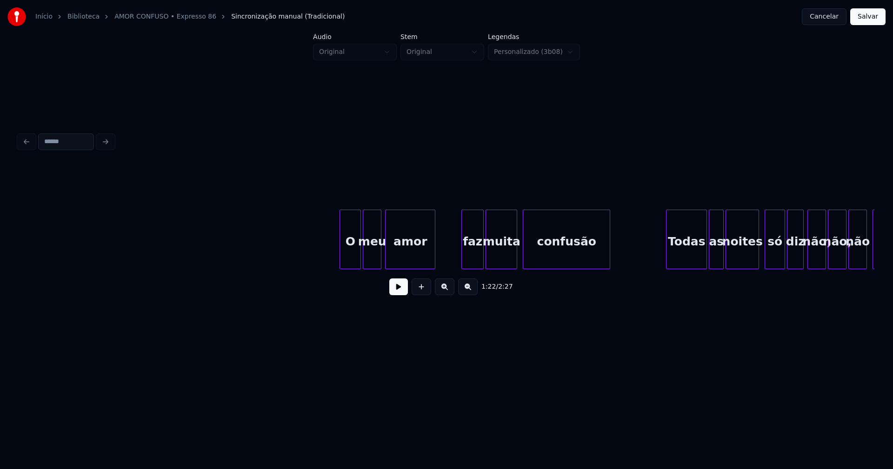
click at [341, 252] on div at bounding box center [341, 239] width 3 height 59
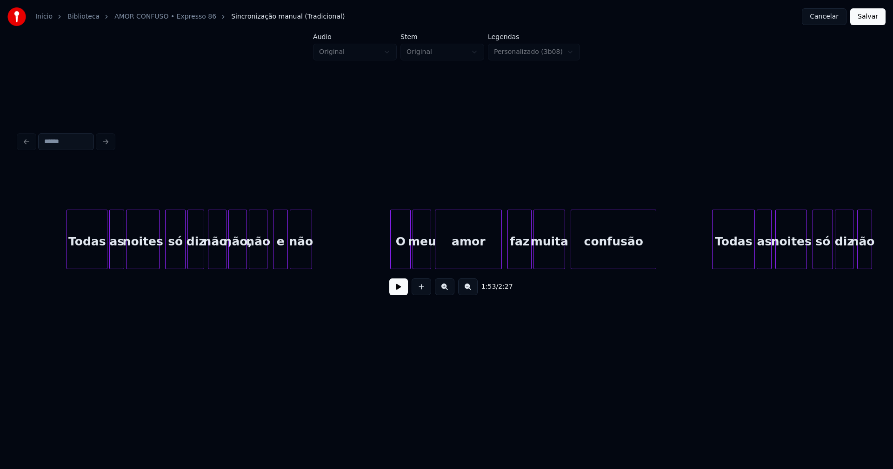
scroll to position [0, 10880]
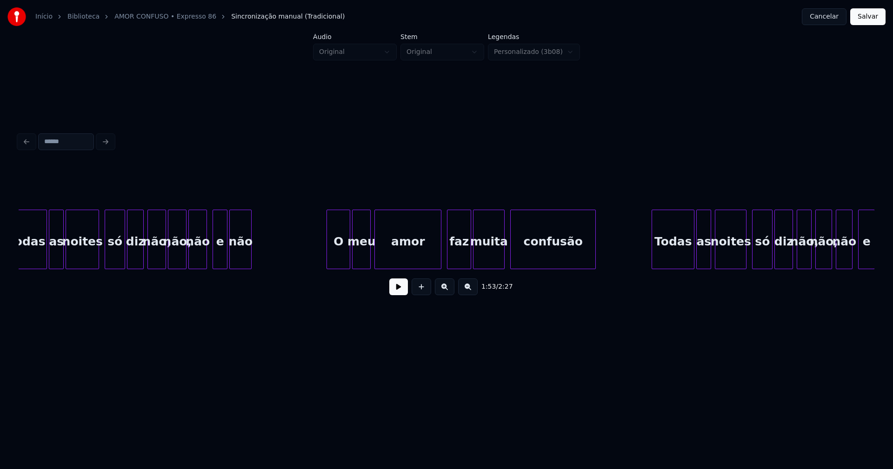
click at [330, 253] on div at bounding box center [328, 239] width 3 height 59
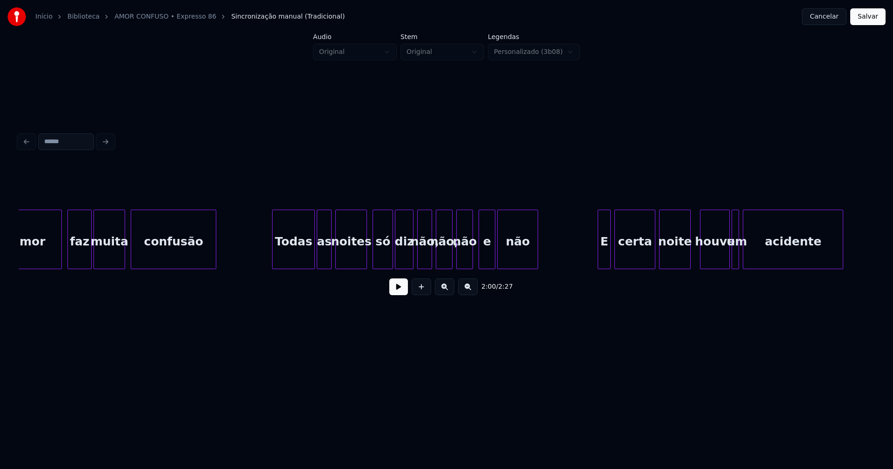
scroll to position [0, 11290]
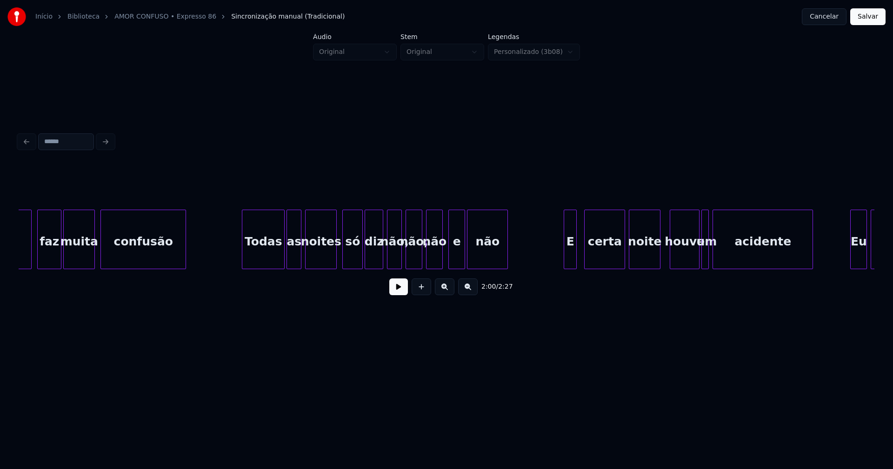
click at [571, 258] on div "E" at bounding box center [570, 241] width 12 height 63
click at [580, 256] on div at bounding box center [580, 239] width 3 height 59
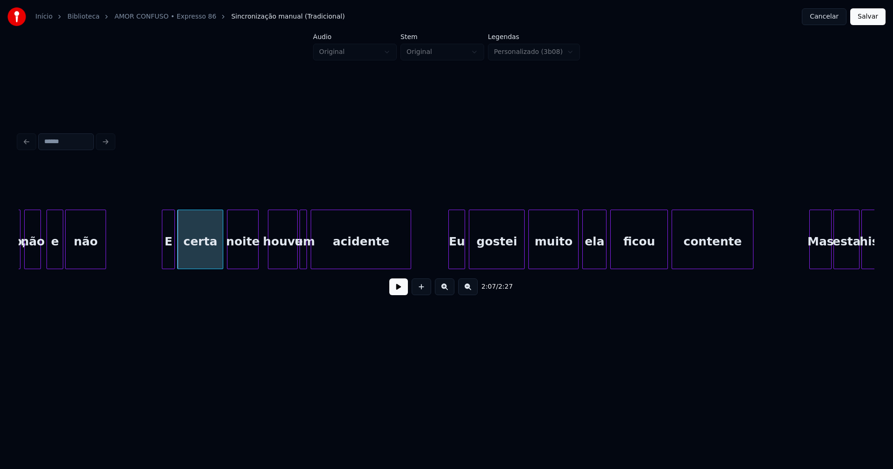
scroll to position [0, 11699]
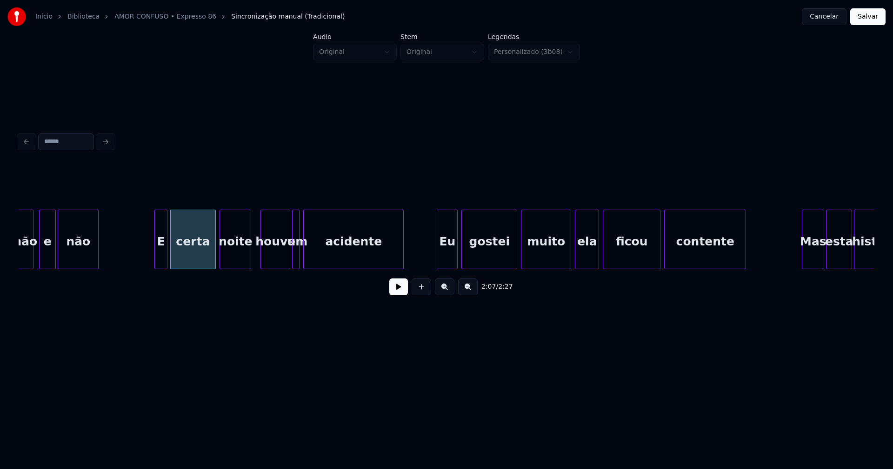
click at [440, 258] on div at bounding box center [438, 239] width 3 height 59
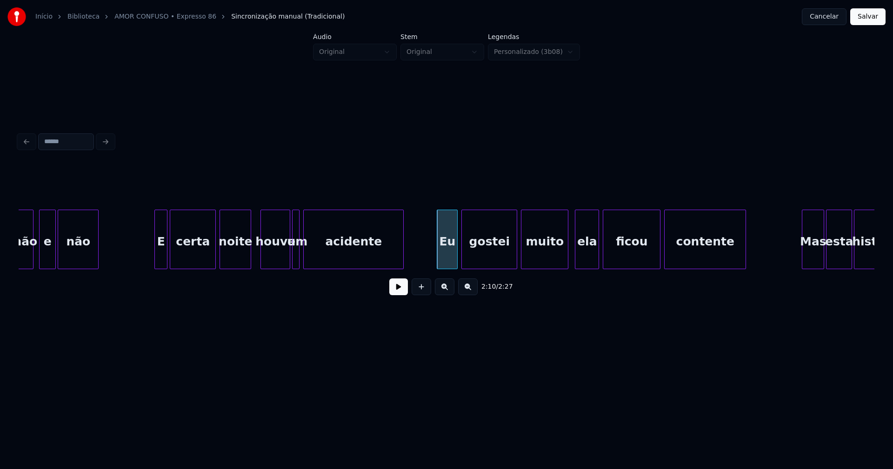
click at [568, 254] on div at bounding box center [566, 239] width 3 height 59
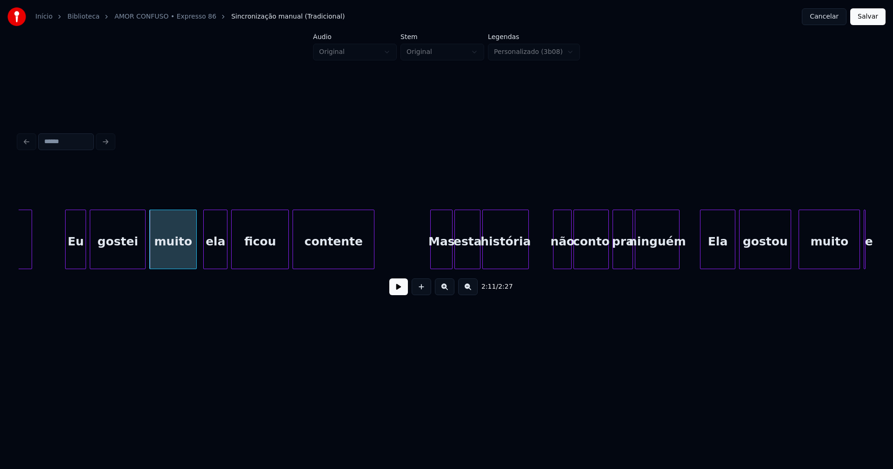
scroll to position [0, 12086]
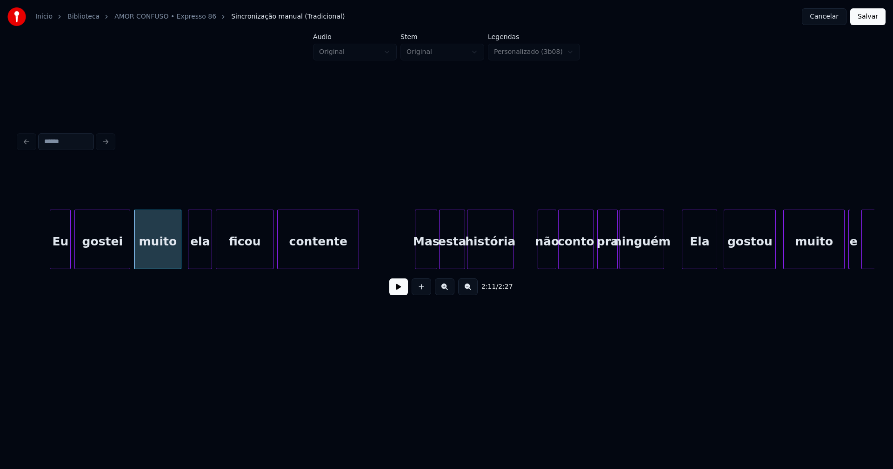
click at [698, 251] on div "Ela" at bounding box center [699, 241] width 34 height 63
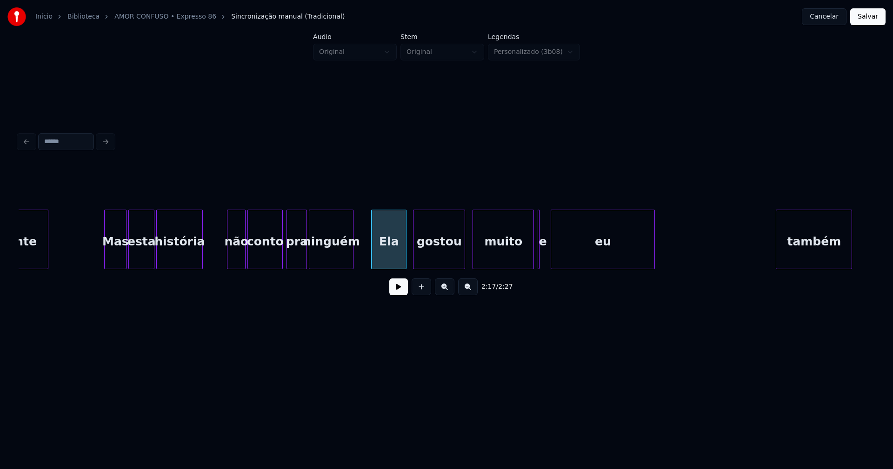
scroll to position [0, 12405]
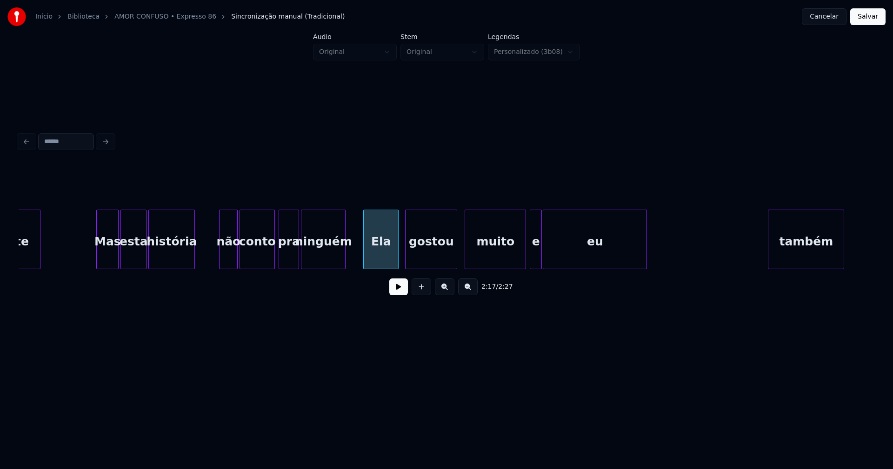
click at [539, 256] on div at bounding box center [539, 239] width 3 height 59
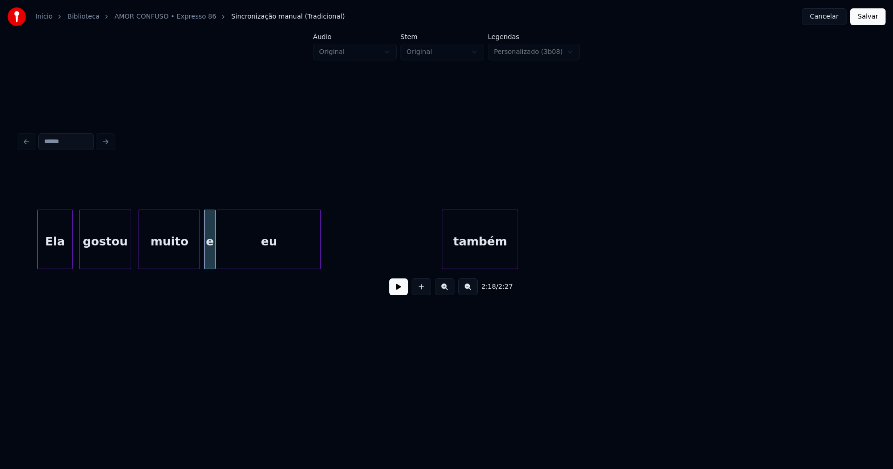
scroll to position [0, 12768]
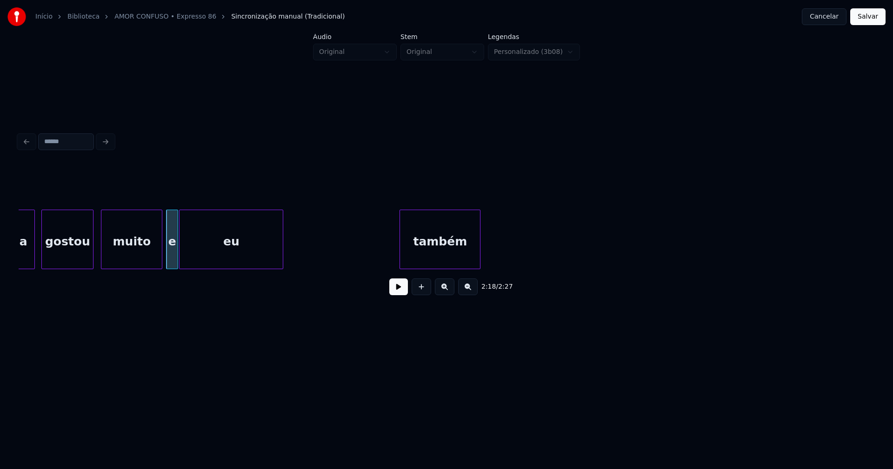
click at [402, 252] on div at bounding box center [401, 239] width 3 height 59
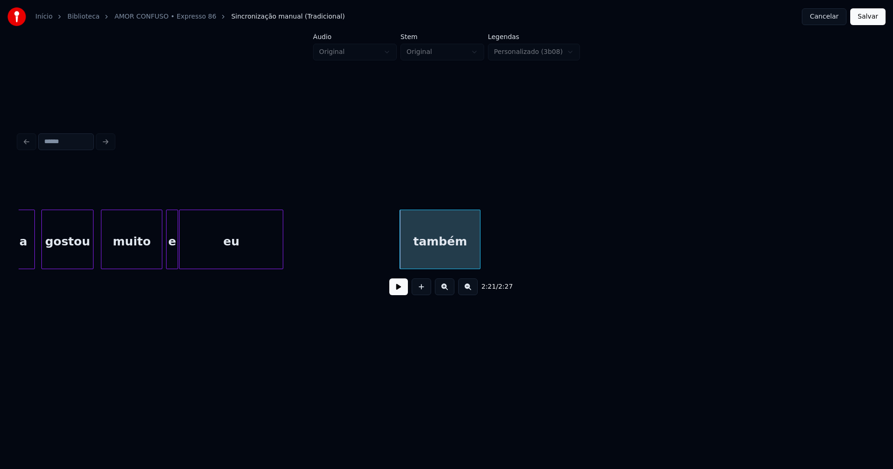
click at [395, 291] on button at bounding box center [398, 287] width 19 height 17
click at [864, 17] on button "Salvar" at bounding box center [867, 16] width 35 height 17
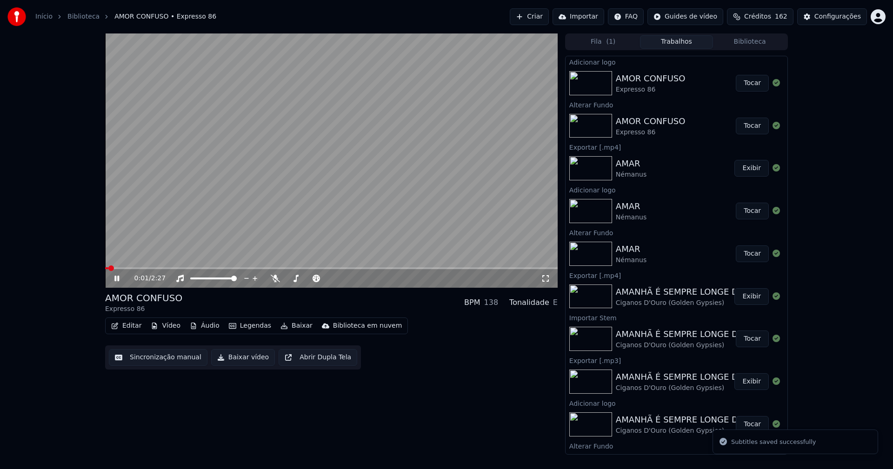
click at [120, 278] on icon at bounding box center [124, 278] width 22 height 7
click at [118, 276] on icon at bounding box center [124, 278] width 22 height 7
click at [543, 279] on icon at bounding box center [545, 278] width 9 height 7
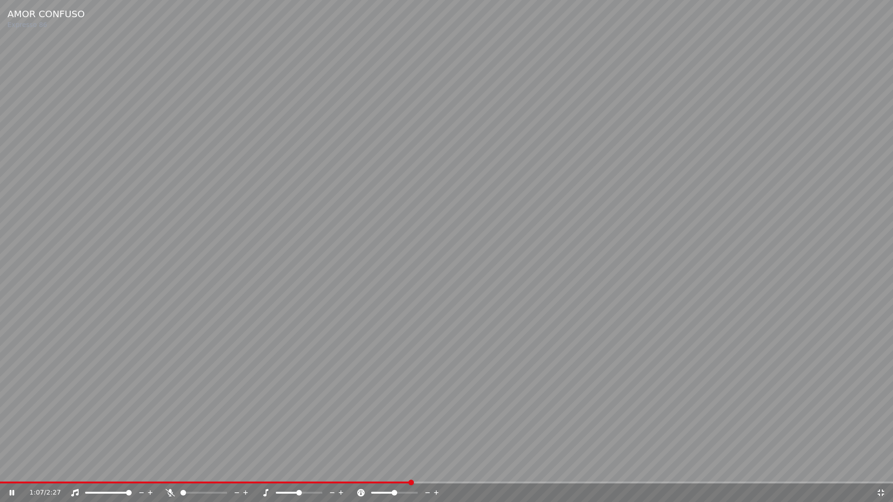
click at [877, 469] on icon at bounding box center [880, 492] width 9 height 7
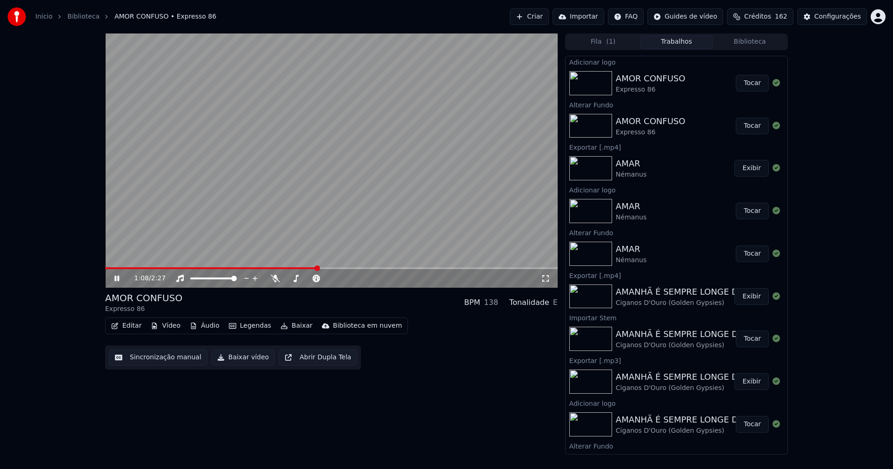
click at [118, 281] on icon at bounding box center [116, 279] width 5 height 6
click at [251, 361] on button "Baixar vídeo" at bounding box center [243, 357] width 64 height 17
